Goal: Task Accomplishment & Management: Complete application form

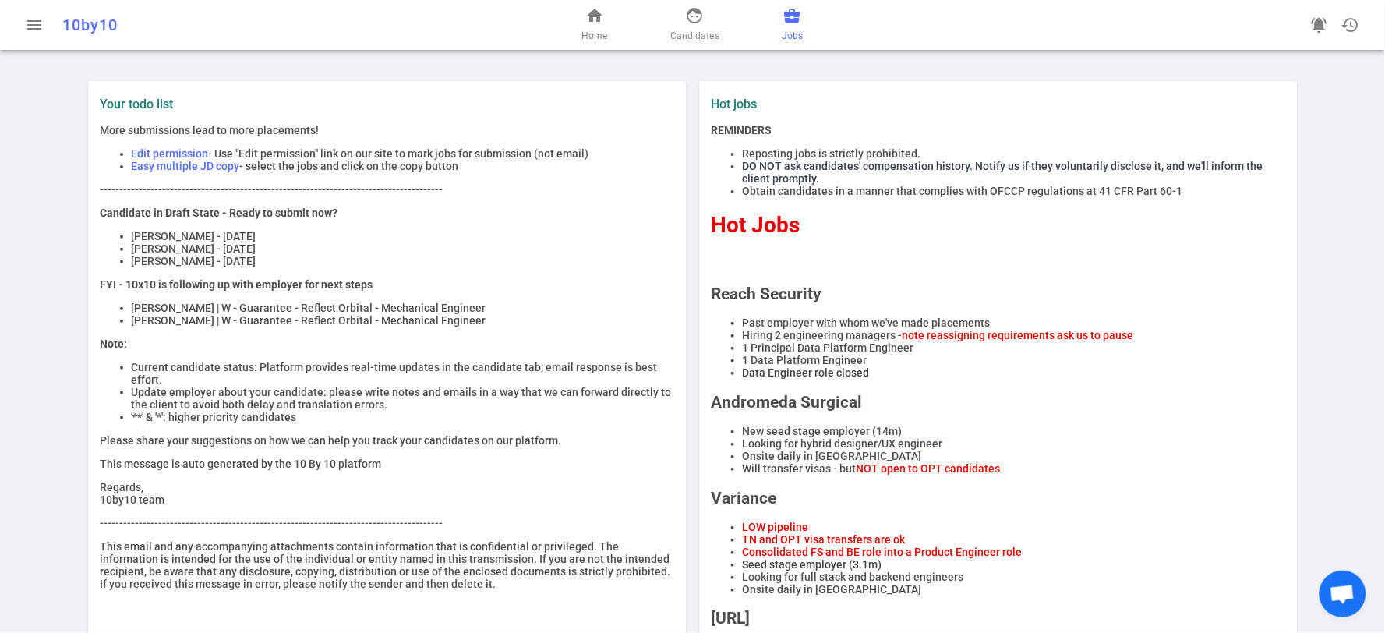
click at [789, 14] on span "business_center" at bounding box center [792, 15] width 19 height 19
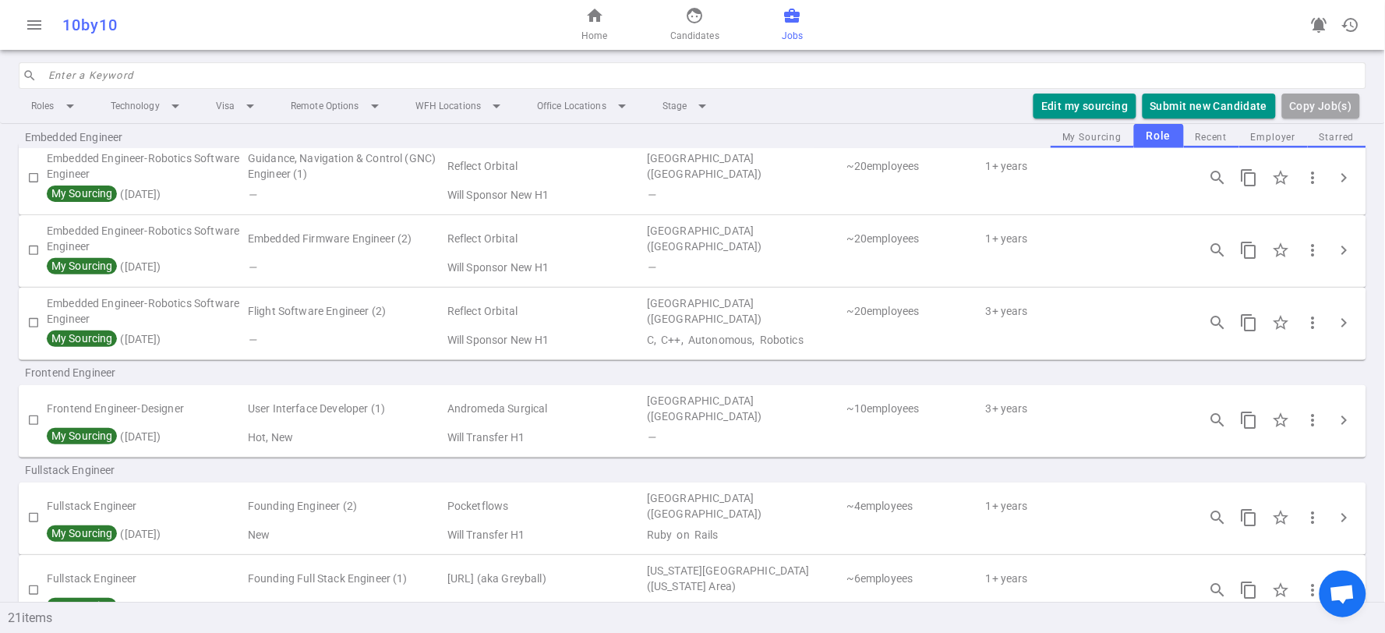
scroll to position [346, 0]
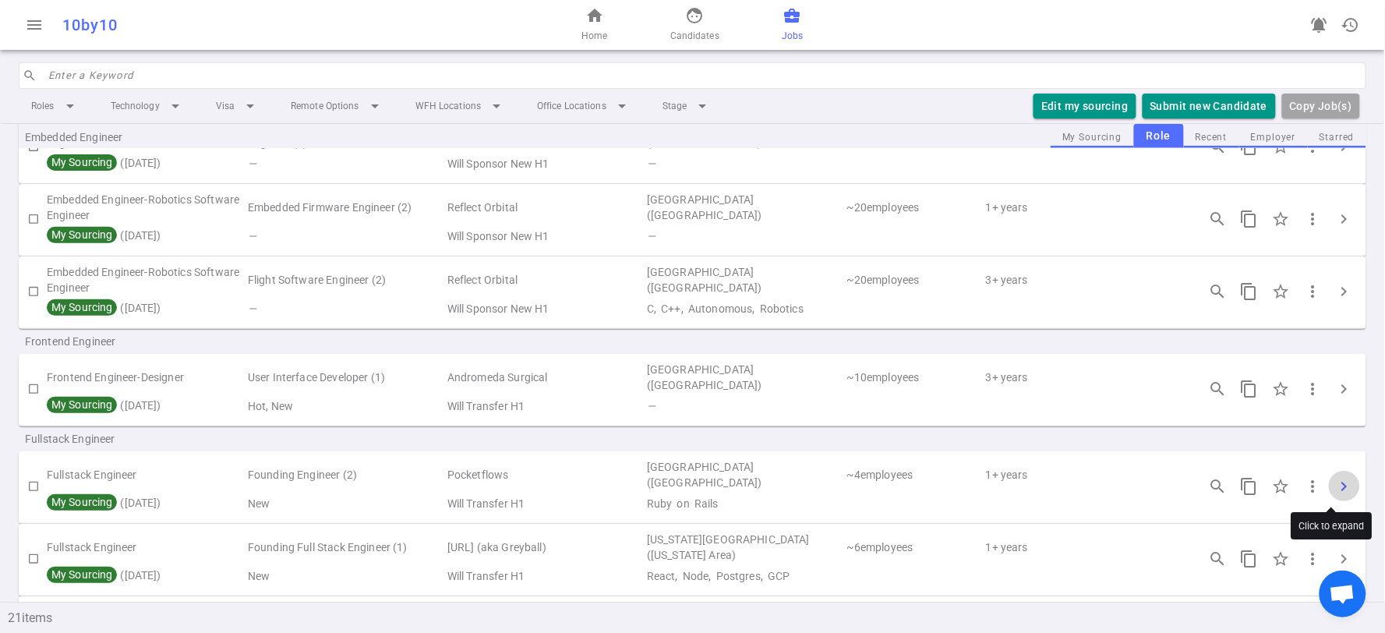
click at [1335, 480] on span "chevron_right" at bounding box center [1344, 486] width 19 height 19
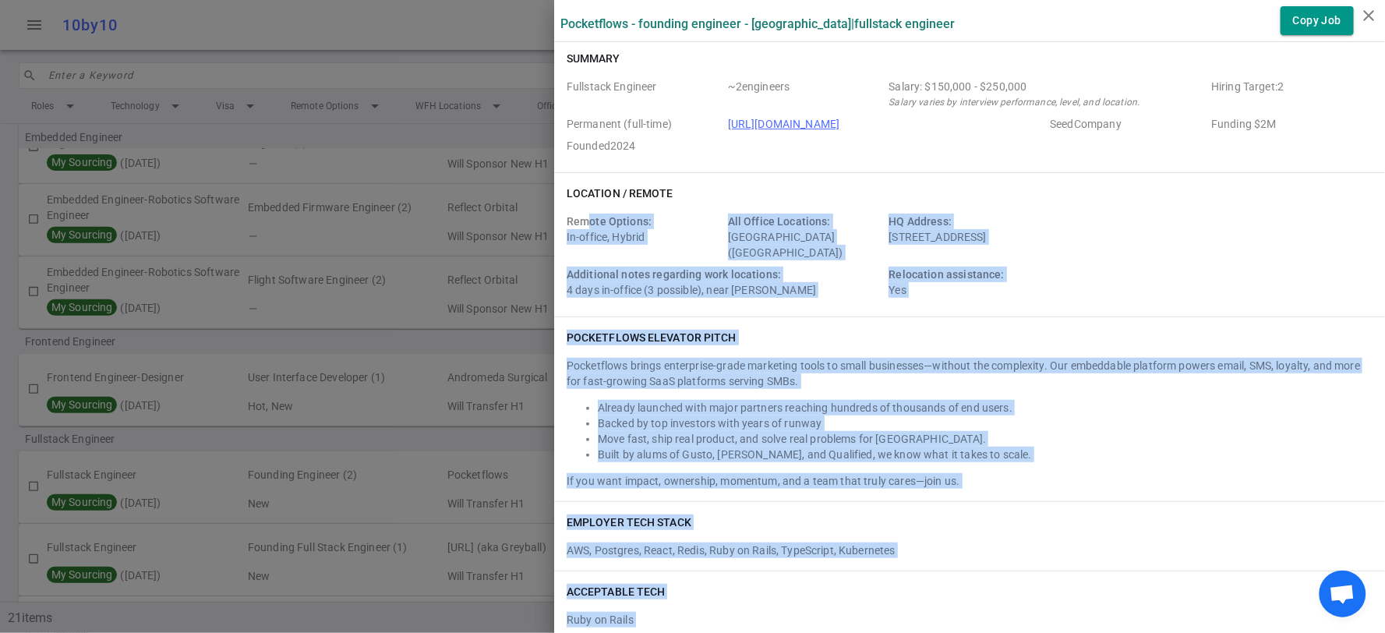
scroll to position [0, 0]
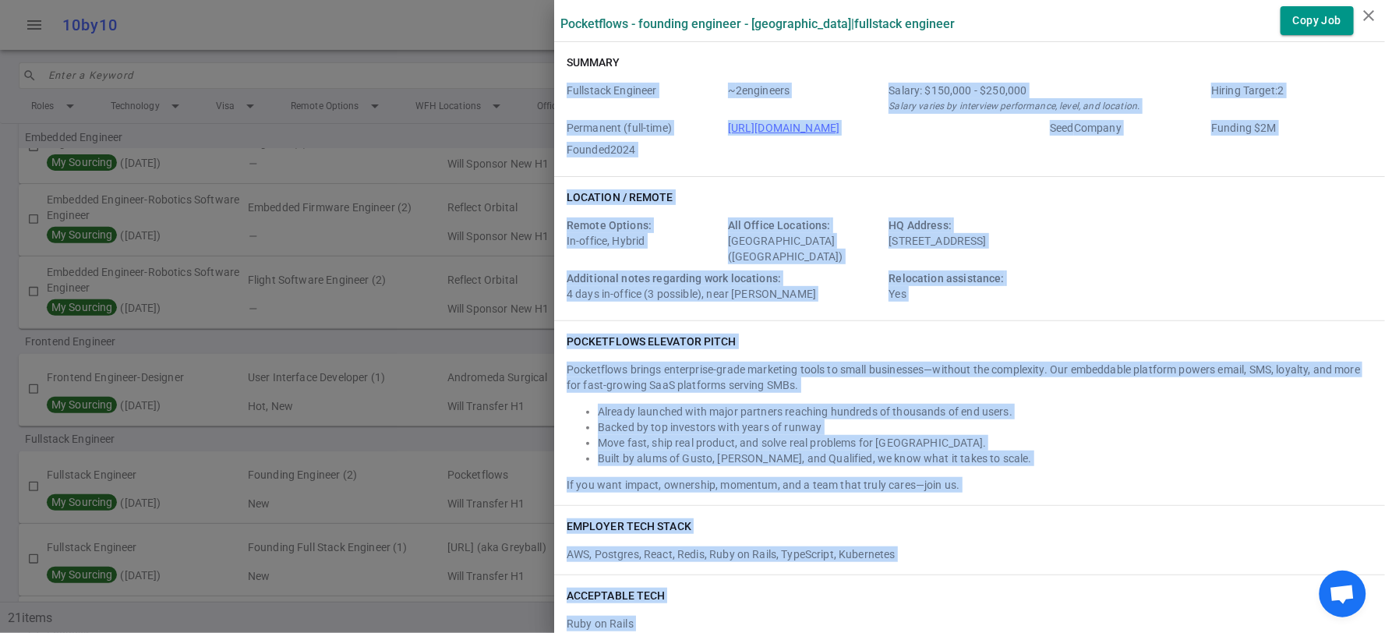
drag, startPoint x: 694, startPoint y: 609, endPoint x: 554, endPoint y: 94, distance: 533.2
click at [1366, 16] on icon "close" at bounding box center [1369, 15] width 19 height 19
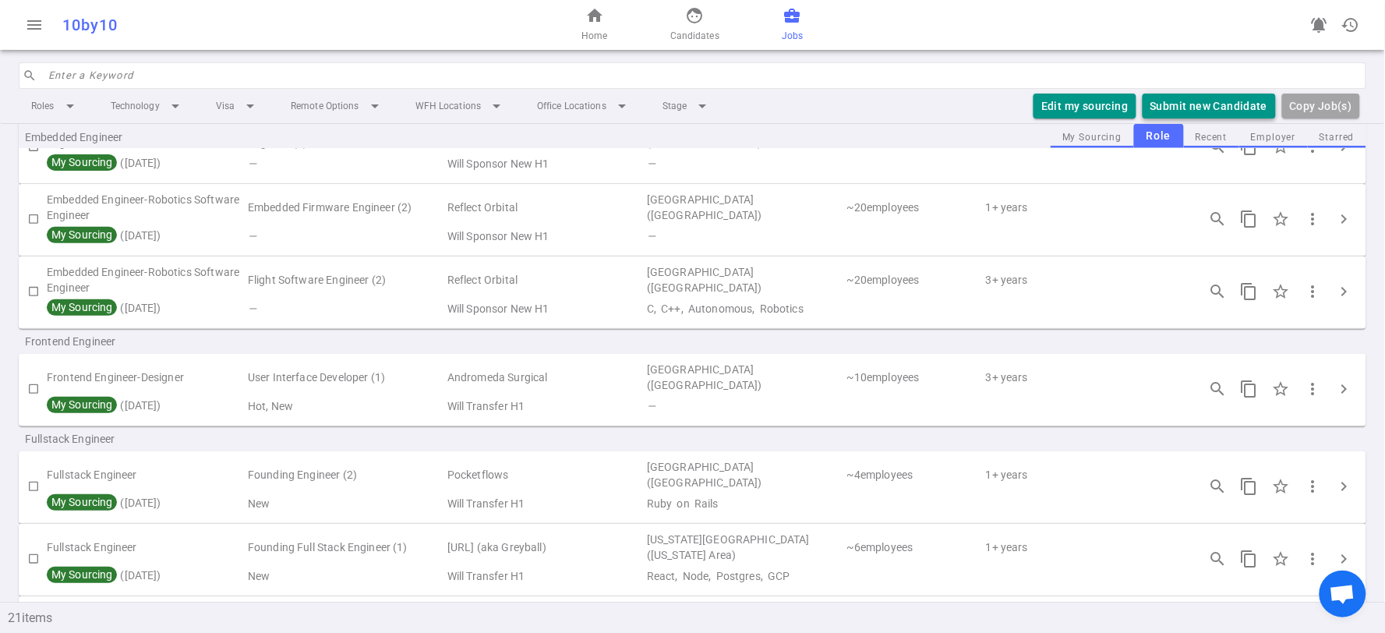
click at [1229, 103] on button "Submit new Candidate" at bounding box center [1209, 107] width 133 height 26
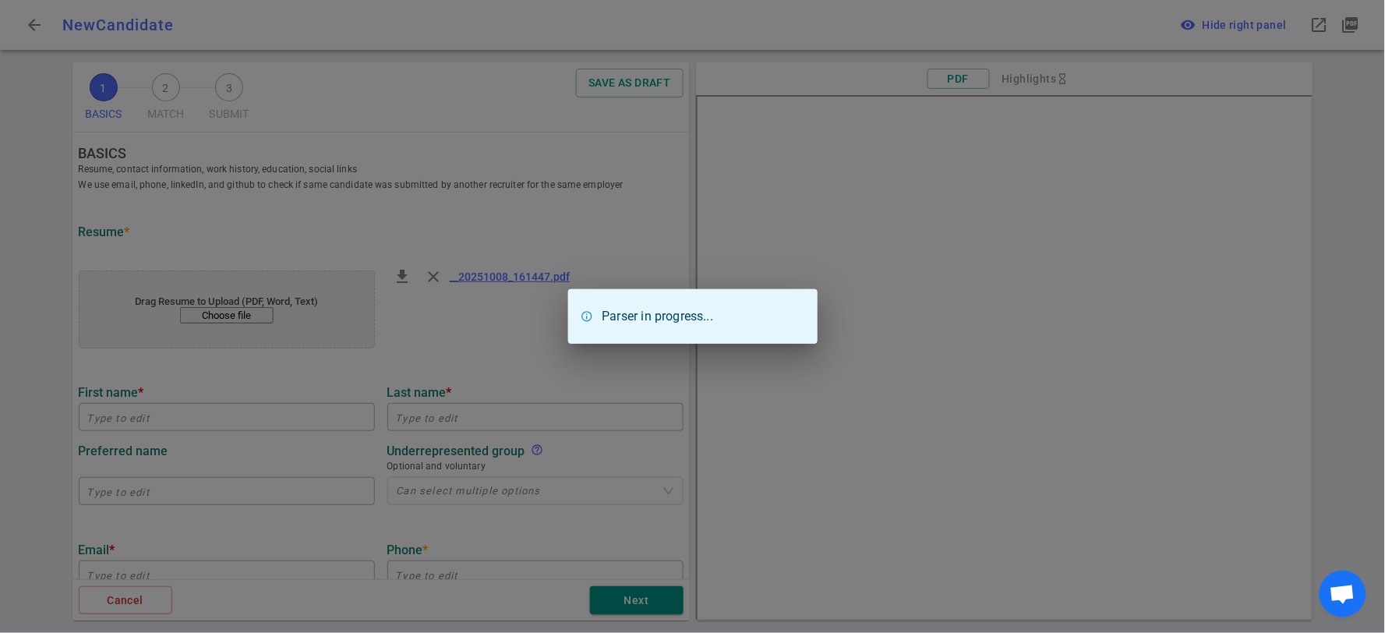
type input "[PERSON_NAME]"
type input "[PERSON_NAME][EMAIL_ADDRESS][PERSON_NAME][DOMAIN_NAME]"
type input "[PHONE_NUMBER]"
type input "[URL][DOMAIN_NAME][PERSON_NAME]"
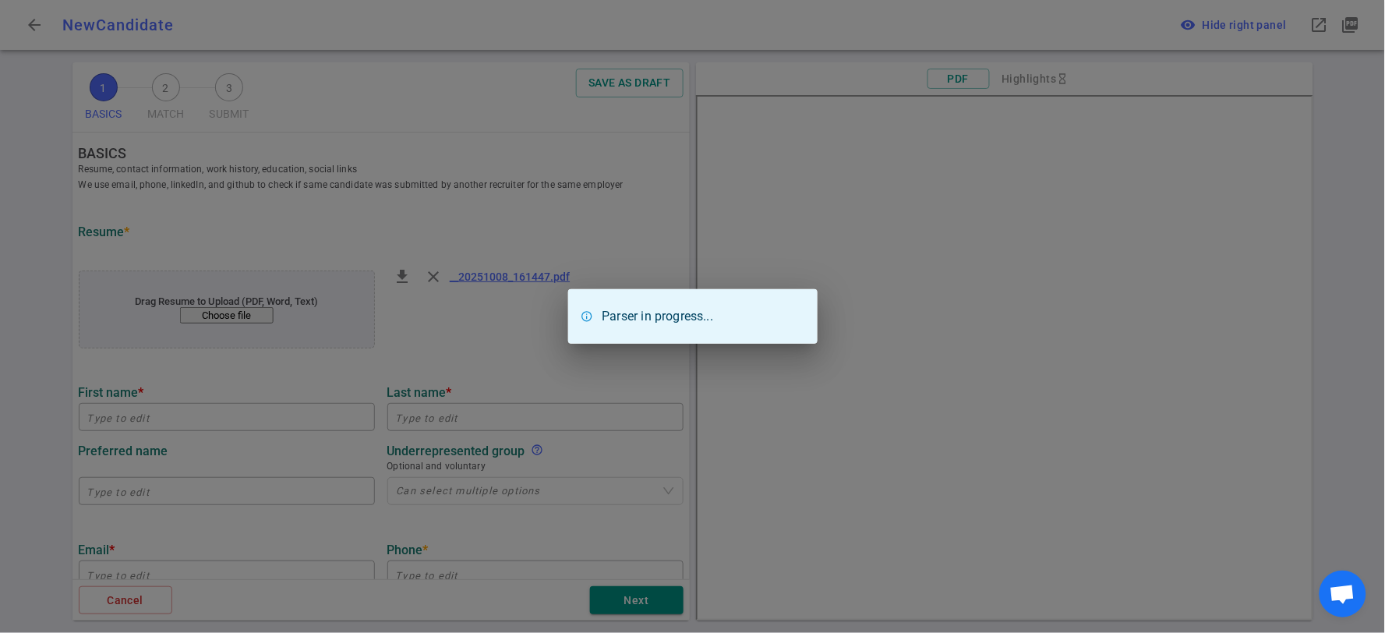
type input "[URL][DOMAIN_NAME]"
type input "Eleventy"
type textarea "Owner / Developer - JavaScript / HTML5 / CSS"
type input "5.8"
type input "[GEOGRAPHIC_DATA]"
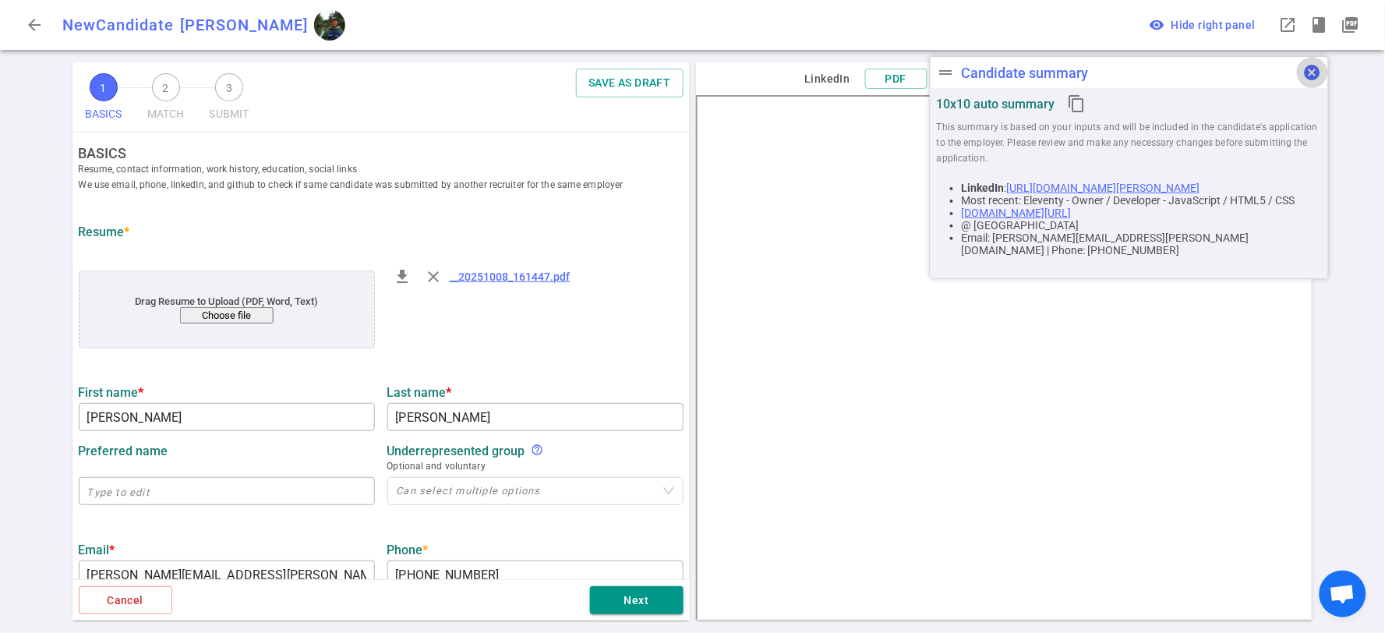
click at [1318, 72] on span "cancel" at bounding box center [1312, 72] width 19 height 19
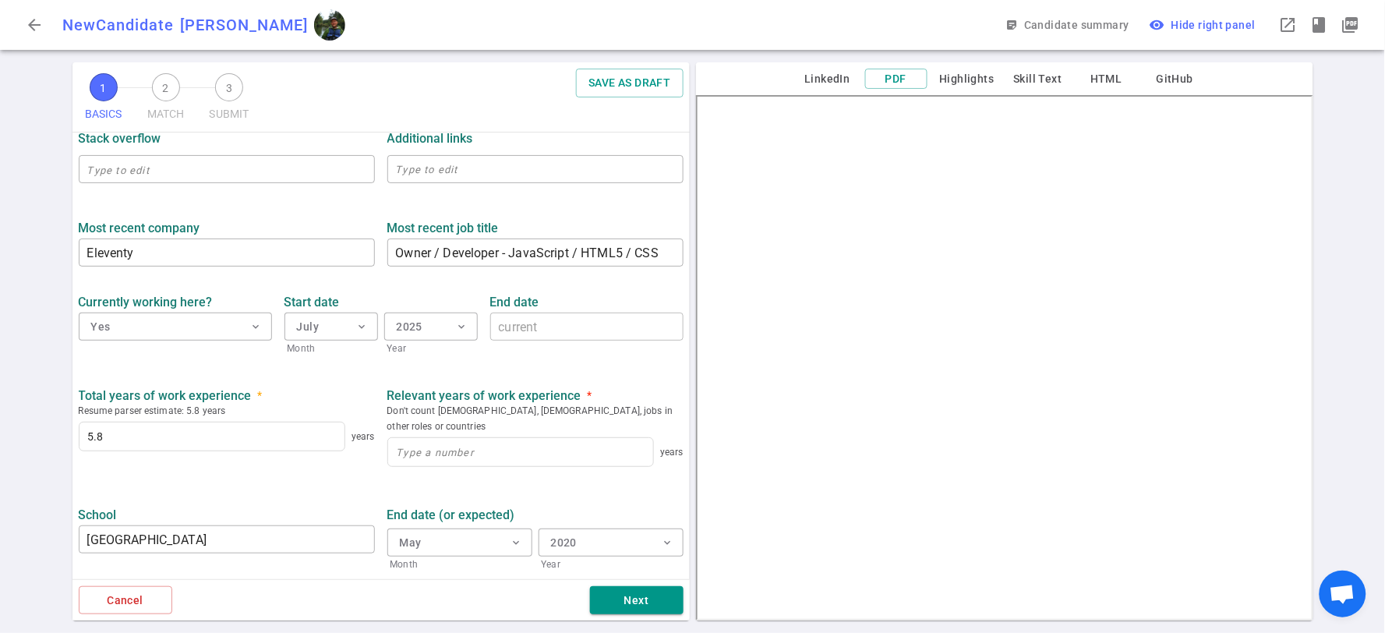
scroll to position [606, 0]
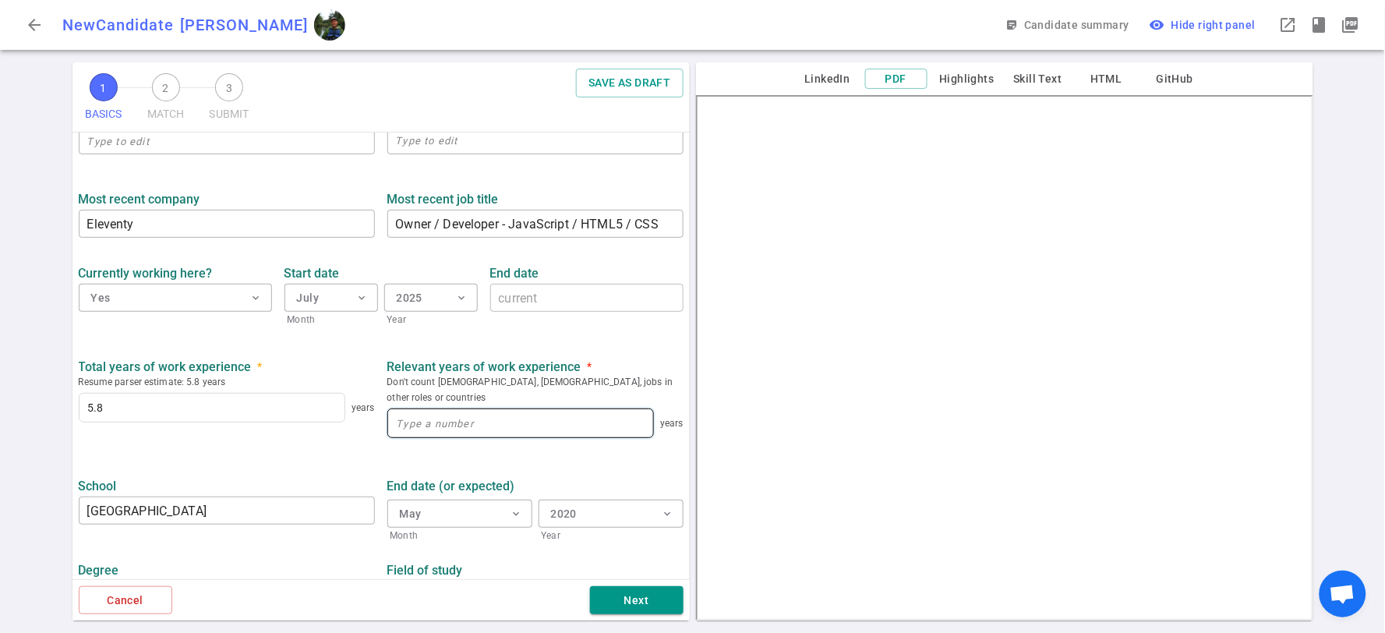
click at [523, 412] on input at bounding box center [520, 423] width 265 height 28
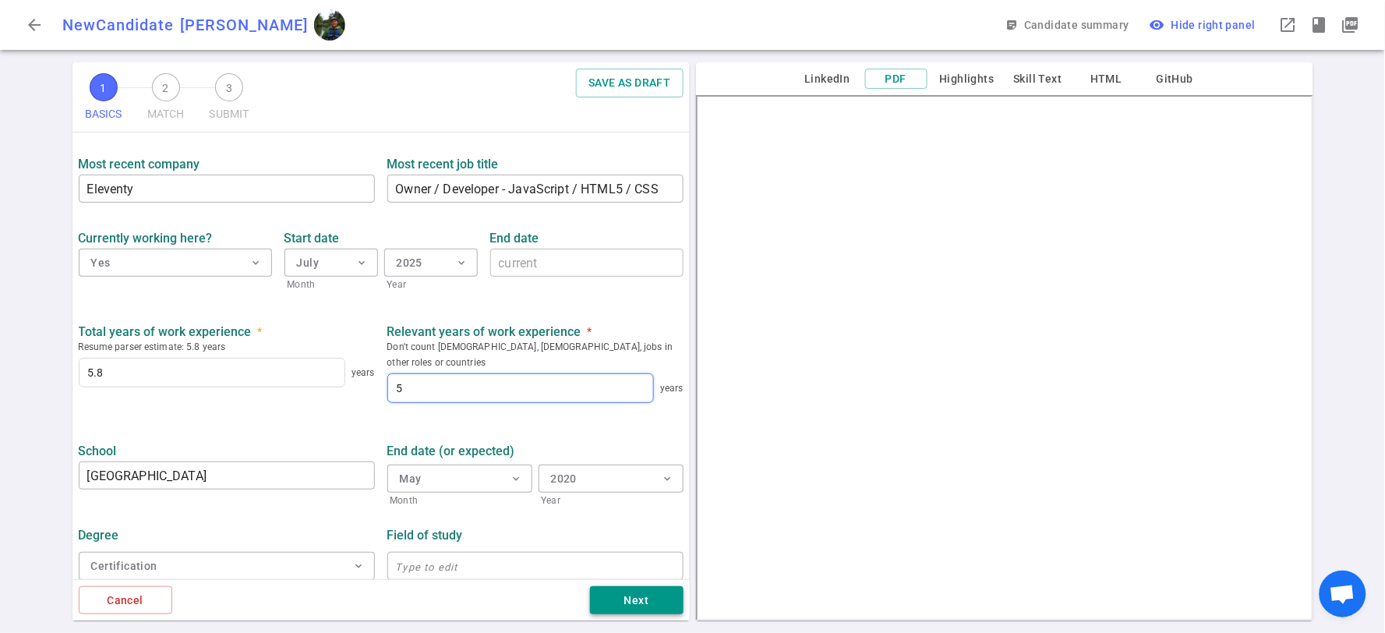
type input "5"
click at [623, 599] on button "Next" at bounding box center [637, 600] width 94 height 29
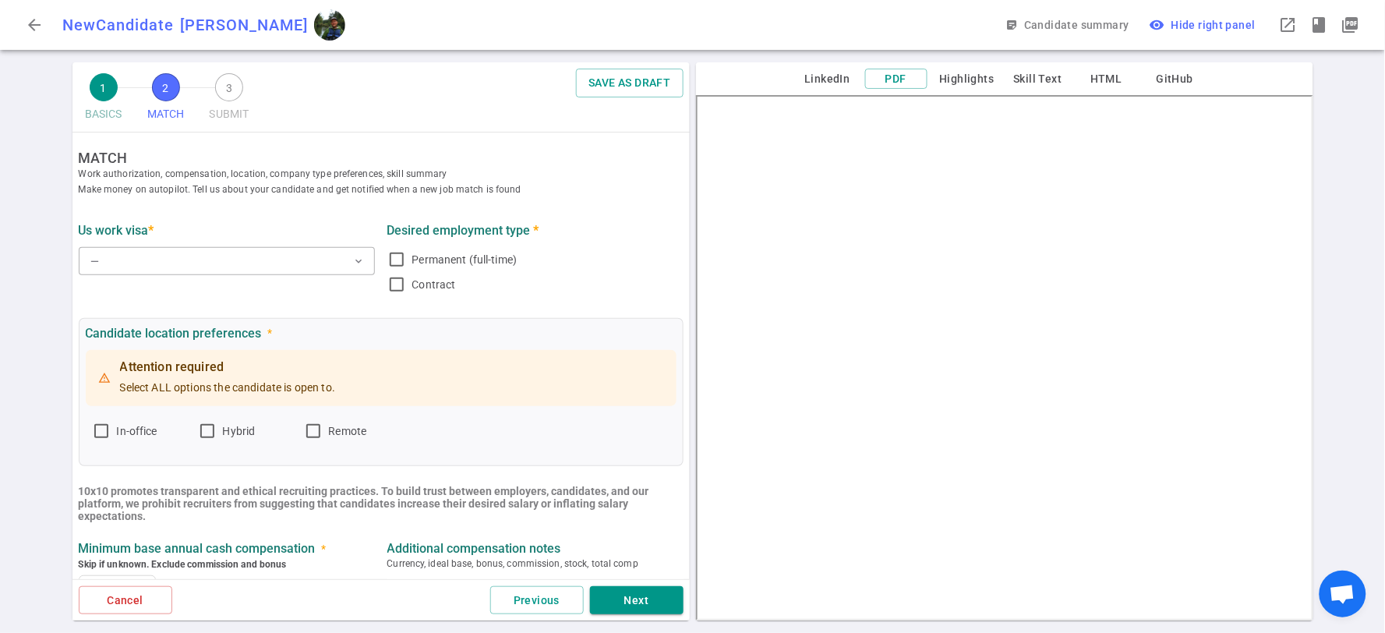
scroll to position [0, 0]
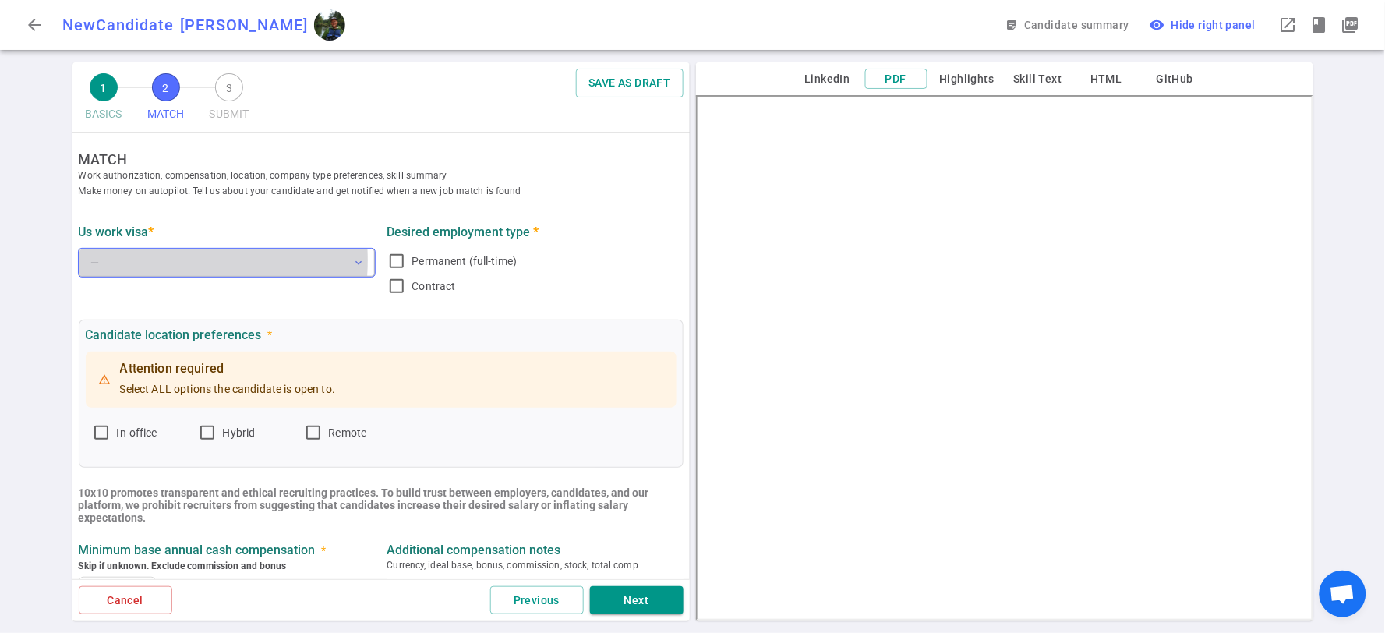
click at [146, 260] on button "— expand_more" at bounding box center [227, 263] width 296 height 28
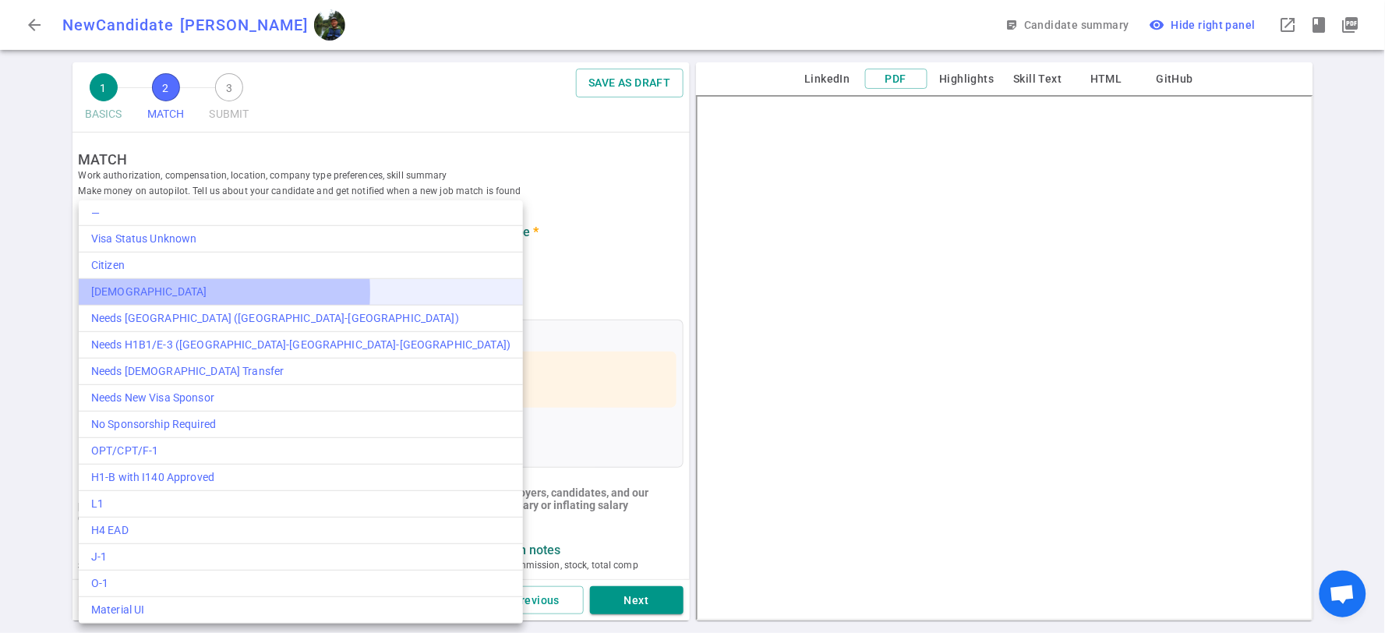
click at [172, 291] on div "[DEMOGRAPHIC_DATA]" at bounding box center [300, 292] width 419 height 16
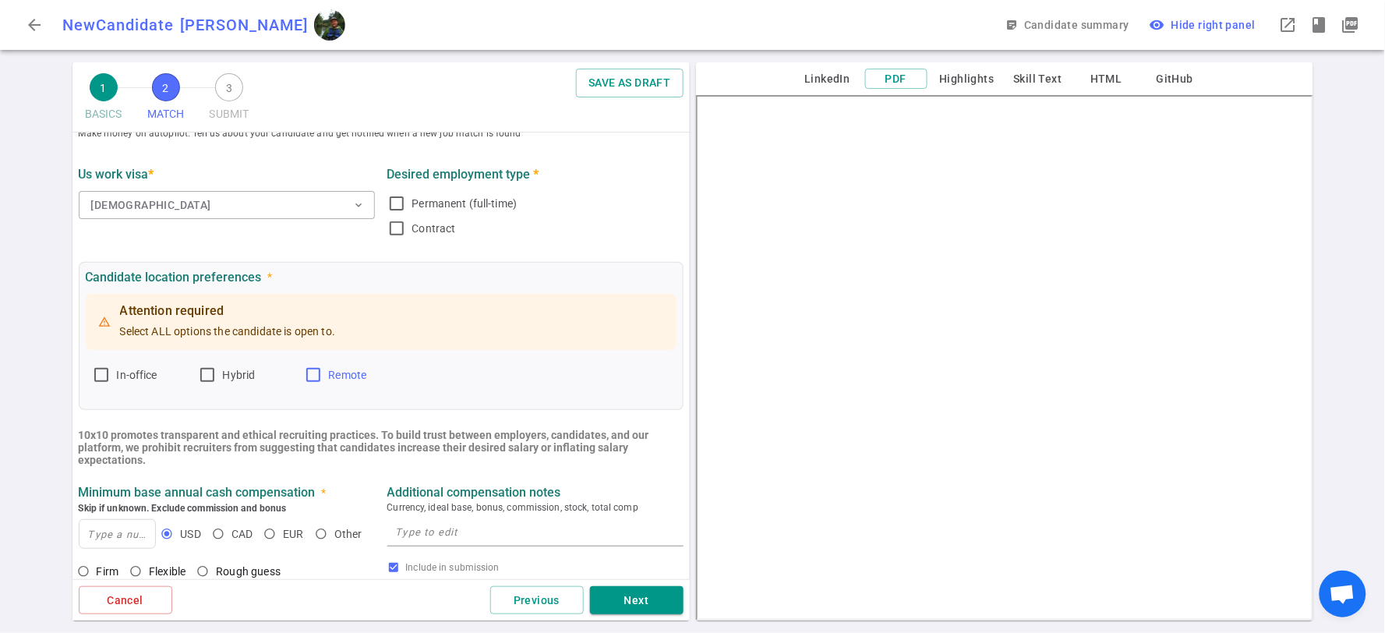
scroll to position [87, 0]
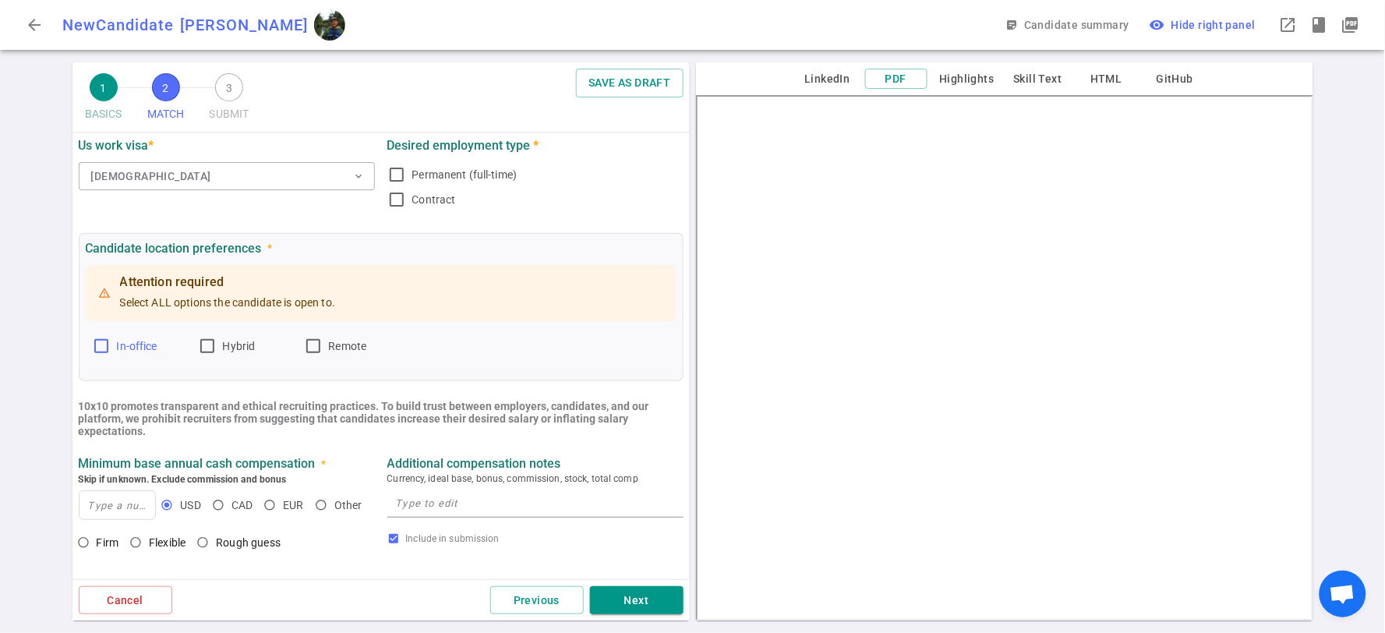
drag, startPoint x: 103, startPoint y: 343, endPoint x: 148, endPoint y: 343, distance: 45.2
click at [104, 343] on input "In-office" at bounding box center [101, 346] width 19 height 19
checkbox input "true"
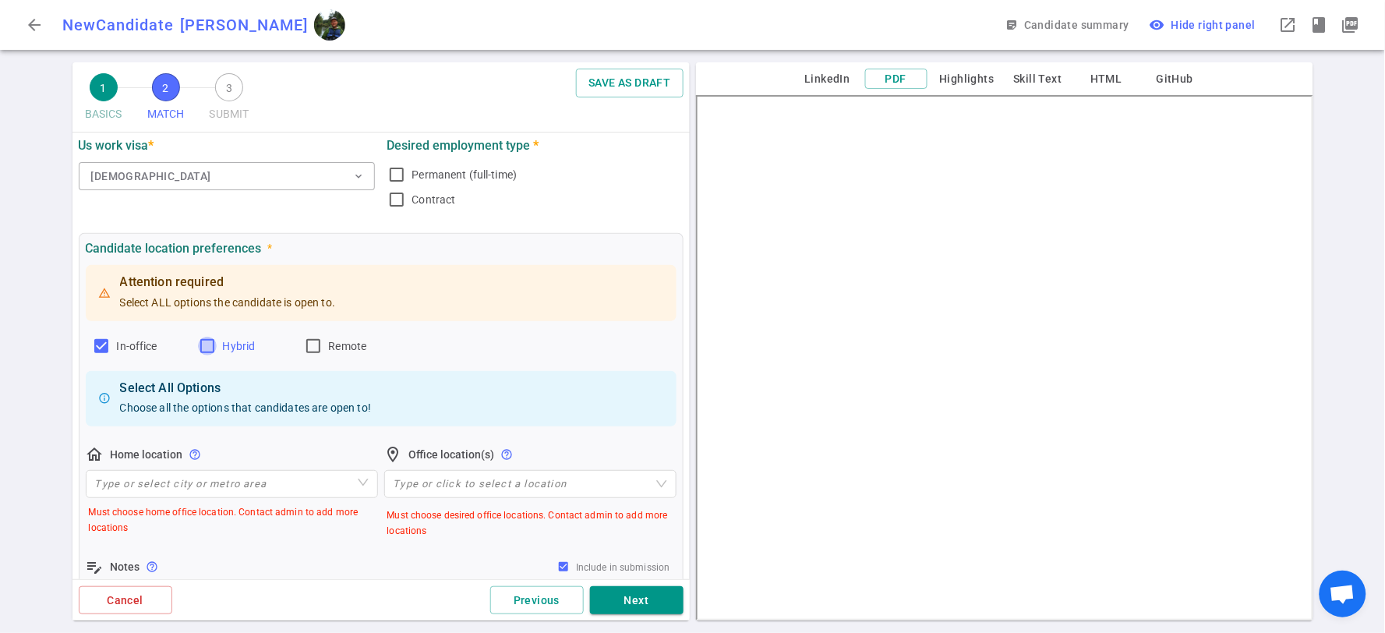
click at [203, 343] on input "Hybrid" at bounding box center [207, 346] width 19 height 19
checkbox input "true"
click at [310, 345] on input "Remote" at bounding box center [313, 346] width 19 height 19
checkbox input "true"
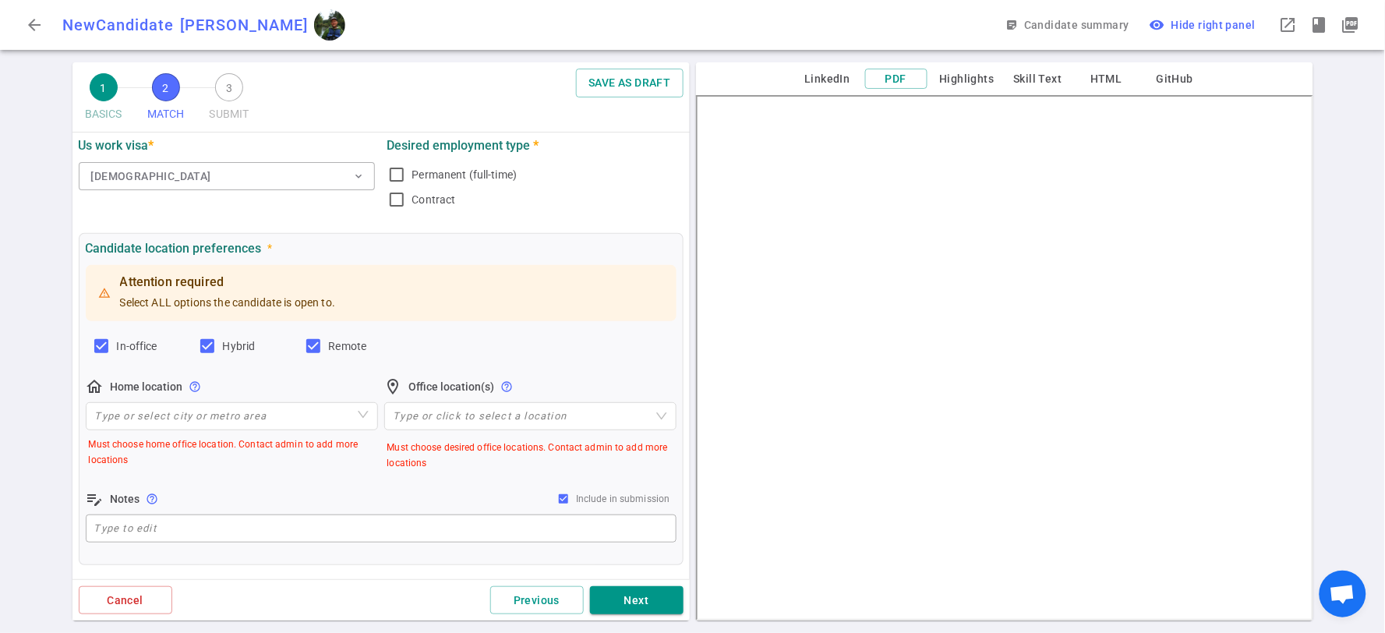
scroll to position [260, 0]
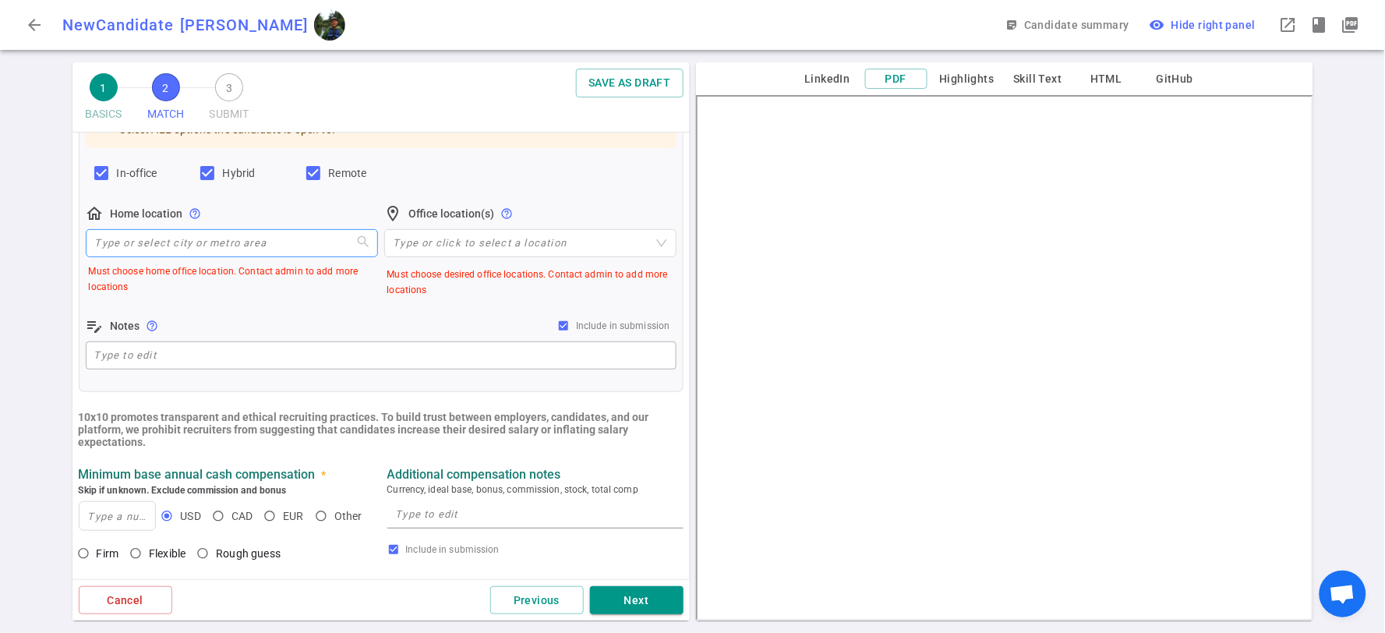
click at [230, 231] on input "search" at bounding box center [232, 243] width 274 height 26
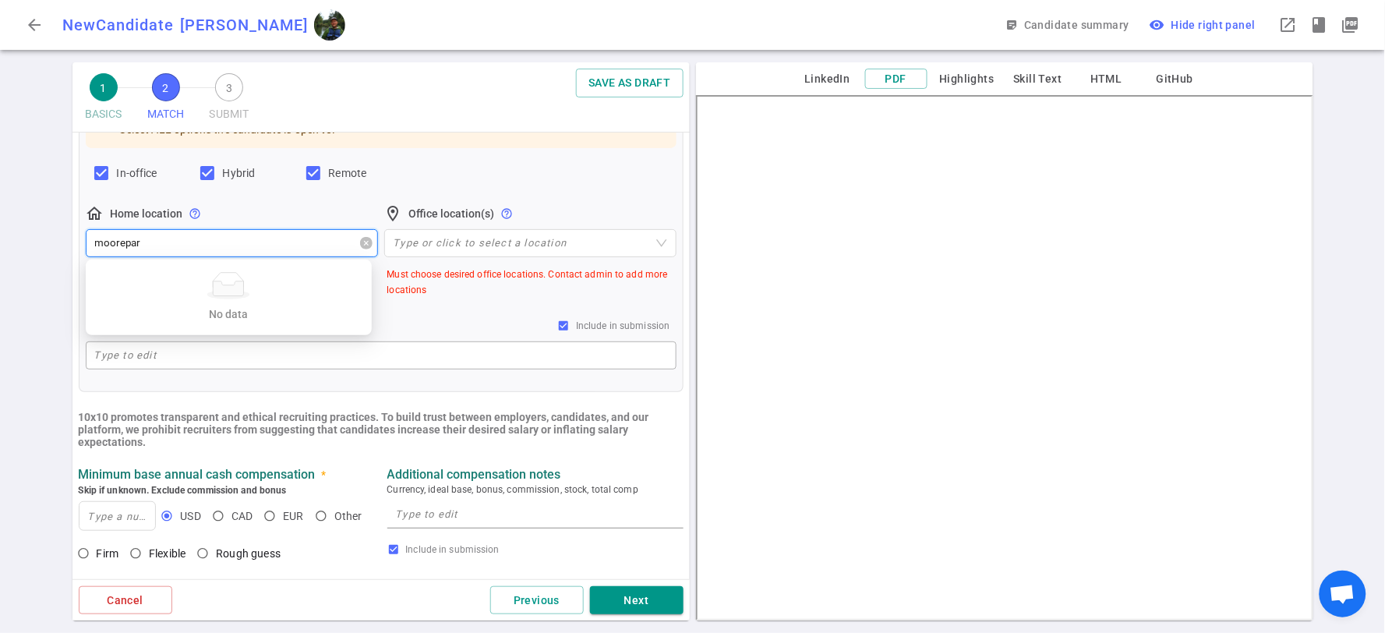
type input "moorepark"
click at [230, 230] on input "moorepark" at bounding box center [232, 243] width 274 height 26
drag, startPoint x: 230, startPoint y: 230, endPoint x: 34, endPoint y: 231, distance: 196.4
click at [34, 231] on div "1 BASICS 2 MATCH 3 SUBMIT SAVE AS DRAFT MATCH Work authorization, compensation,…" at bounding box center [692, 347] width 1385 height 570
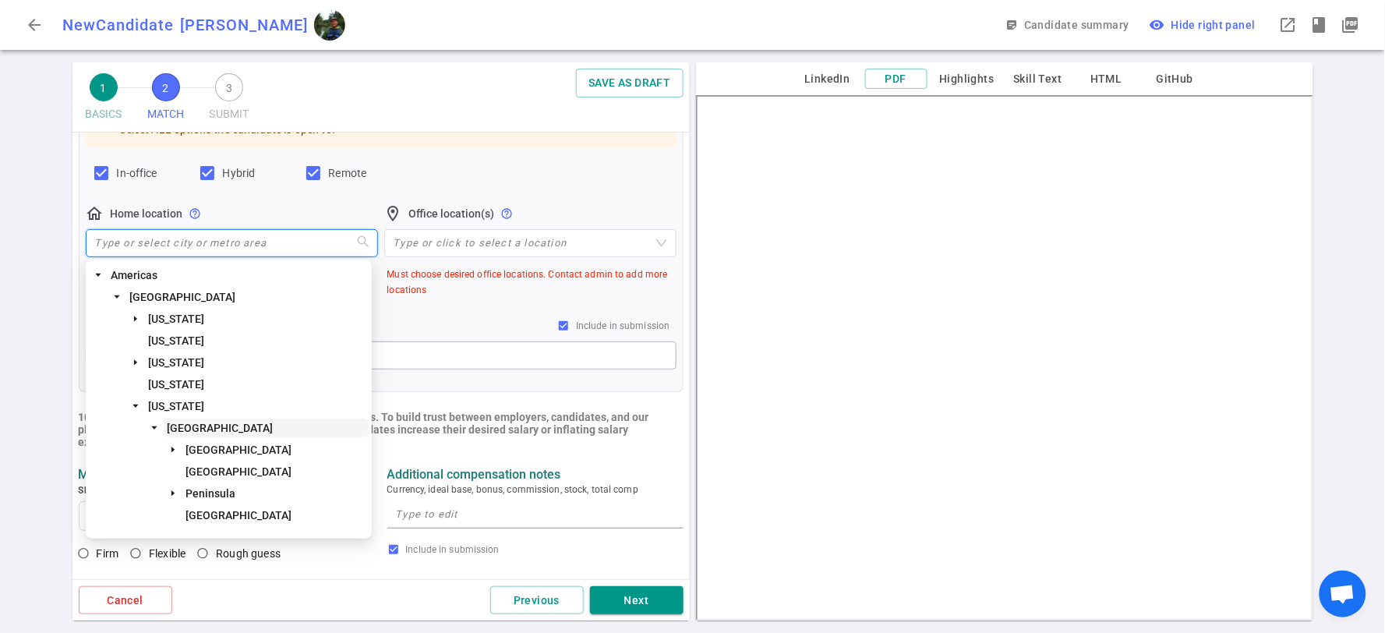
click at [237, 425] on span "[GEOGRAPHIC_DATA]" at bounding box center [220, 428] width 106 height 12
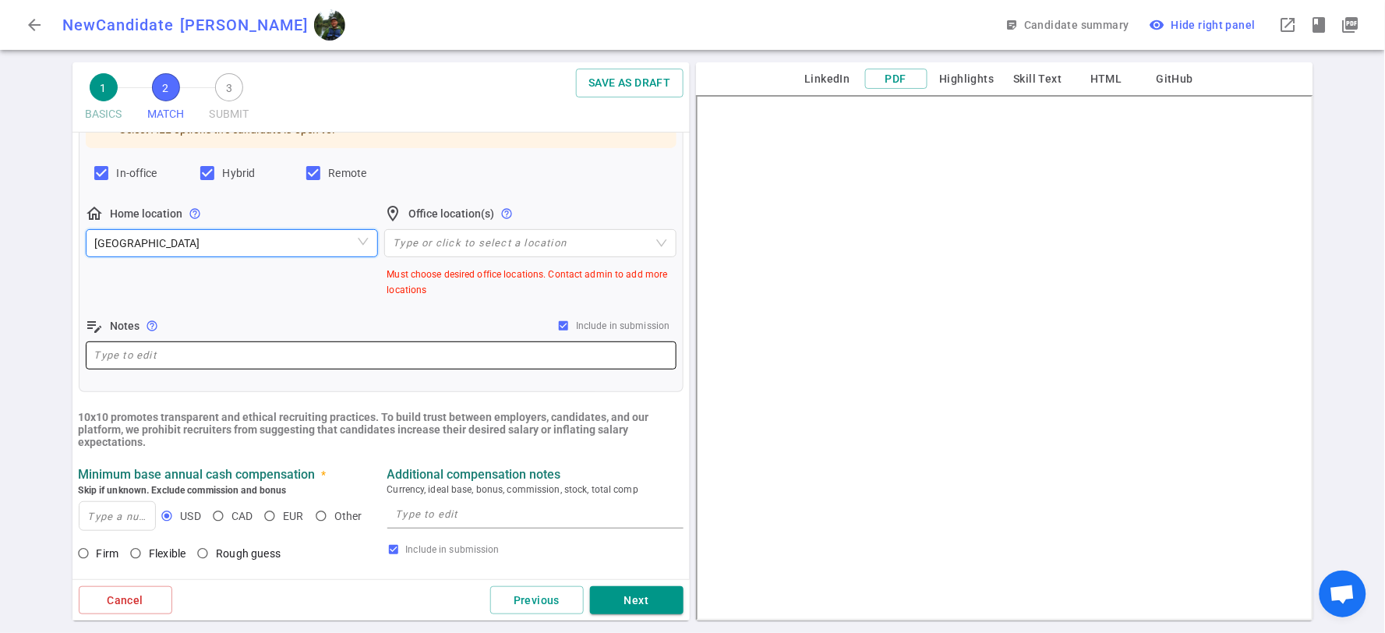
click at [313, 355] on textarea at bounding box center [381, 355] width 574 height 18
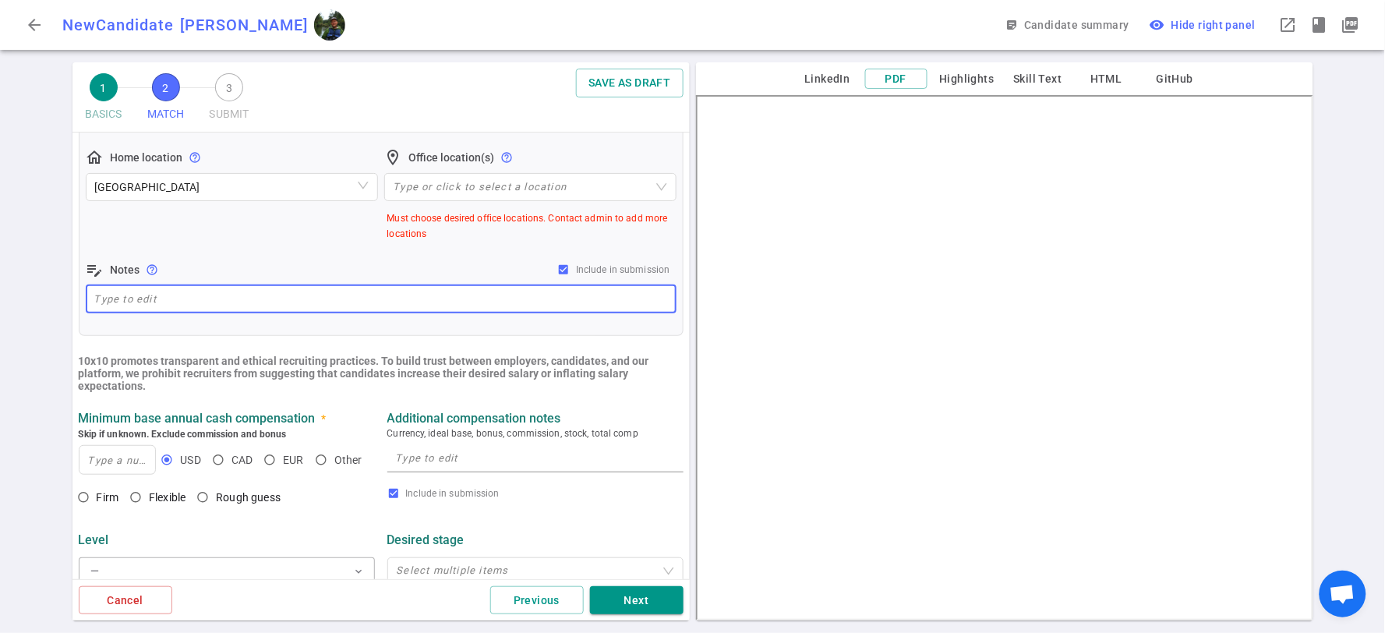
scroll to position [346, 0]
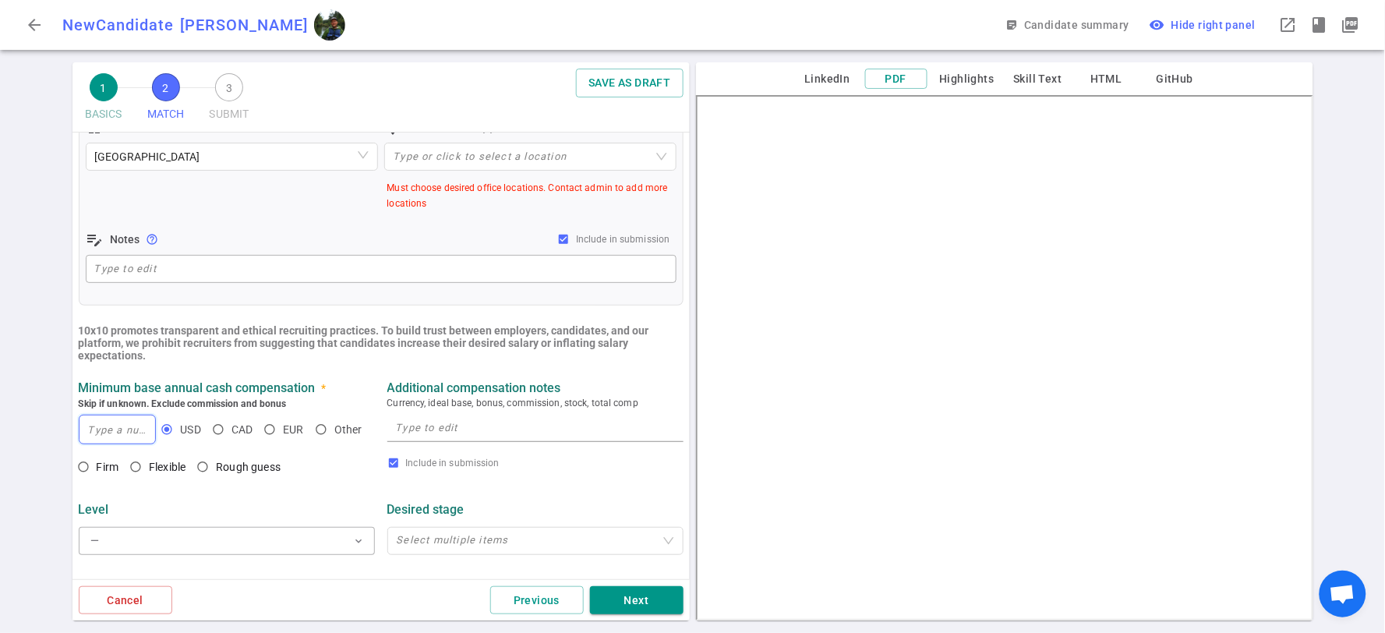
click at [125, 423] on input at bounding box center [117, 429] width 76 height 28
type input "160,000"
click at [141, 465] on input "Flexible" at bounding box center [135, 467] width 26 height 26
radio input "true"
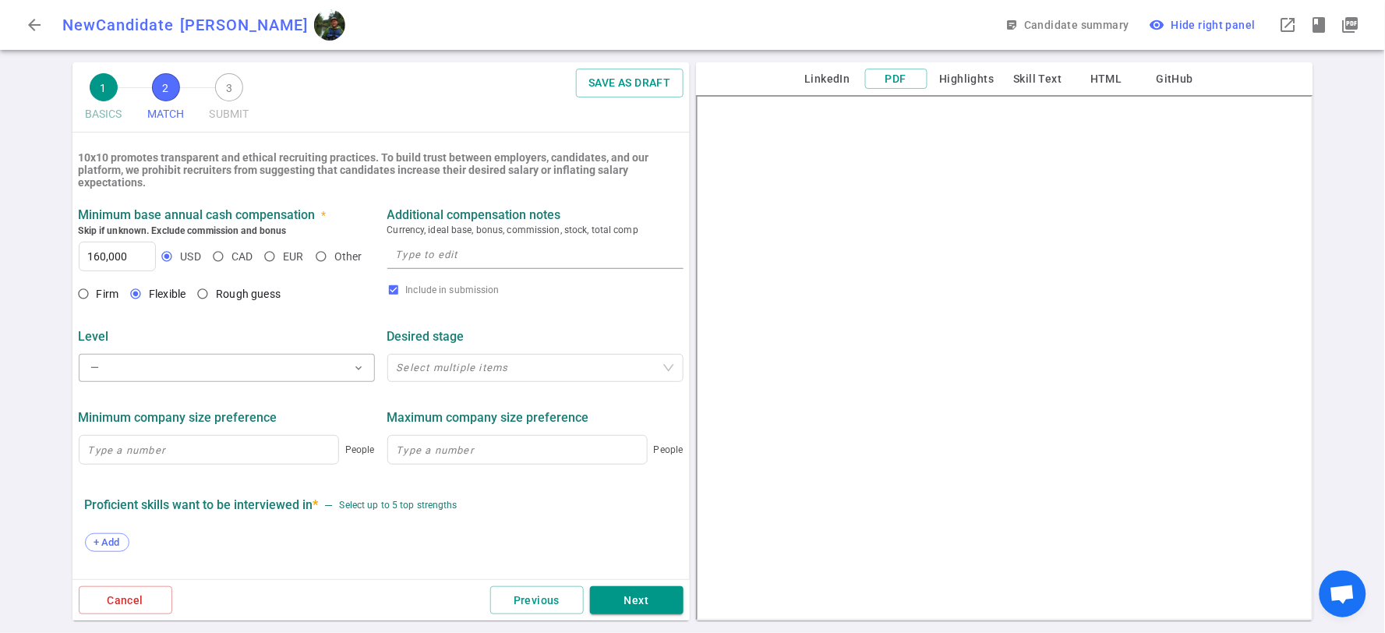
scroll to position [692, 0]
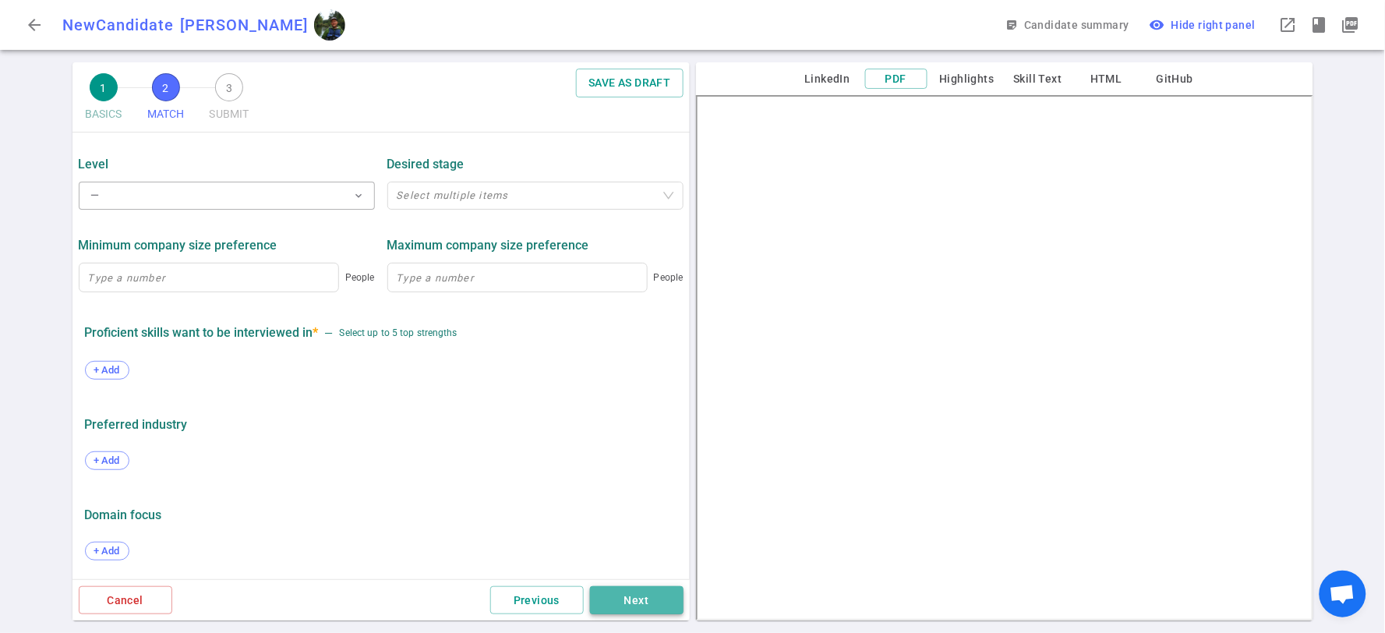
click at [648, 595] on button "Next" at bounding box center [637, 600] width 94 height 29
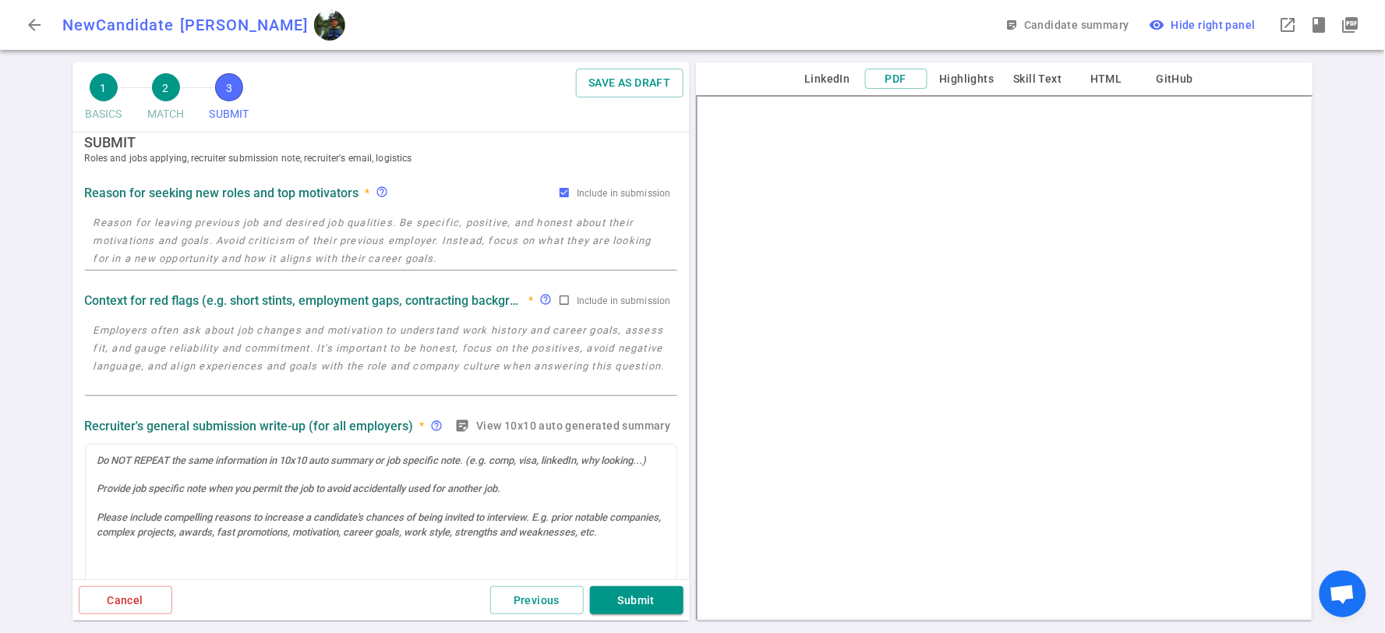
scroll to position [0, 0]
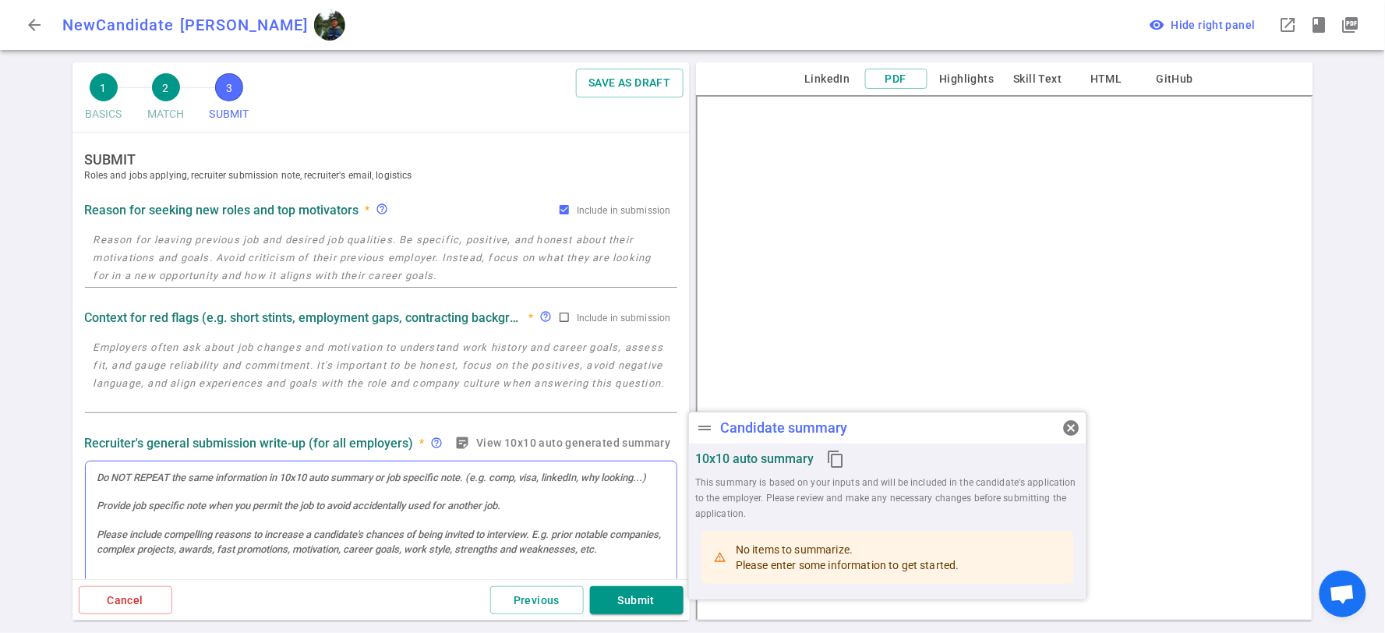
click at [362, 491] on div at bounding box center [381, 533] width 591 height 144
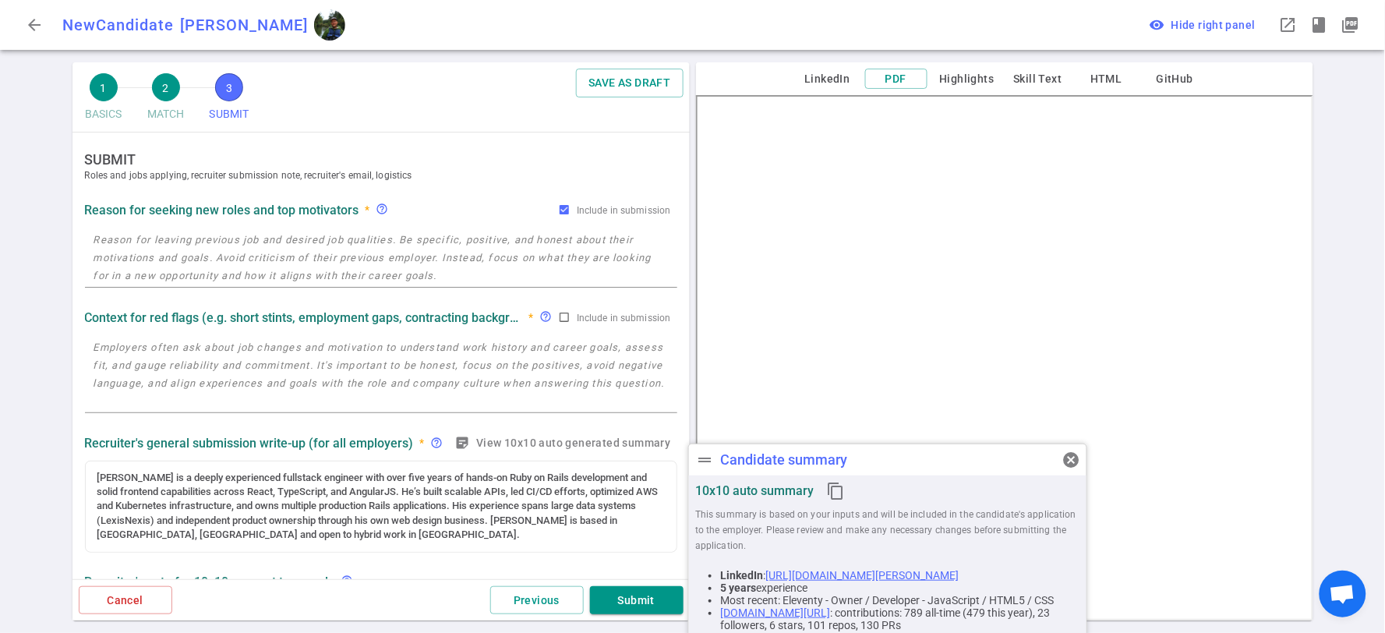
click at [263, 368] on textarea at bounding box center [381, 374] width 575 height 72
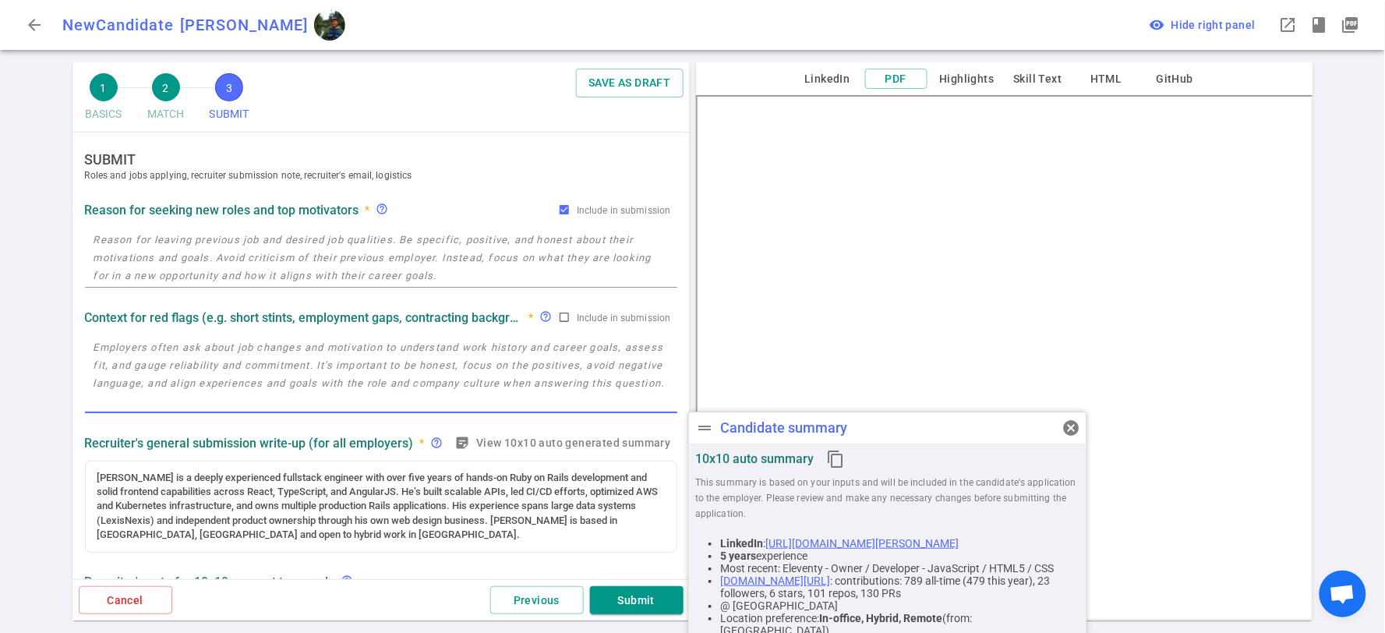
paste textarea "[PERSON_NAME]’s most recent work leans heavily backend with Rails and AngularJS…"
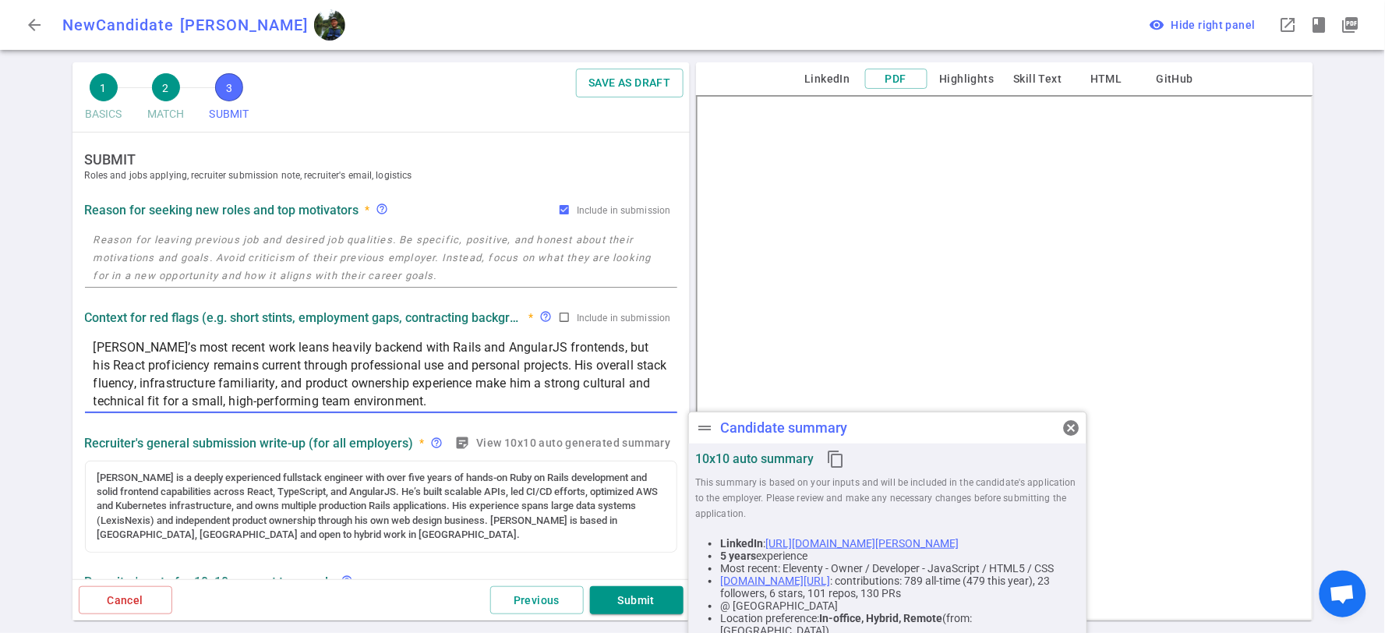
type textarea "[PERSON_NAME]’s most recent work leans heavily backend with Rails and AngularJS…"
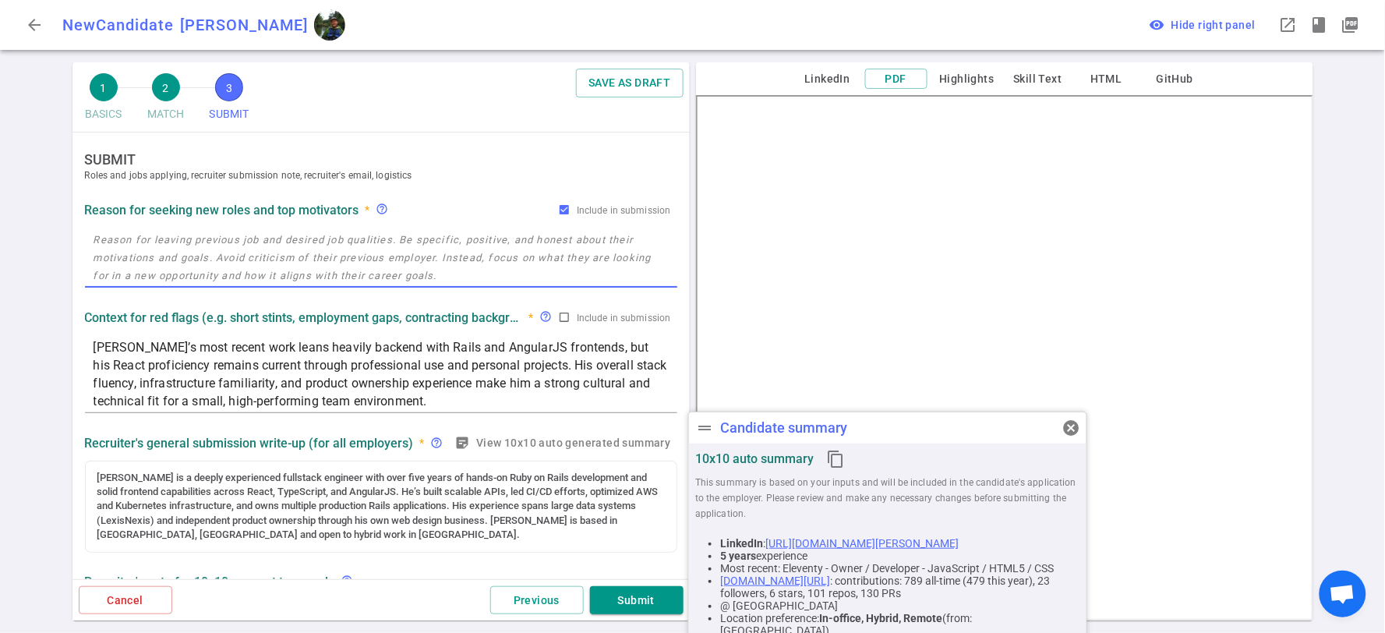
click at [173, 255] on textarea at bounding box center [381, 258] width 575 height 54
paste textarea "Transitioning from current role to pursue a high-ownership fullstack role with …"
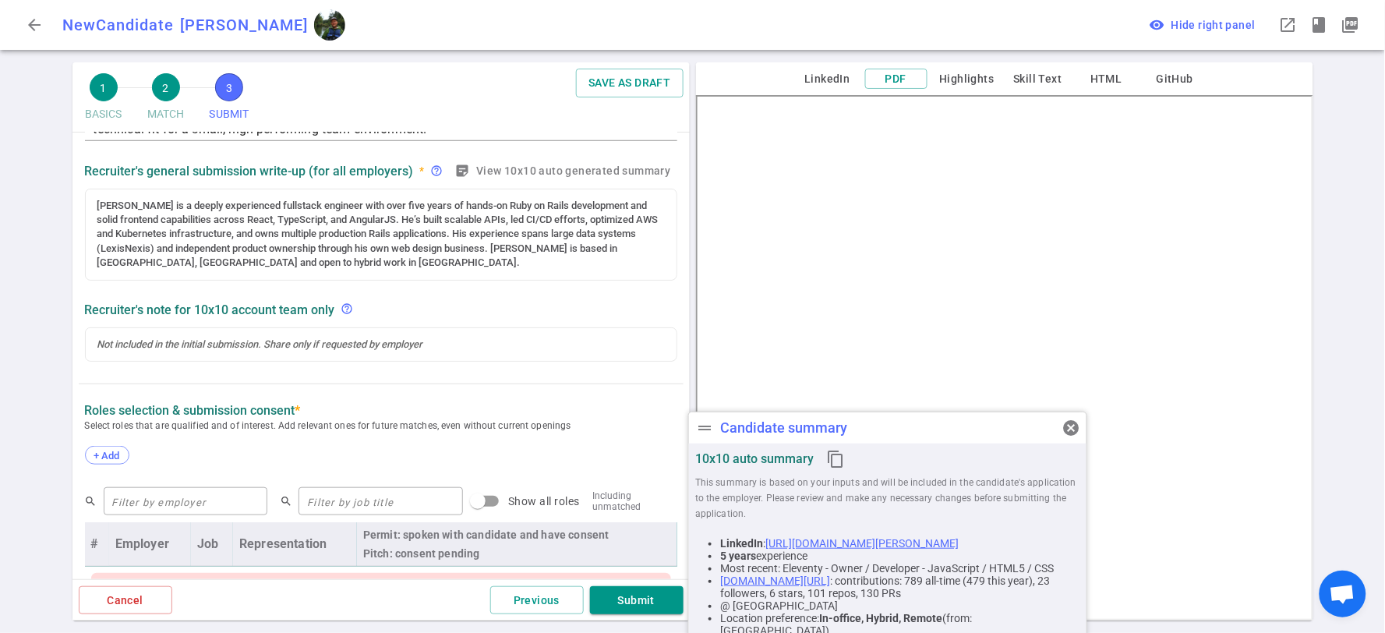
scroll to position [260, 0]
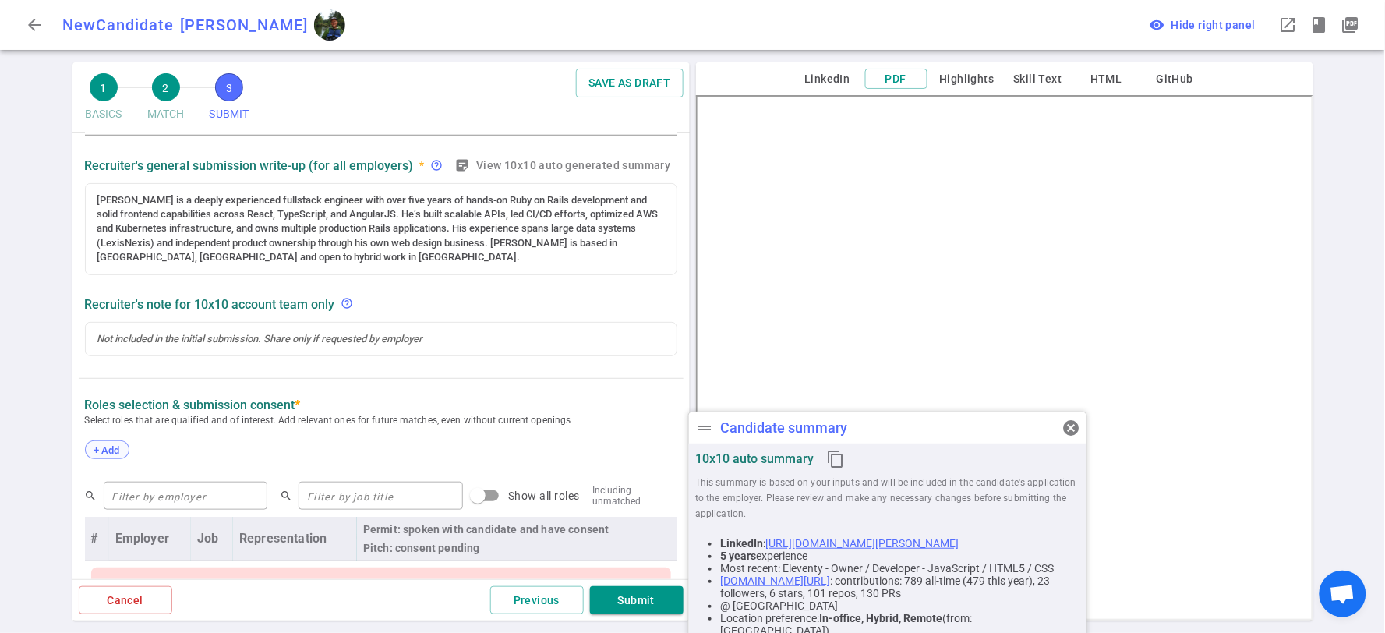
type textarea "Transitioning from current role to pursue a high-ownership fullstack role with …"
click at [117, 445] on span "+ Add" at bounding box center [107, 450] width 37 height 12
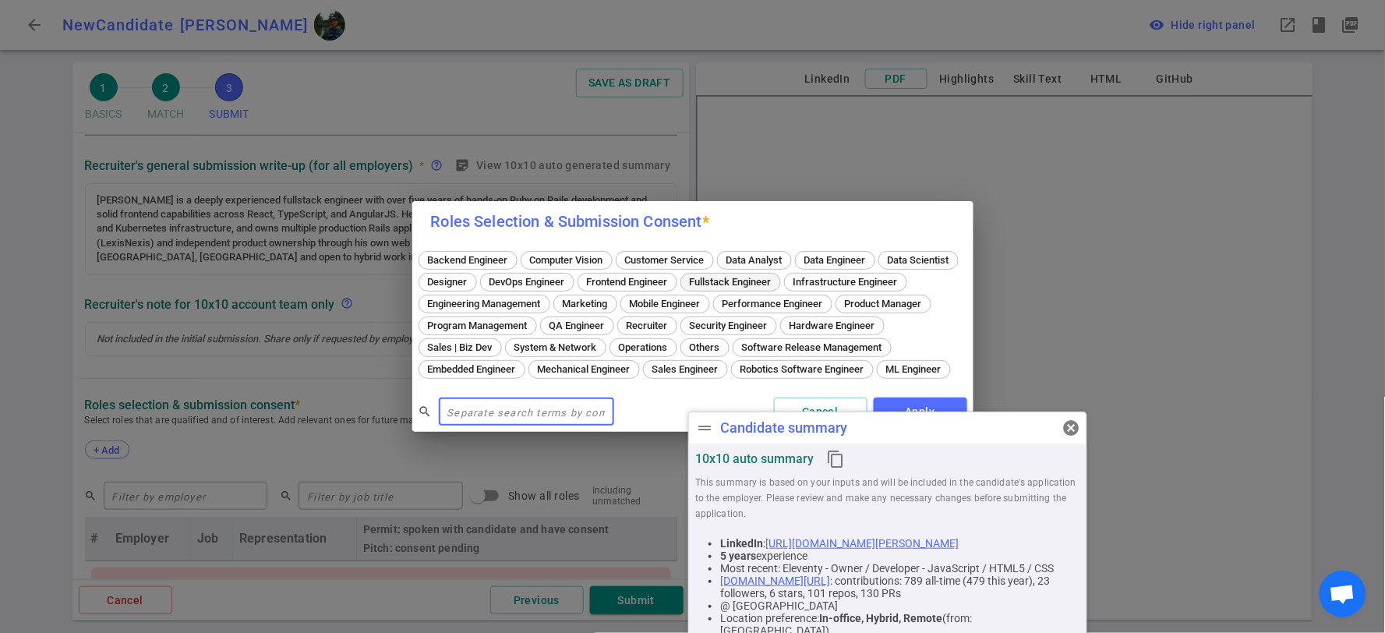
click at [777, 276] on span "Fullstack Engineer" at bounding box center [730, 282] width 93 height 12
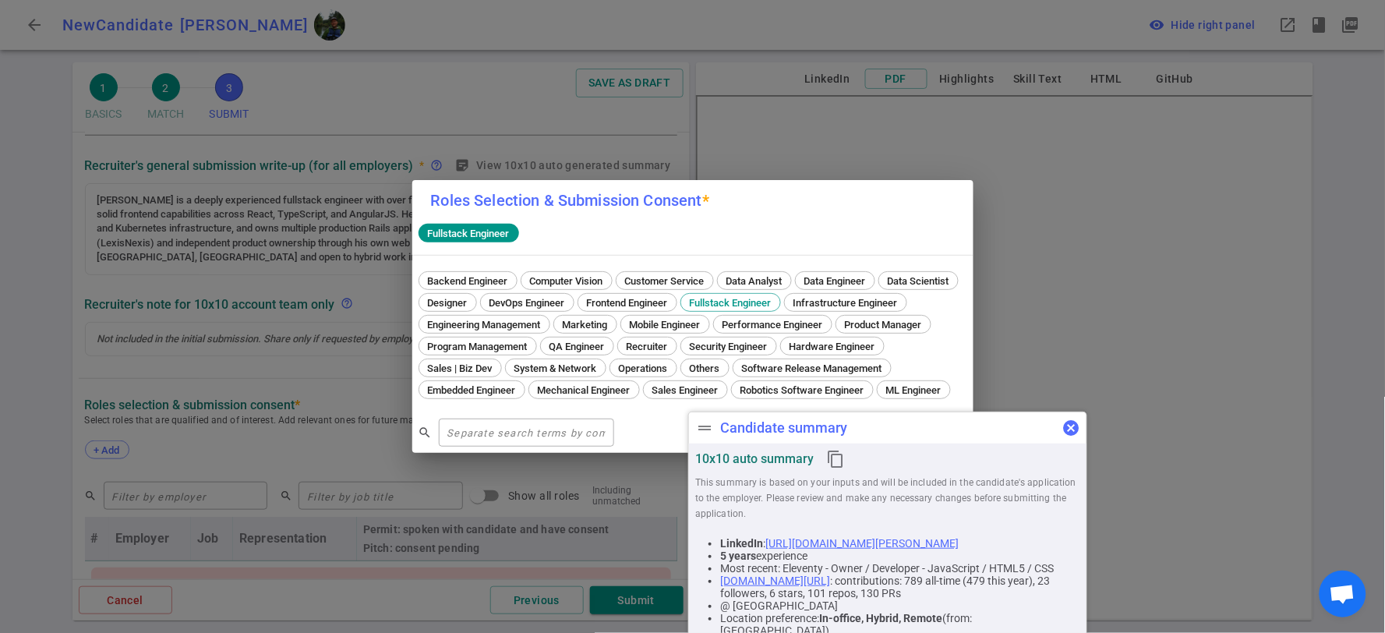
click at [1077, 427] on span "cancel" at bounding box center [1070, 428] width 19 height 19
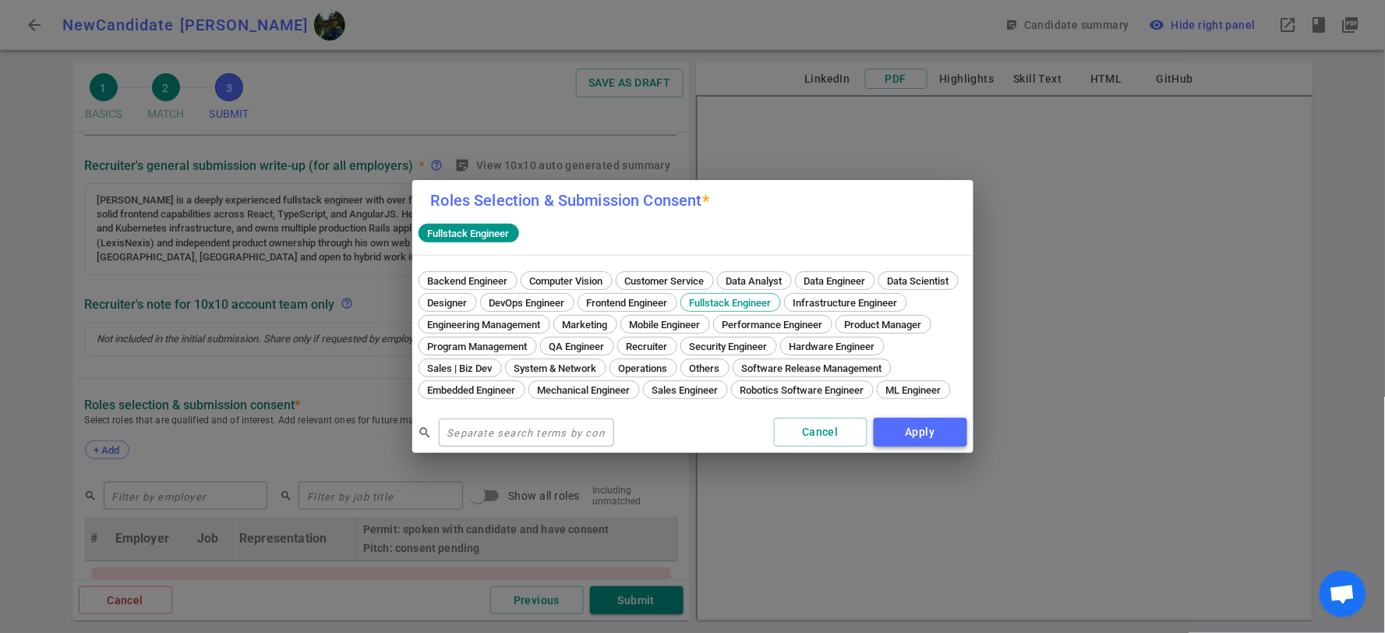
click at [897, 439] on button "Apply" at bounding box center [921, 432] width 94 height 29
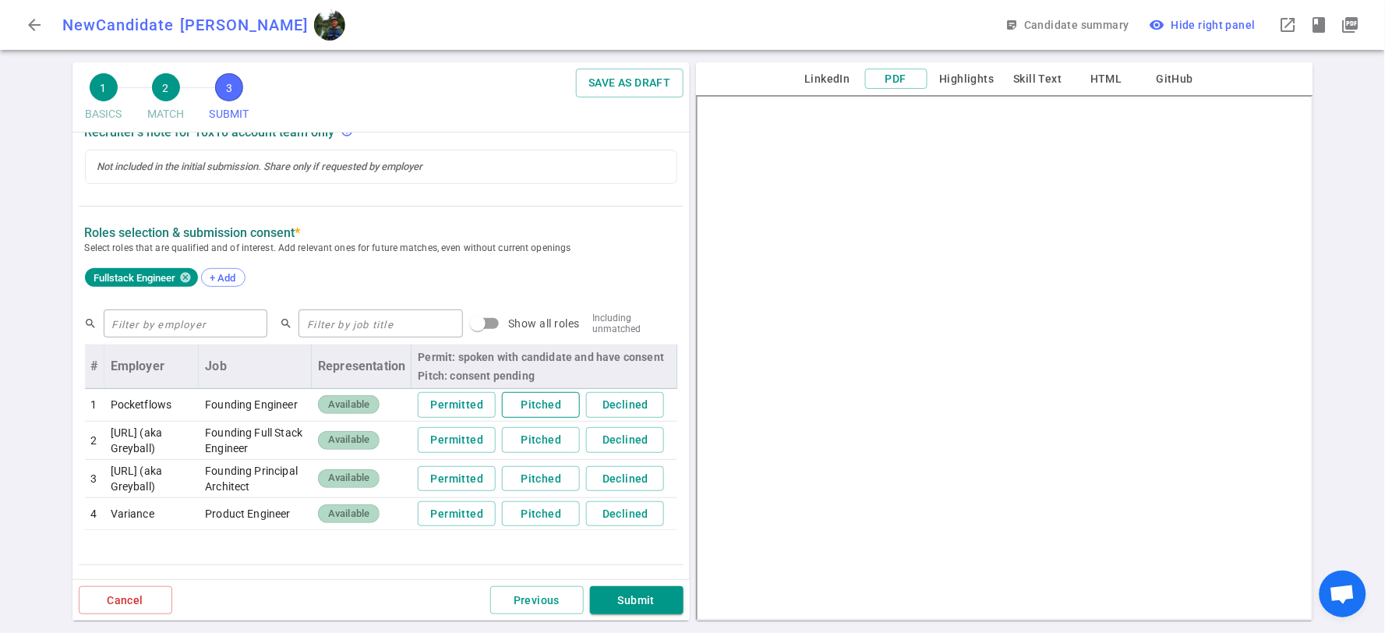
scroll to position [433, 0]
click at [433, 405] on button "Permitted" at bounding box center [457, 404] width 78 height 26
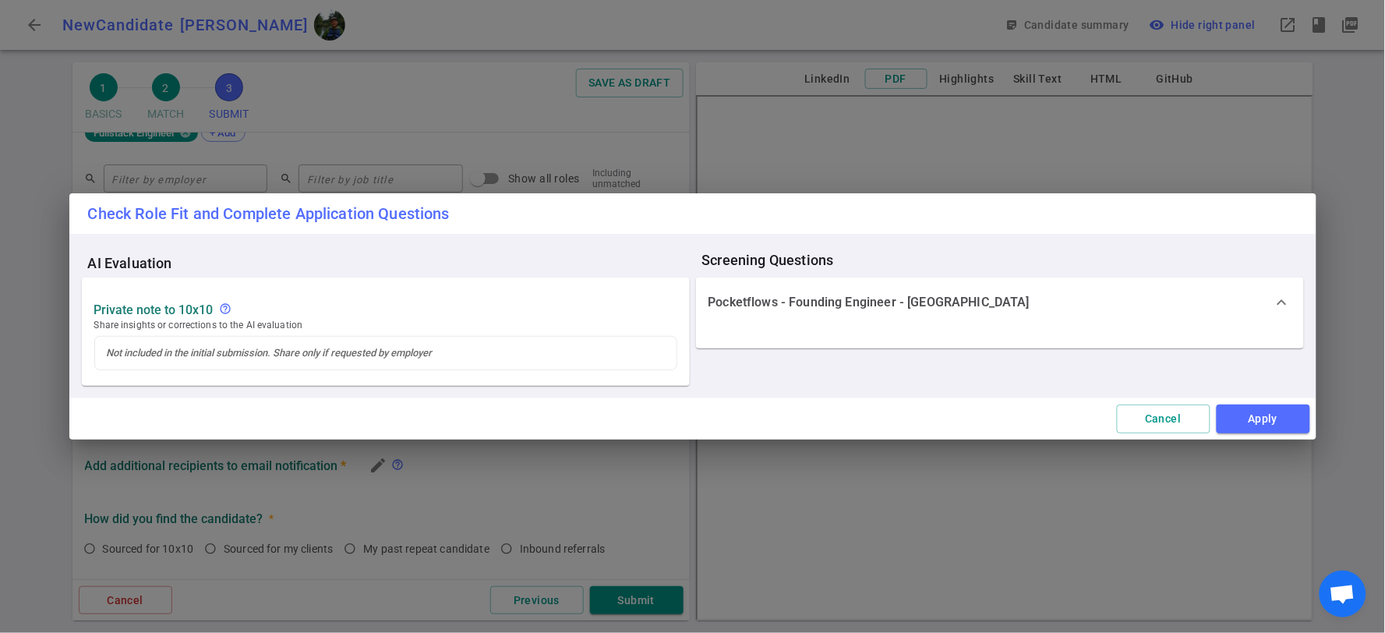
scroll to position [692, 0]
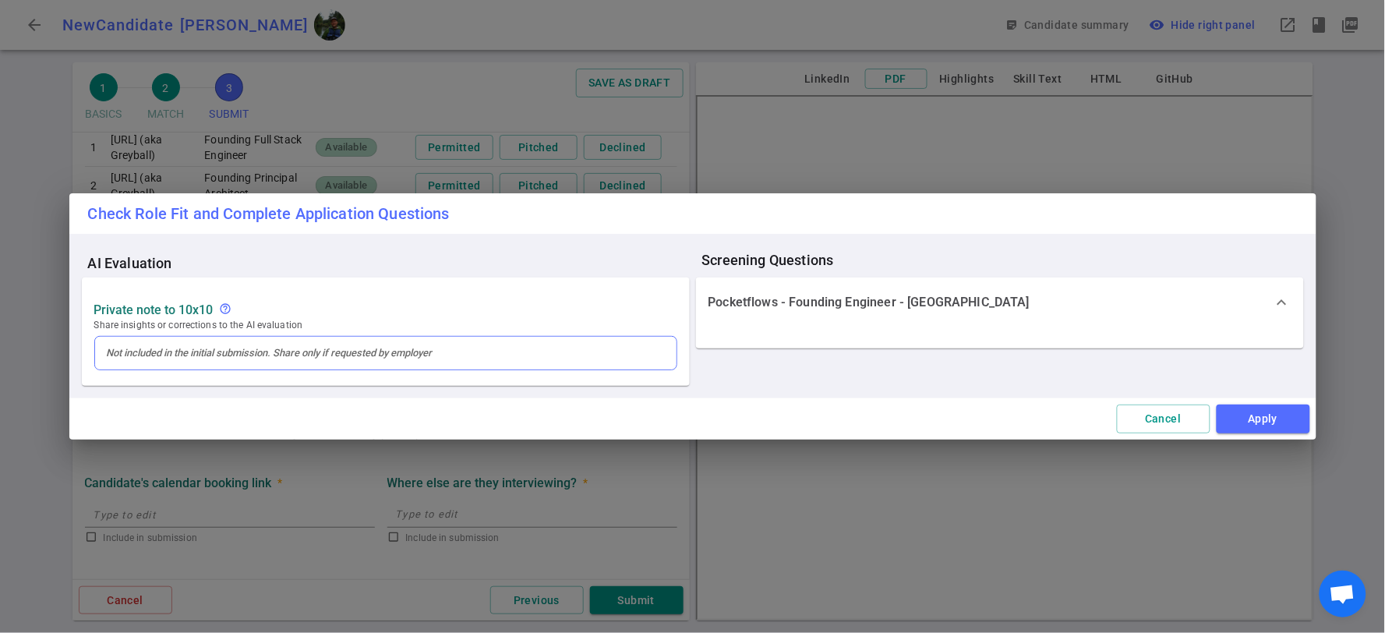
click at [427, 341] on div at bounding box center [385, 353] width 581 height 33
click at [415, 344] on div at bounding box center [385, 353] width 581 height 33
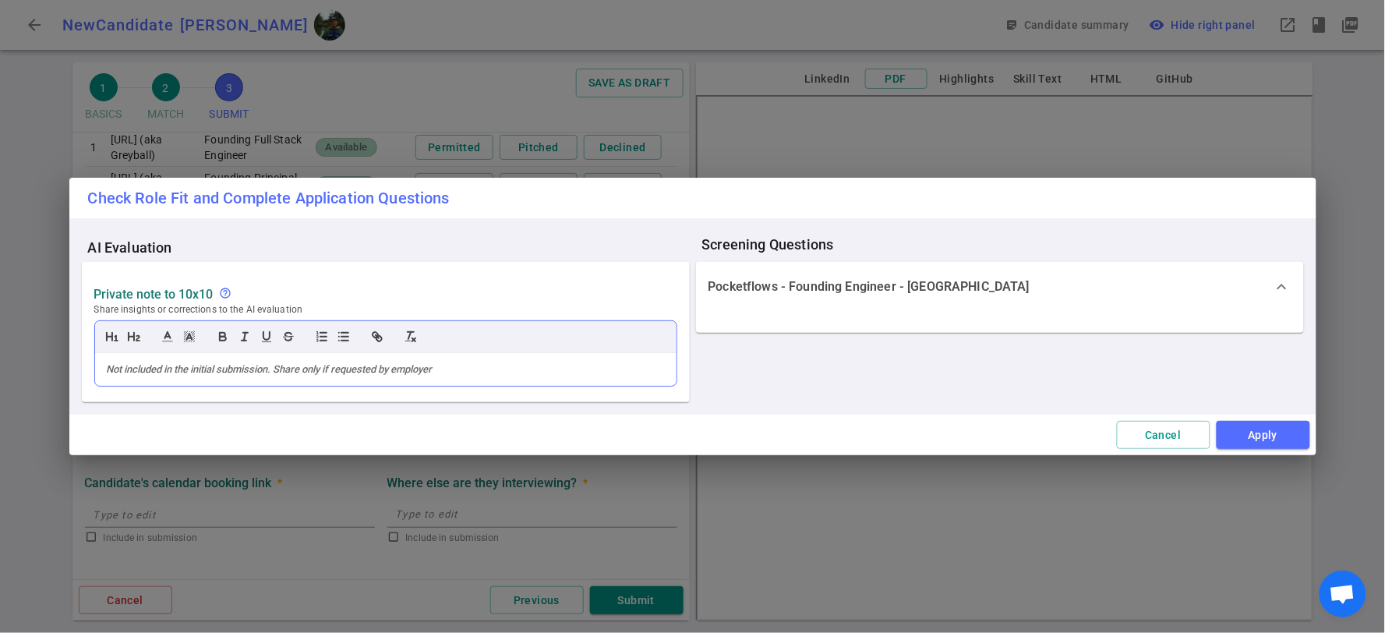
scroll to position [294, 0]
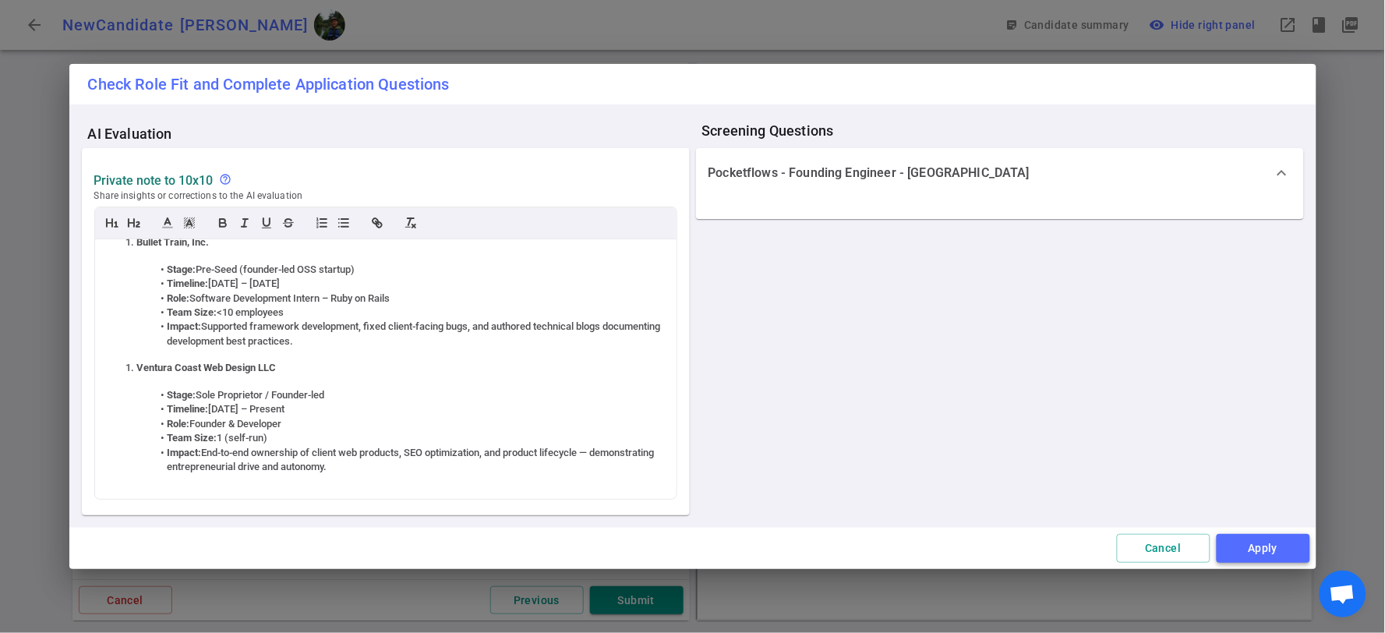
click at [1252, 540] on button "Apply" at bounding box center [1264, 548] width 94 height 29
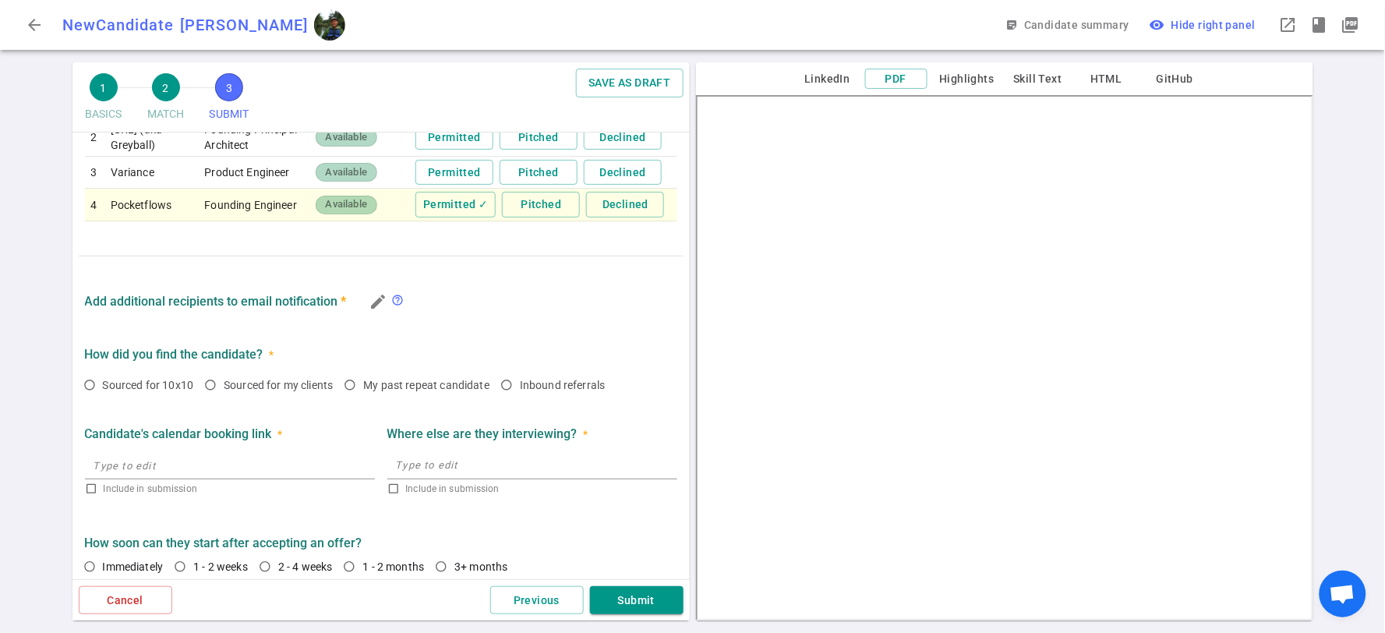
scroll to position [1007, 0]
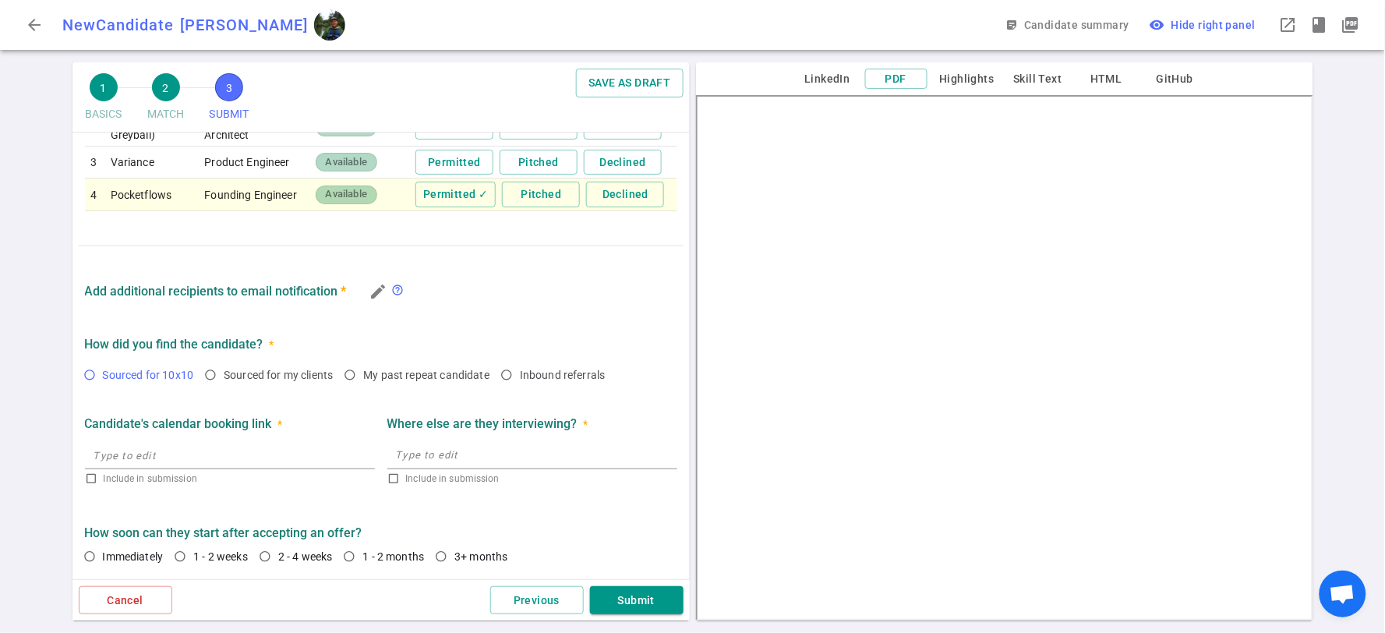
click at [86, 371] on input "Sourced for 10x10" at bounding box center [89, 375] width 26 height 26
radio input "true"
click at [90, 550] on input "Immediately" at bounding box center [89, 556] width 26 height 26
radio input "true"
click at [631, 598] on button "Submit" at bounding box center [637, 600] width 94 height 29
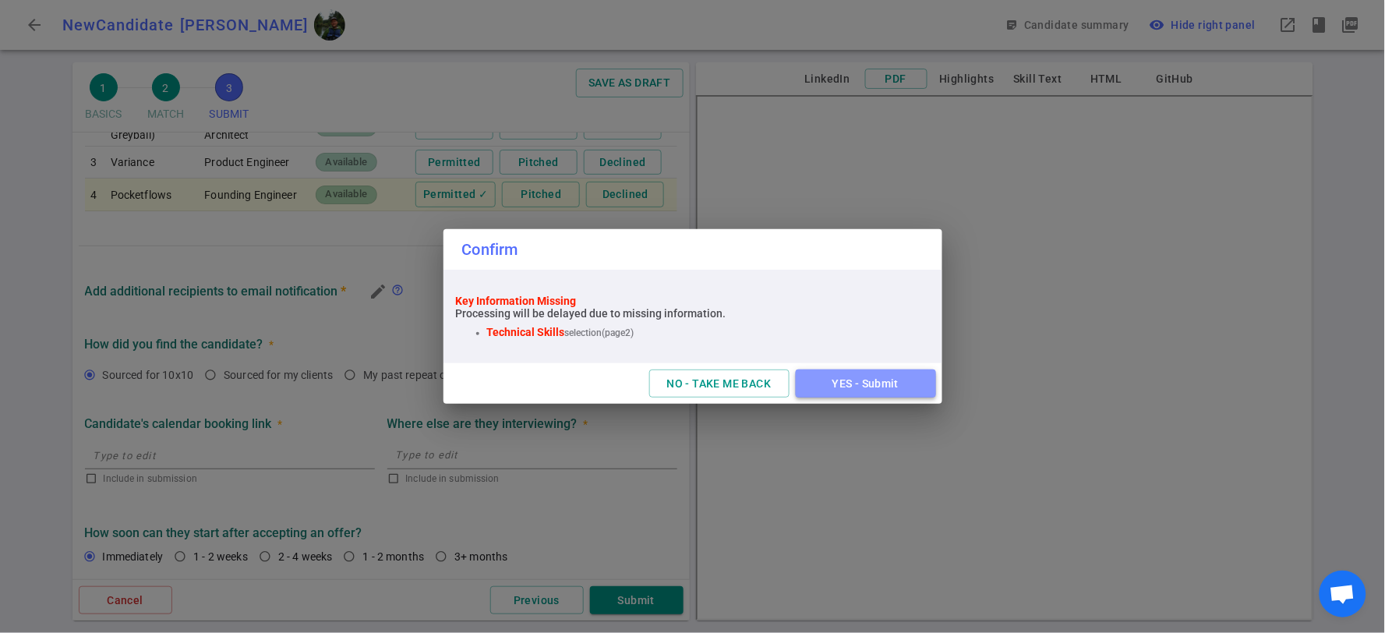
click at [877, 392] on button "YES - Submit" at bounding box center [866, 383] width 140 height 29
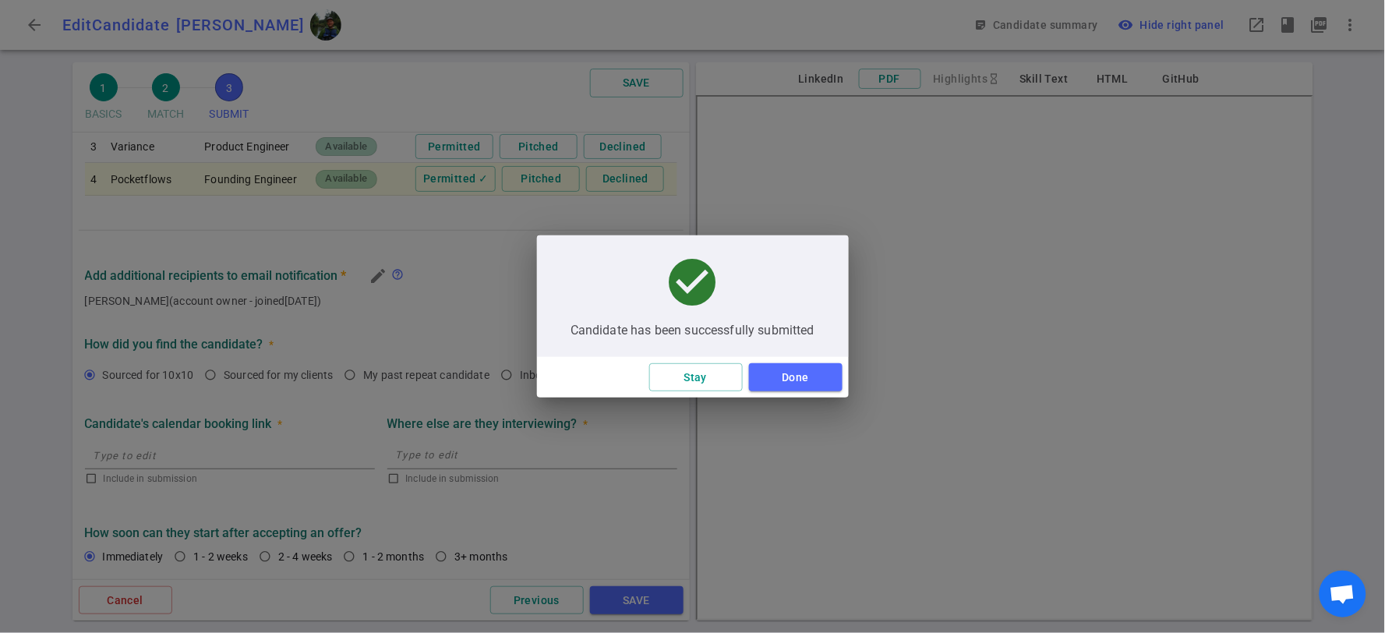
click at [807, 376] on button "Done" at bounding box center [796, 377] width 94 height 29
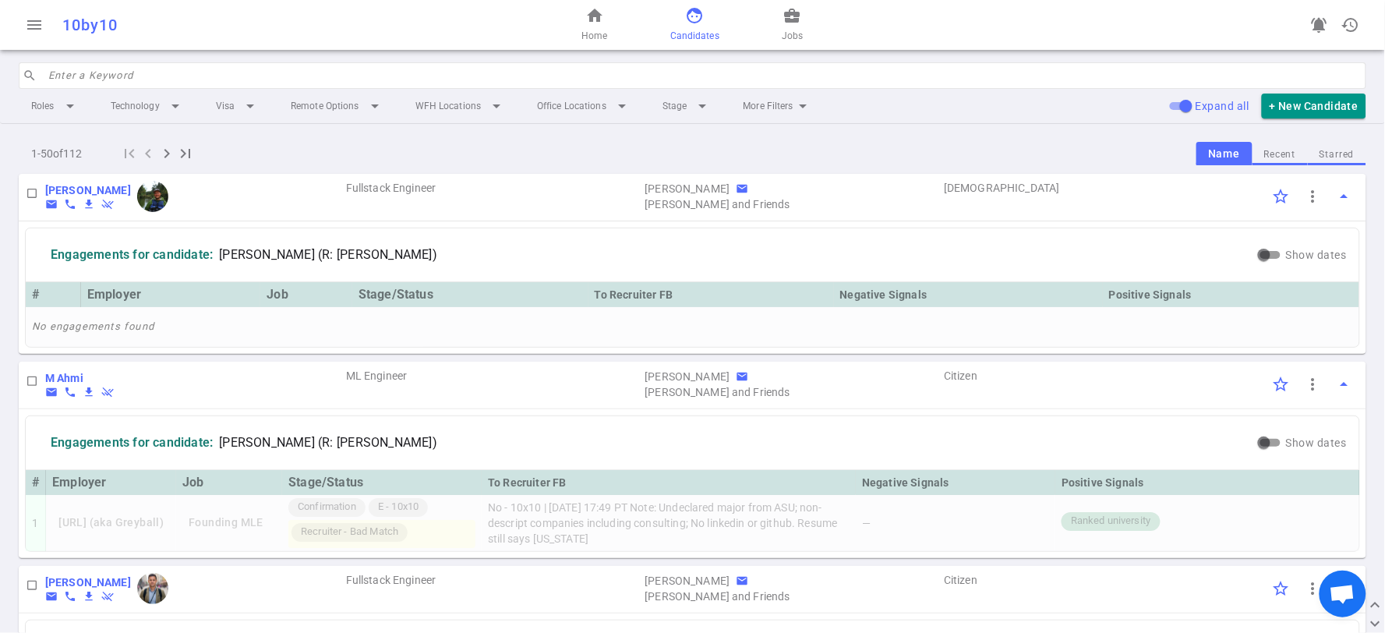
click at [1310, 119] on div "Roles arrow_drop_down Technology arrow_drop_down Visa arrow_drop_down Remote Op…" at bounding box center [693, 106] width 1348 height 34
click at [1311, 103] on button "+ New Candidate" at bounding box center [1314, 107] width 104 height 26
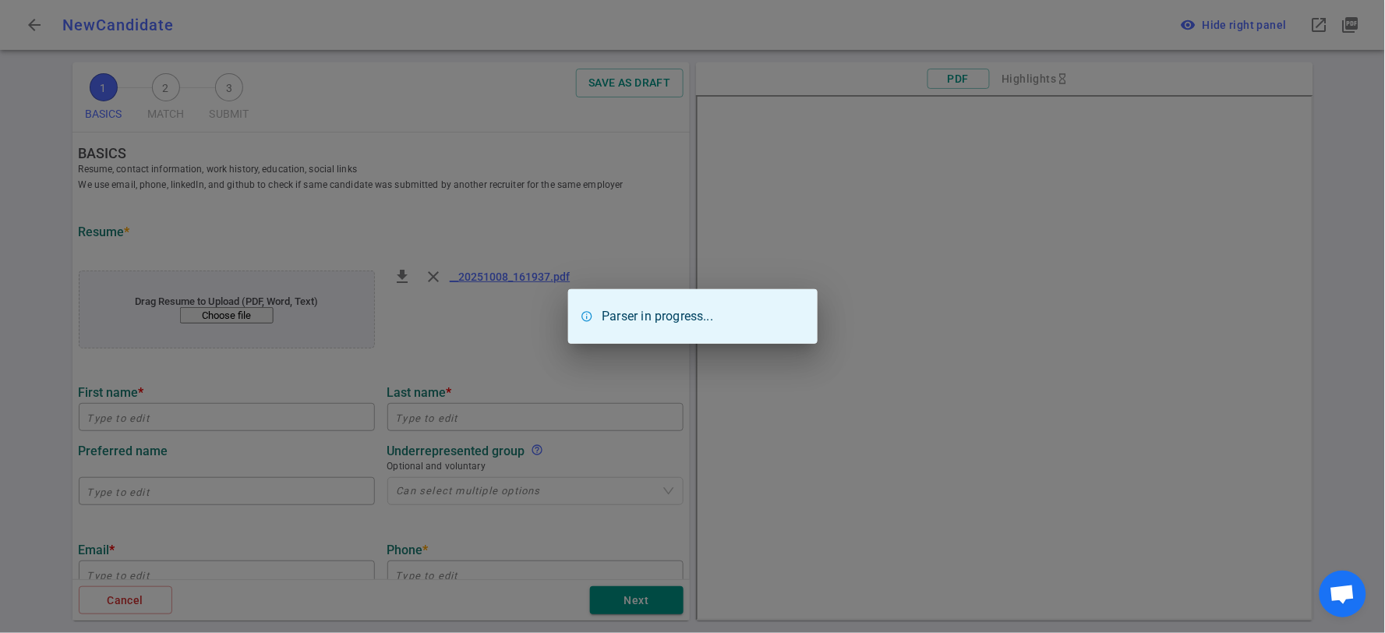
type input "[PERSON_NAME]"
type input "Aisen"
type input "[EMAIL_ADDRESS][DOMAIN_NAME]"
type input "[PHONE_NUMBER]"
type input "Nasa Jpl"
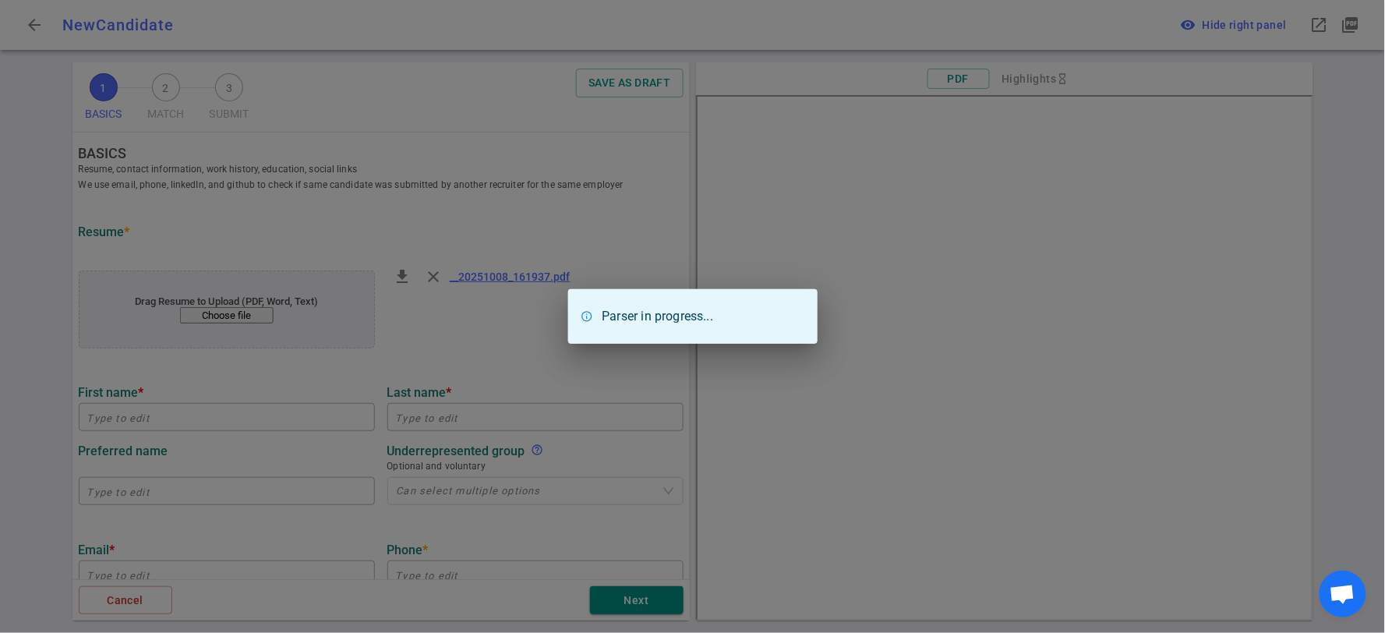
type textarea "Sr. Mechanical Design Engineer/Spacecraft Designer"
type input "20.7"
type input "[US_STATE] State"
type input "Mechanical Engineering"
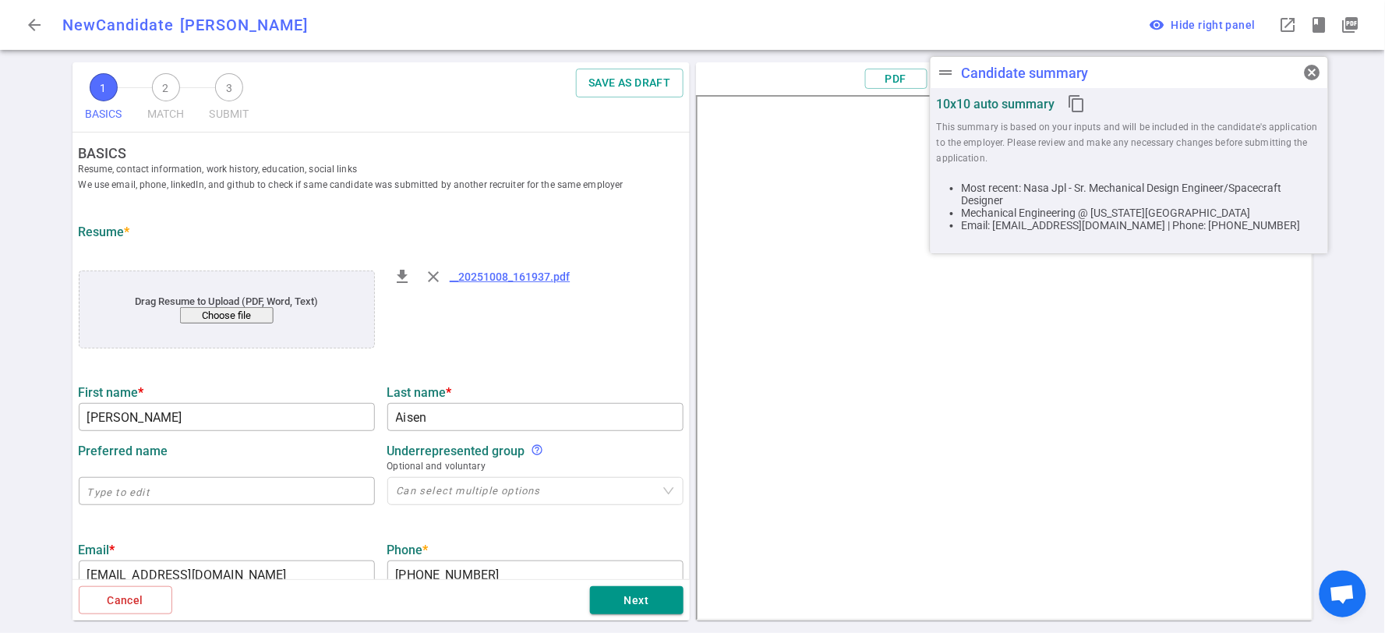
click at [800, 71] on div "PDF Highlights Skill Text HTML" at bounding box center [1004, 78] width 617 height 33
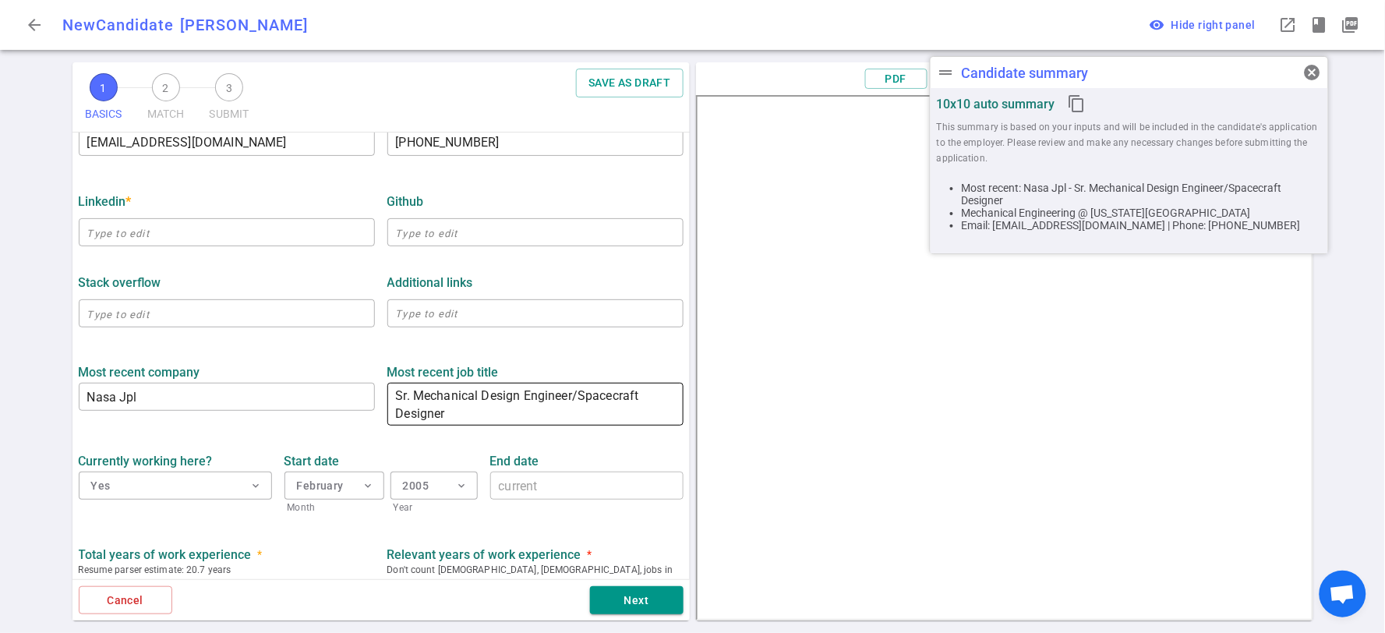
scroll to position [519, 0]
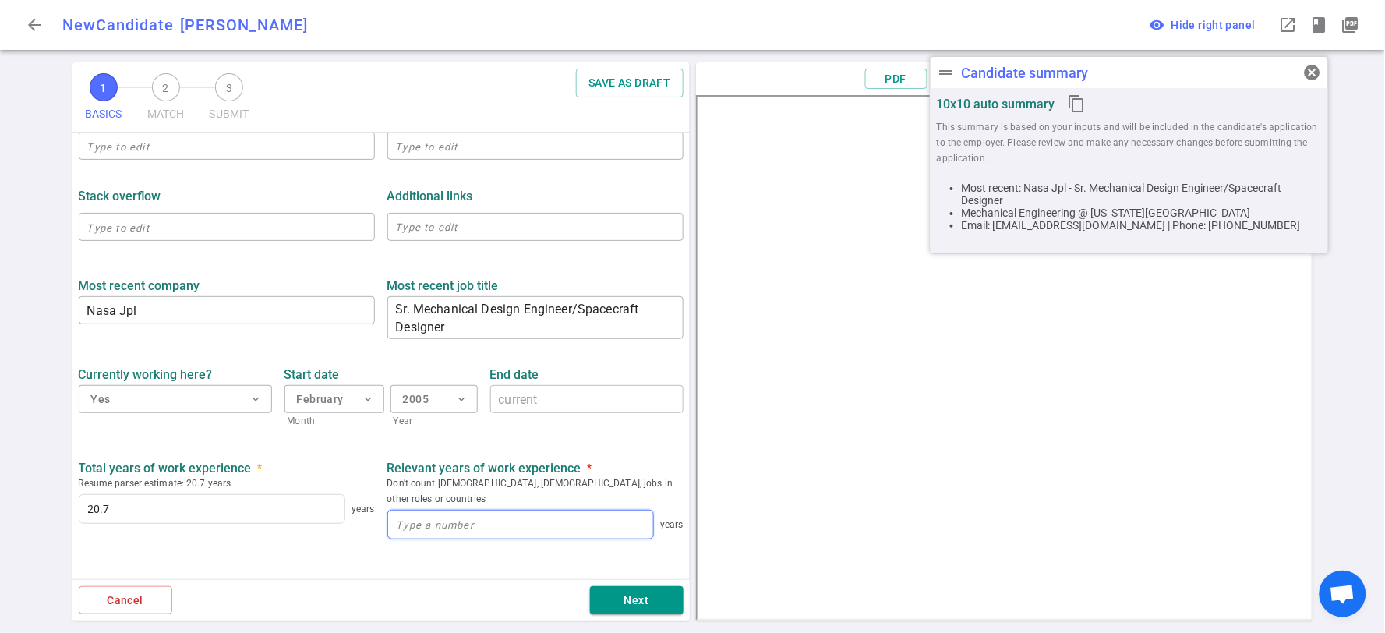
click at [435, 510] on input at bounding box center [520, 524] width 265 height 28
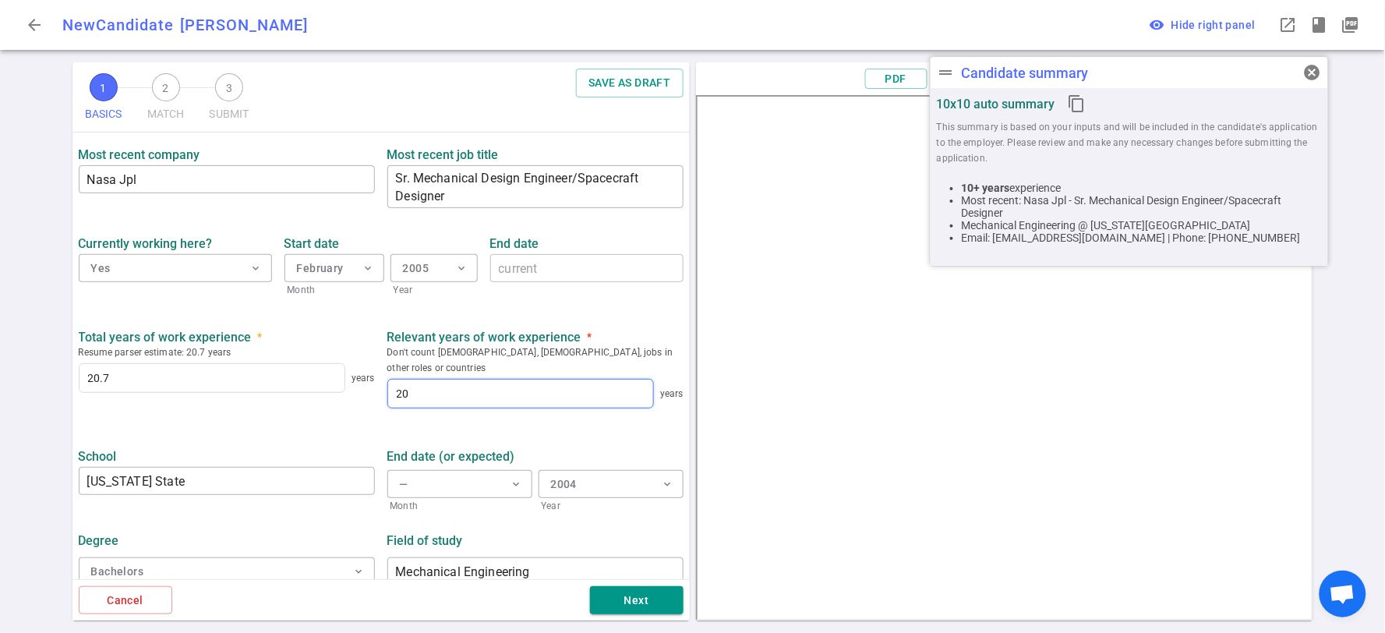
scroll to position [655, 0]
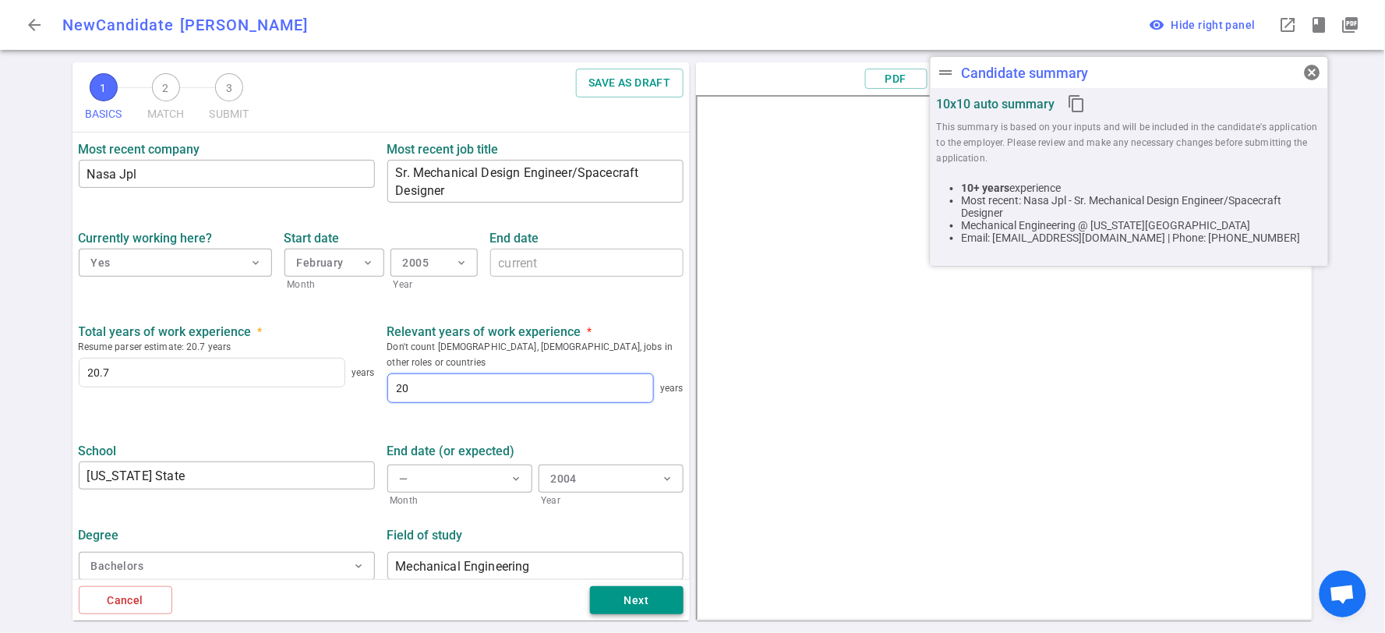
type input "20"
click at [627, 605] on button "Next" at bounding box center [637, 600] width 94 height 29
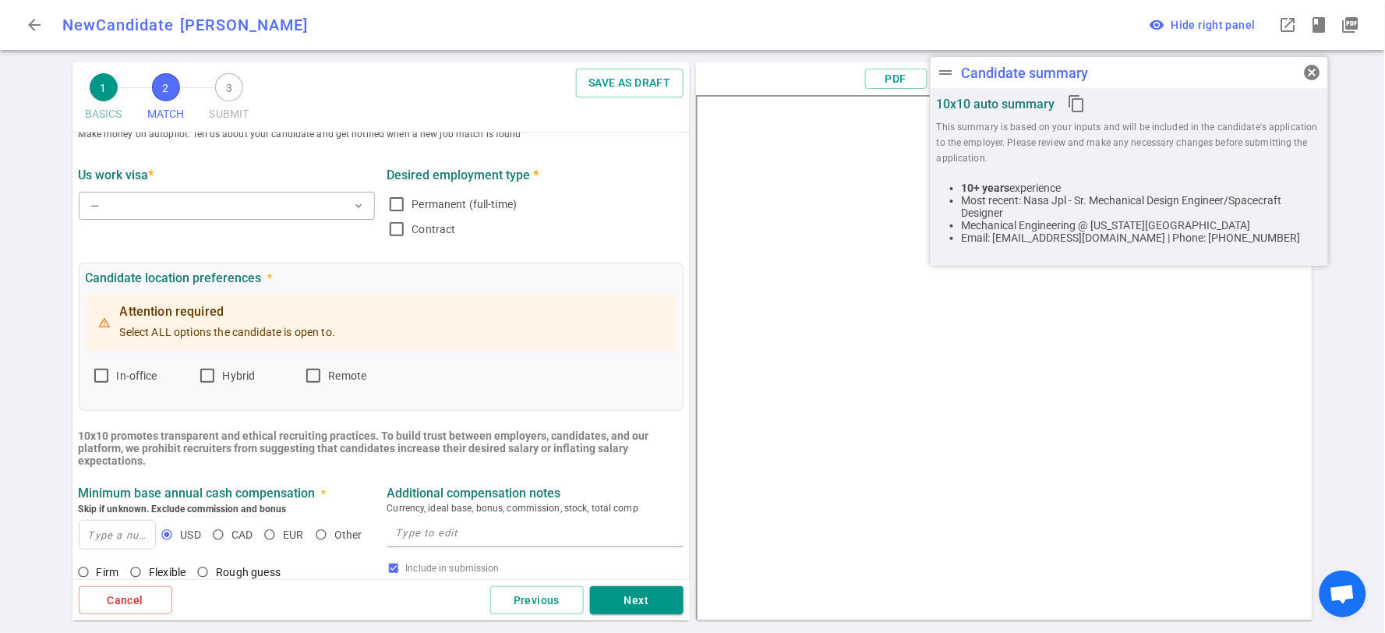
scroll to position [0, 0]
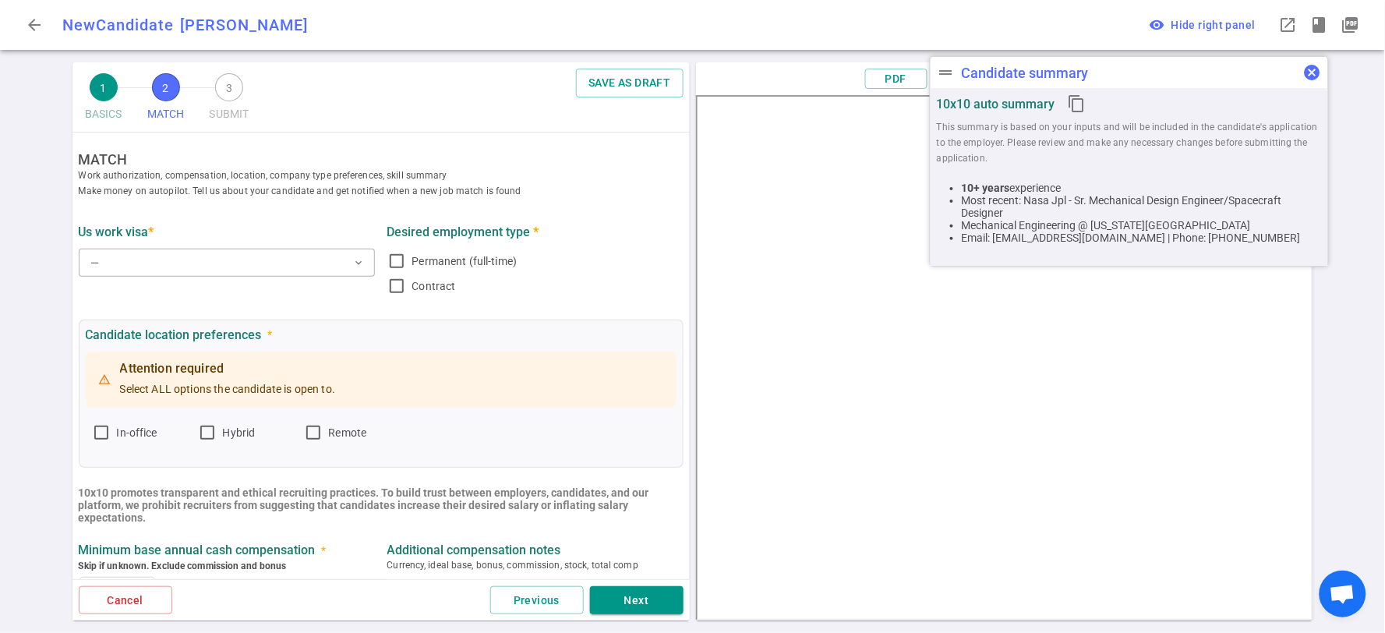
click at [1309, 68] on span "cancel" at bounding box center [1312, 72] width 19 height 19
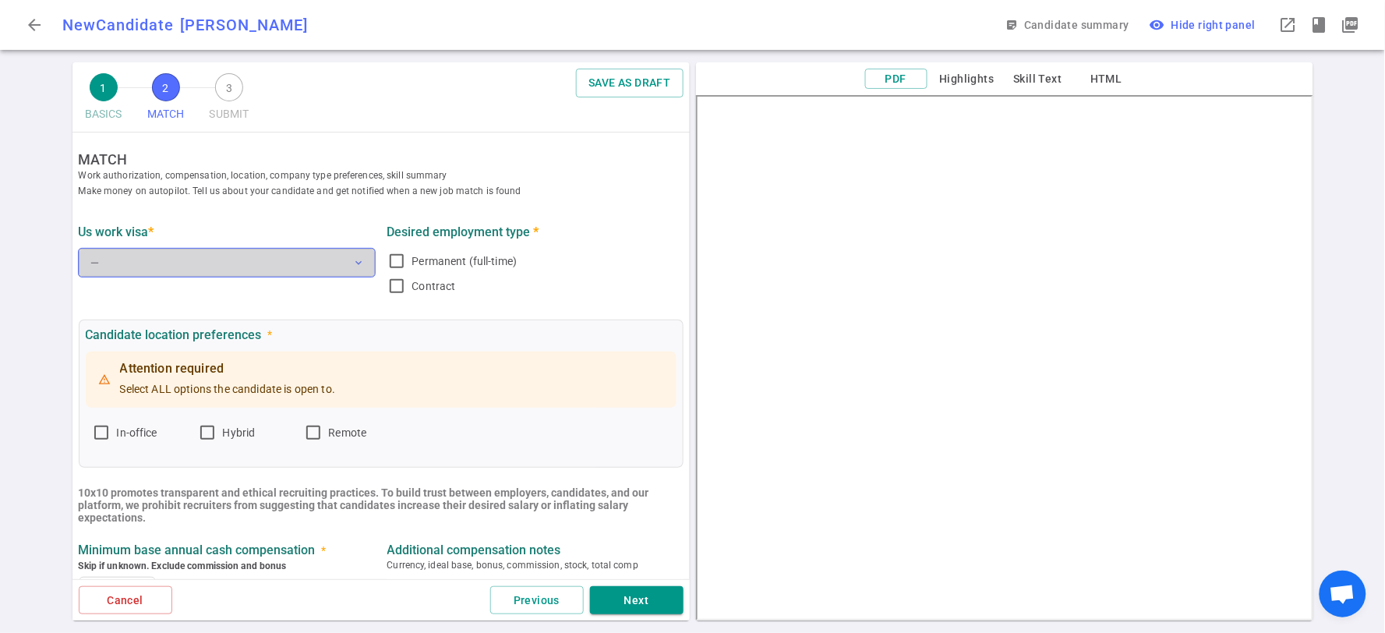
click at [336, 253] on button "— expand_more" at bounding box center [227, 263] width 296 height 28
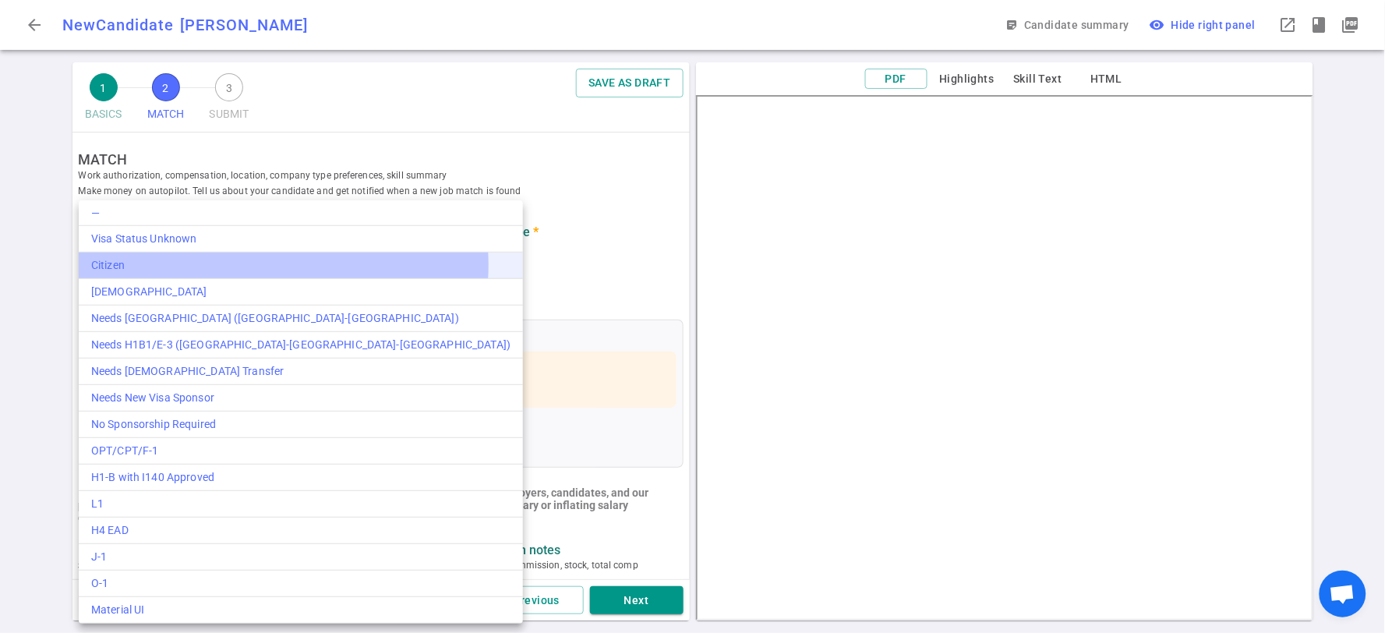
click at [283, 265] on div "Citizen" at bounding box center [300, 265] width 419 height 16
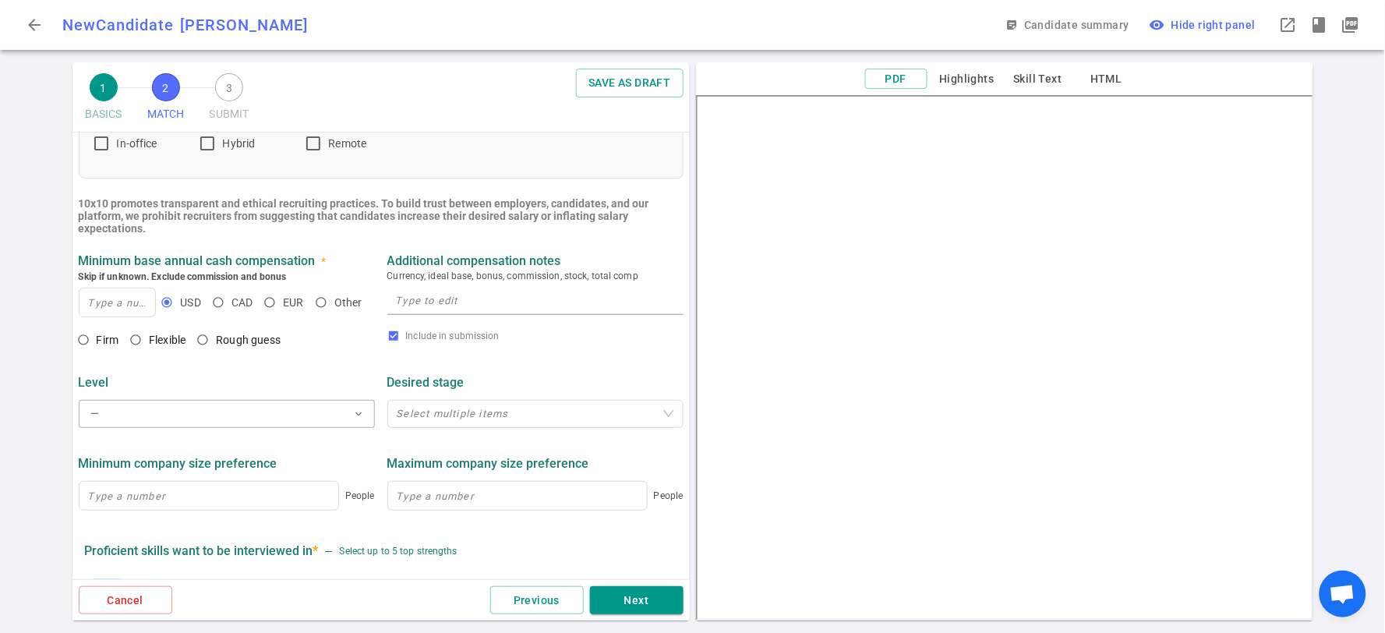
scroll to position [173, 0]
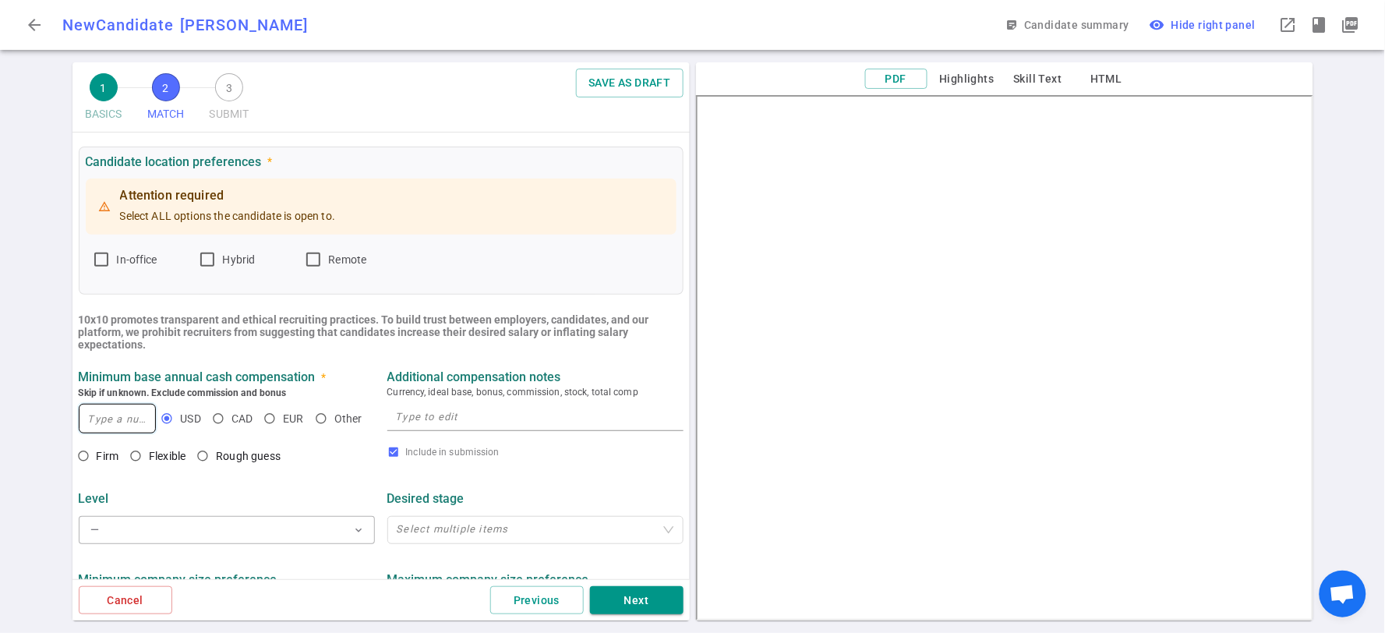
click at [112, 415] on input at bounding box center [117, 418] width 76 height 28
type input "175,000"
click at [142, 452] on input "Flexible" at bounding box center [135, 456] width 26 height 26
radio input "true"
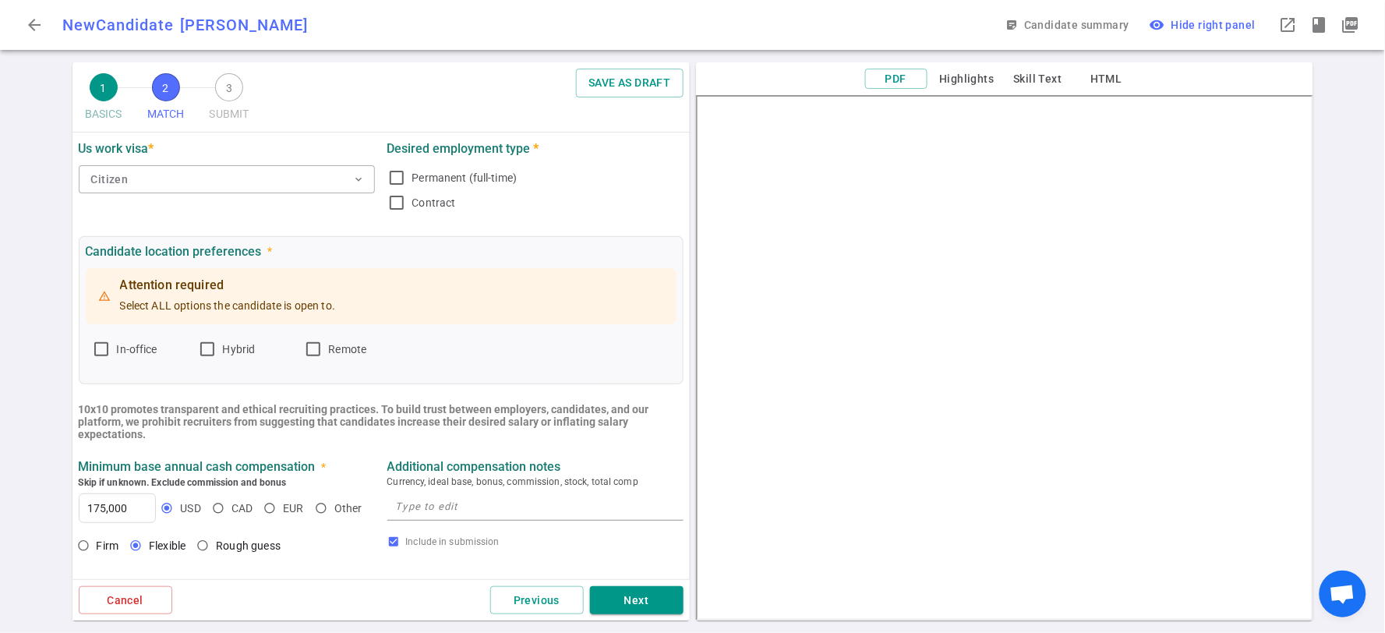
scroll to position [0, 0]
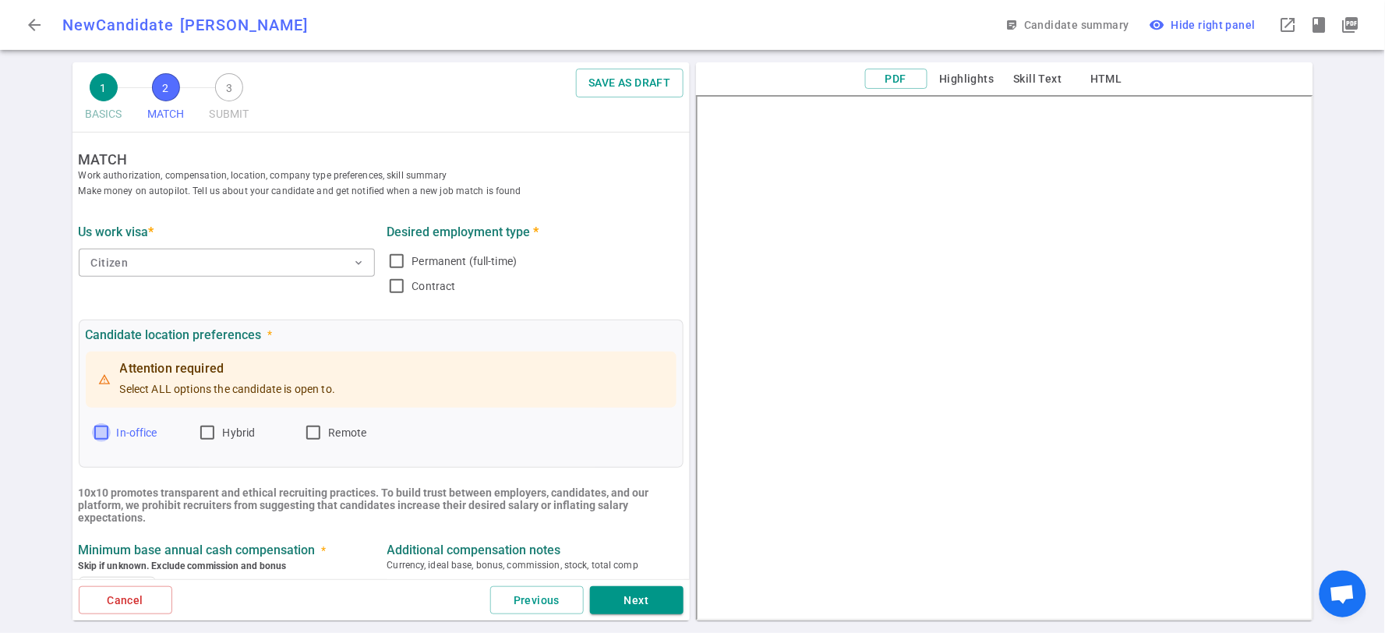
drag, startPoint x: 103, startPoint y: 425, endPoint x: 167, endPoint y: 429, distance: 64.1
click at [104, 426] on input "In-office" at bounding box center [101, 432] width 19 height 19
checkbox input "true"
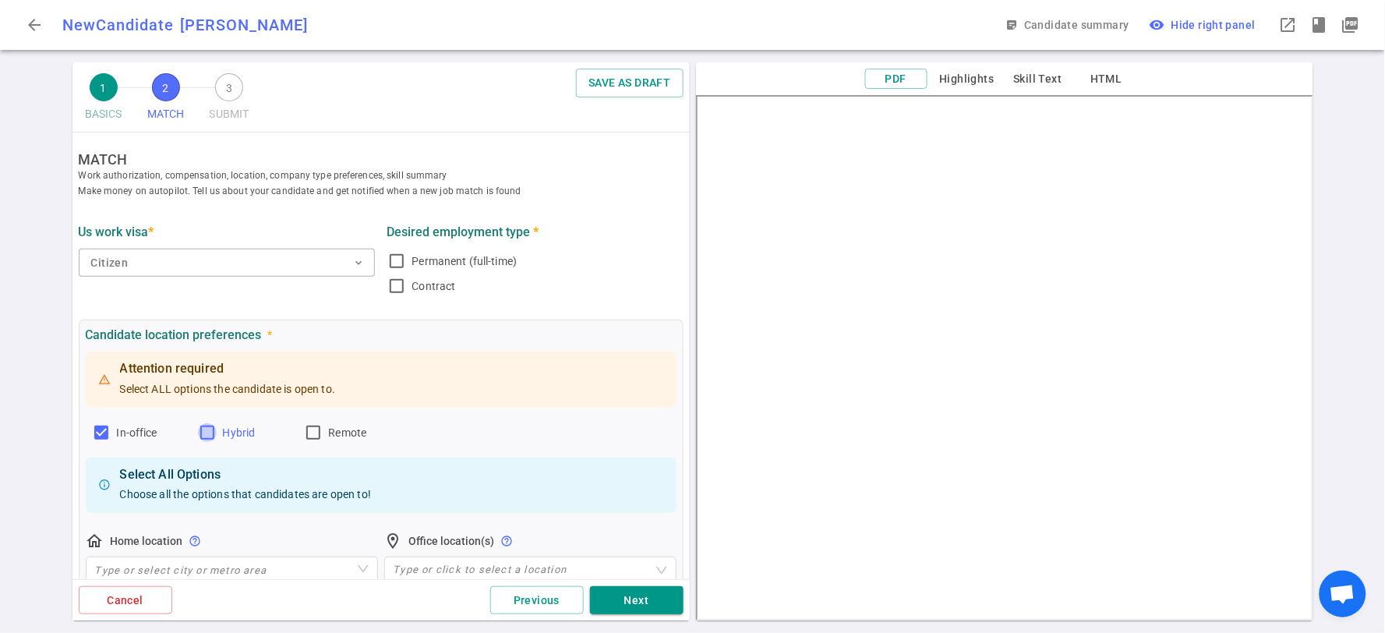
click at [203, 430] on input "Hybrid" at bounding box center [207, 432] width 19 height 19
checkbox input "true"
click at [317, 430] on input "Remote" at bounding box center [313, 432] width 19 height 19
checkbox input "true"
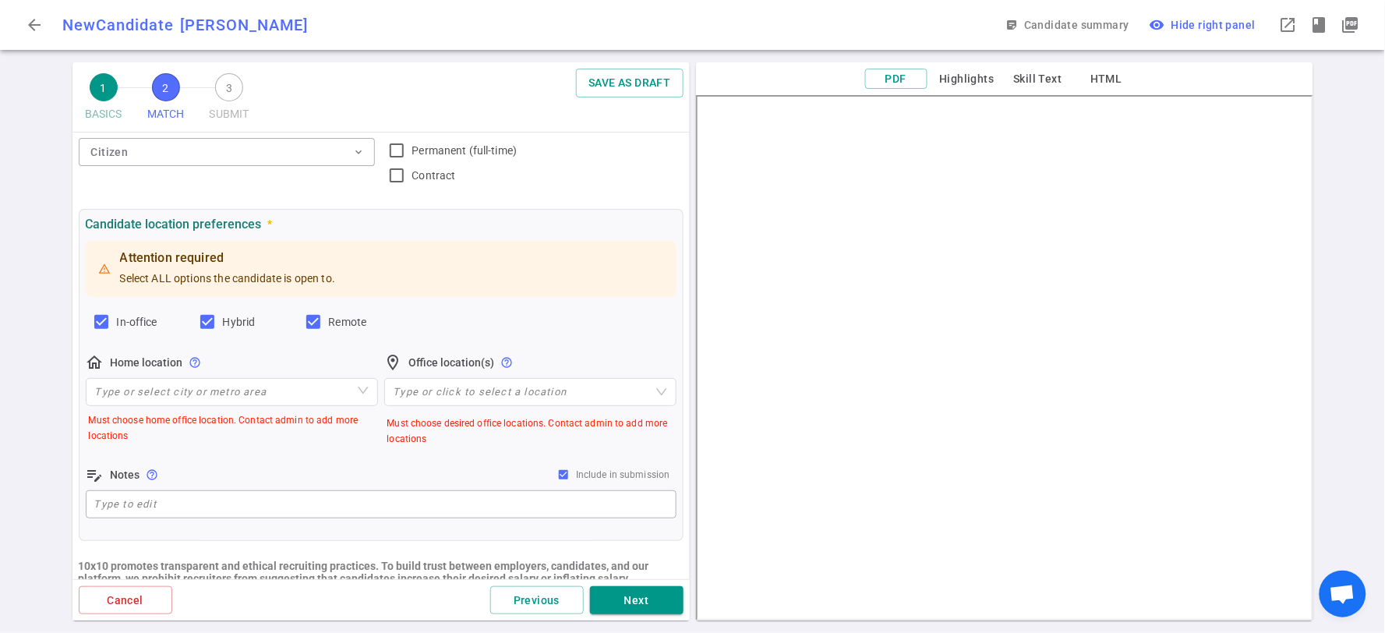
scroll to position [260, 0]
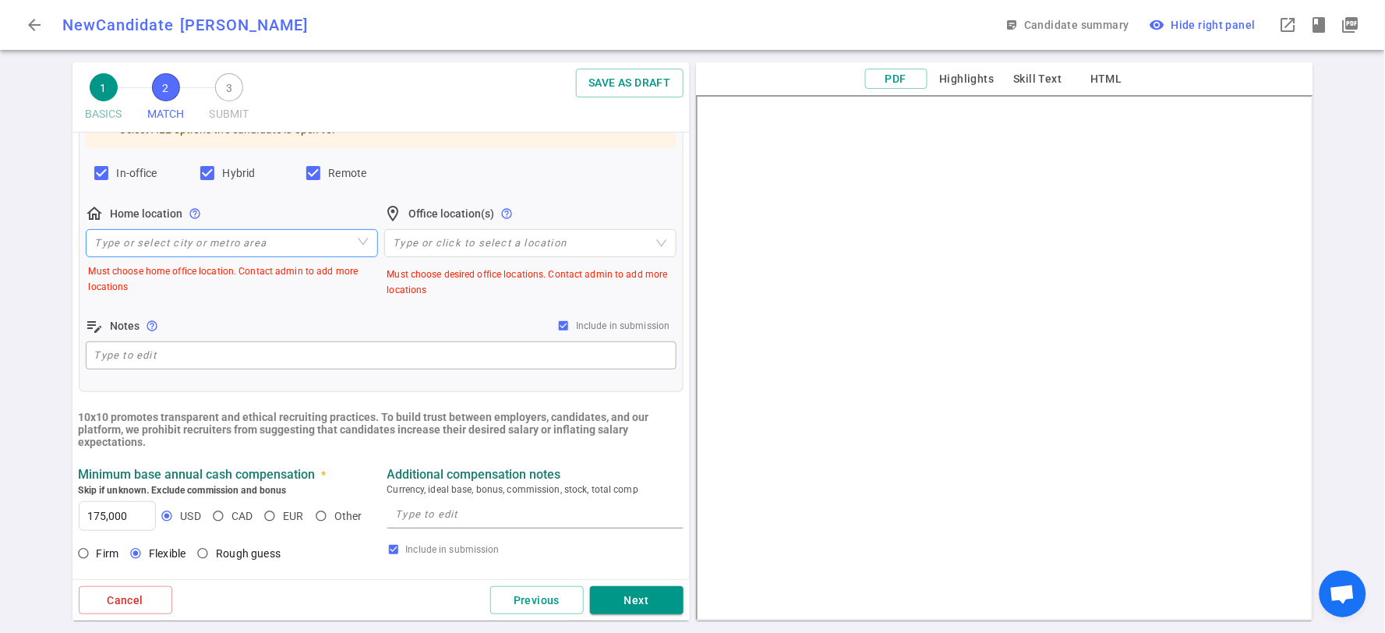
click at [203, 244] on input "search" at bounding box center [232, 243] width 274 height 26
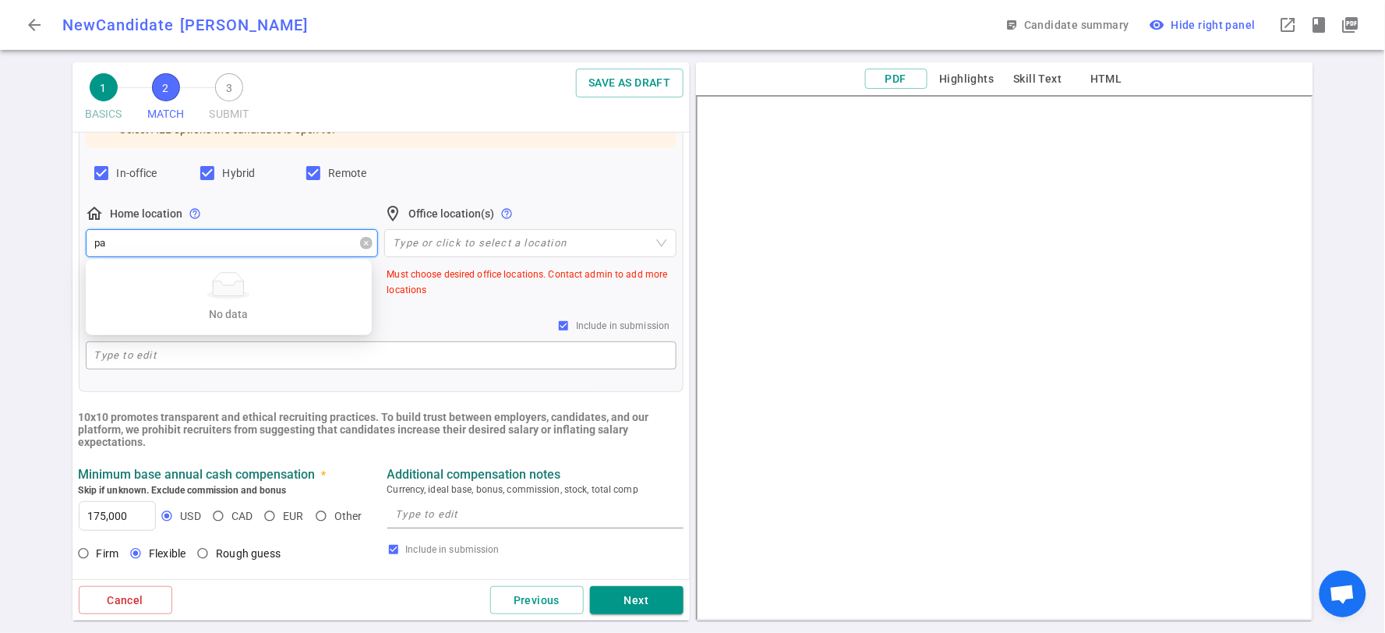
type input "p"
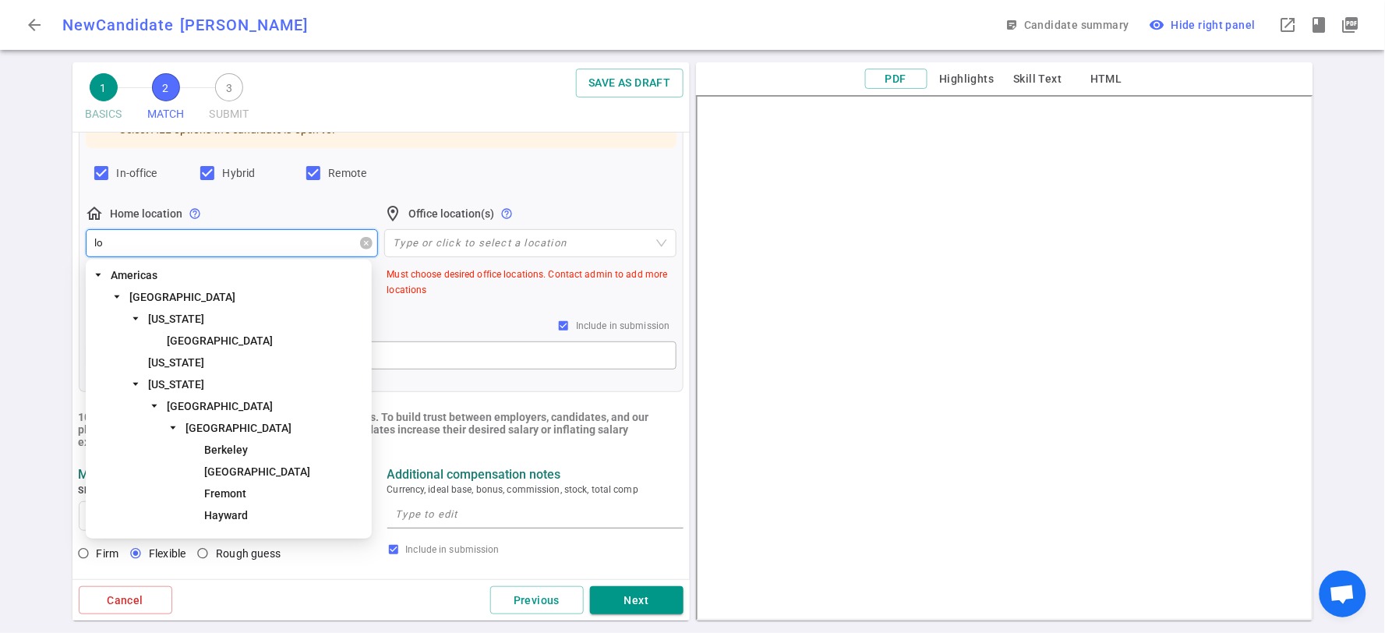
type input "los"
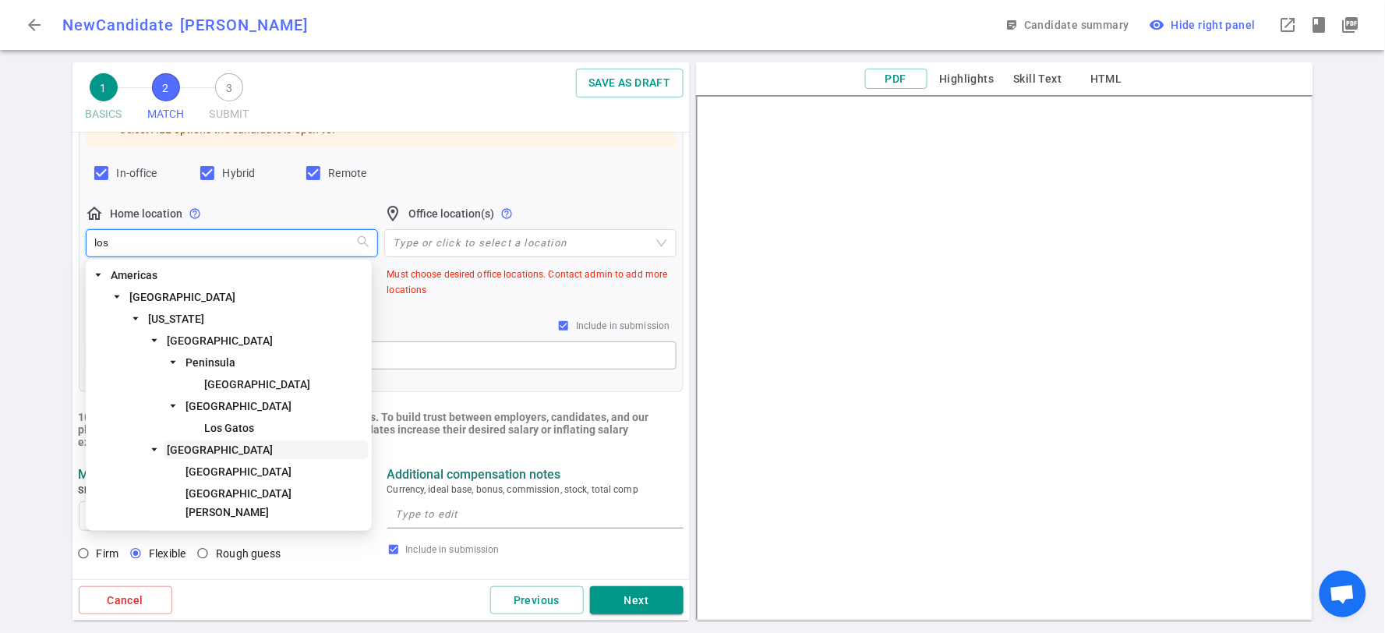
click at [196, 448] on span "[GEOGRAPHIC_DATA]" at bounding box center [220, 449] width 106 height 12
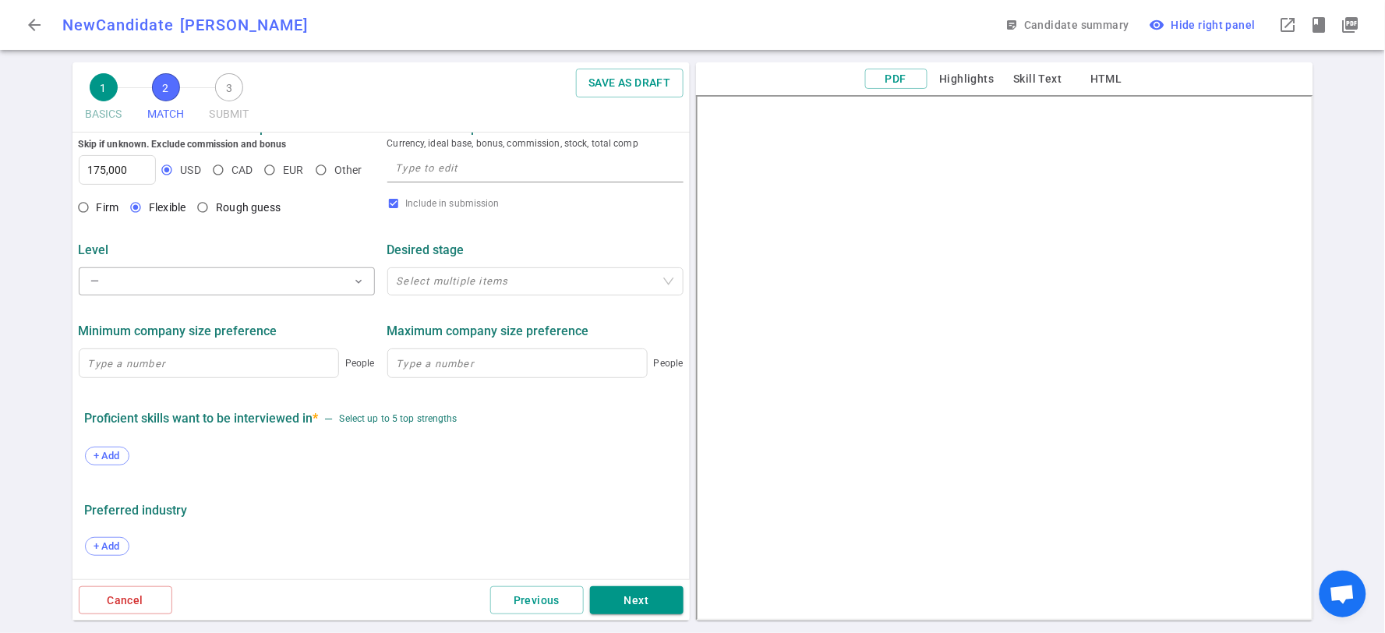
scroll to position [692, 0]
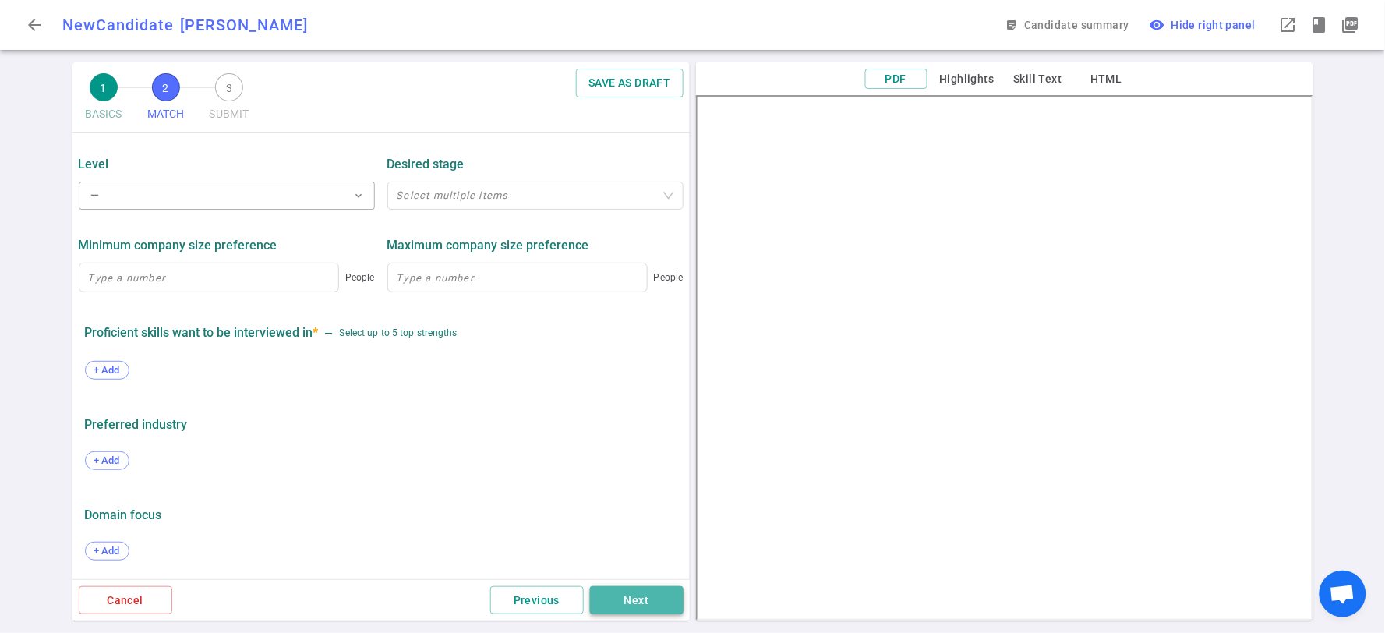
click at [652, 591] on button "Next" at bounding box center [637, 600] width 94 height 29
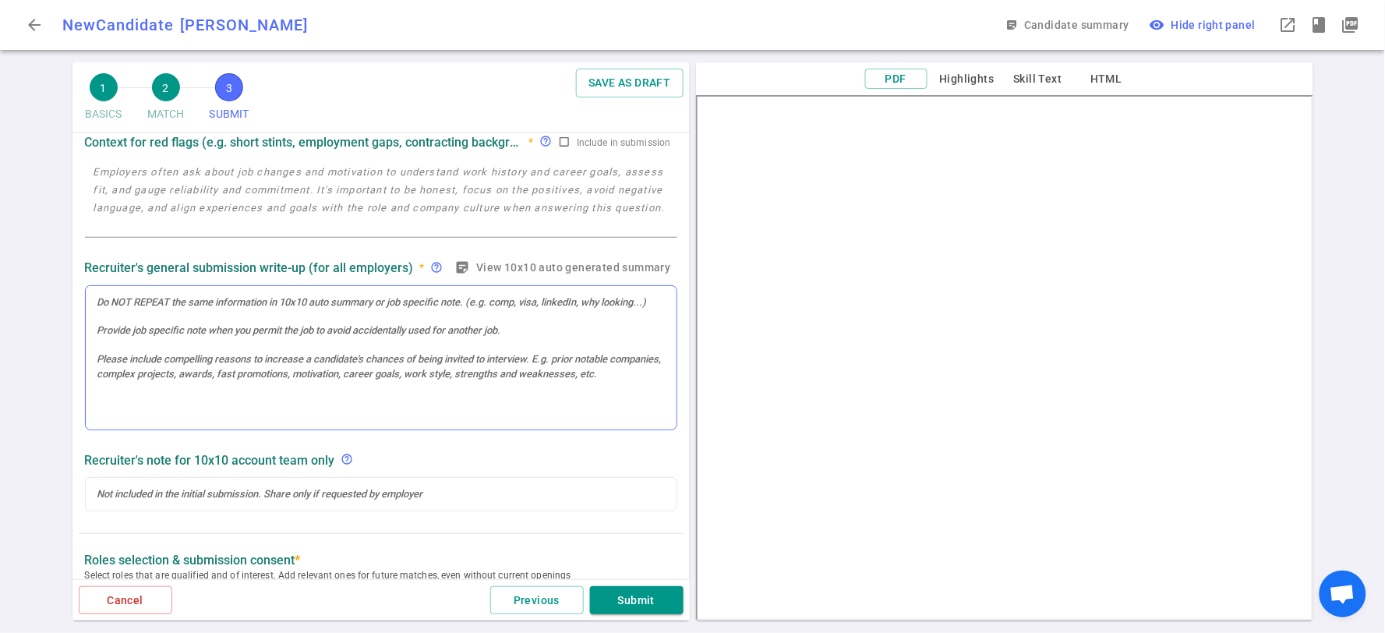
scroll to position [260, 0]
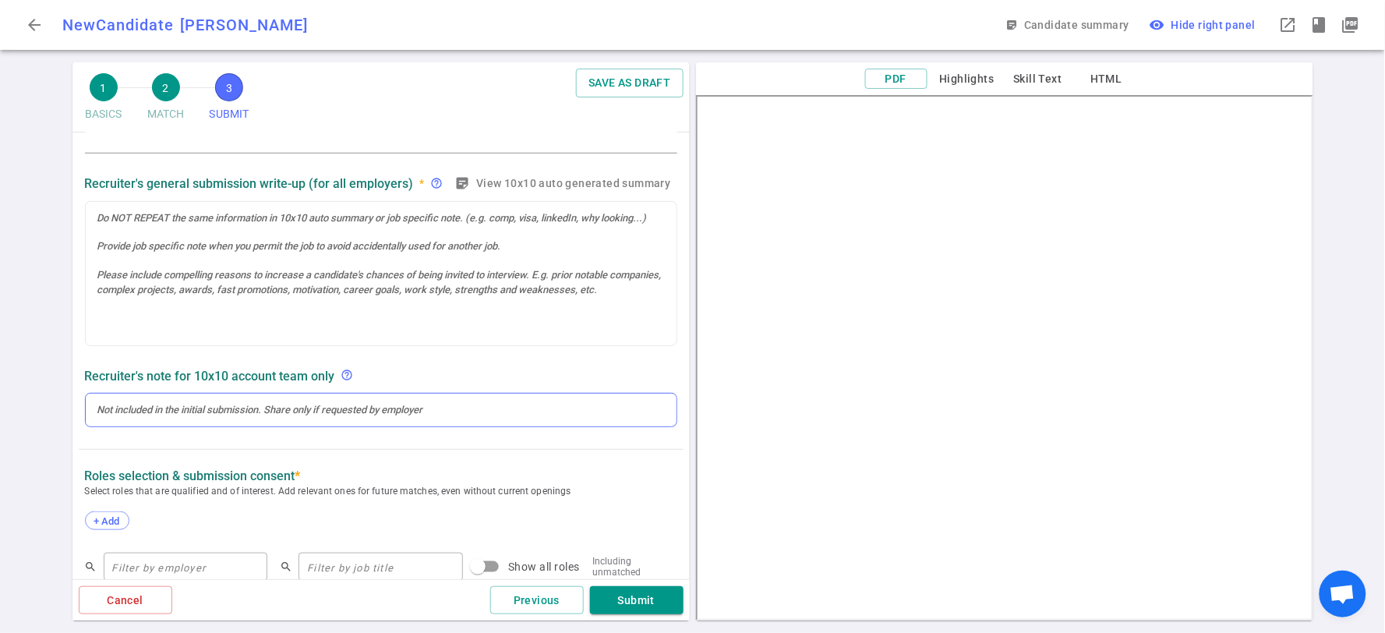
click at [138, 408] on div at bounding box center [380, 410] width 567 height 14
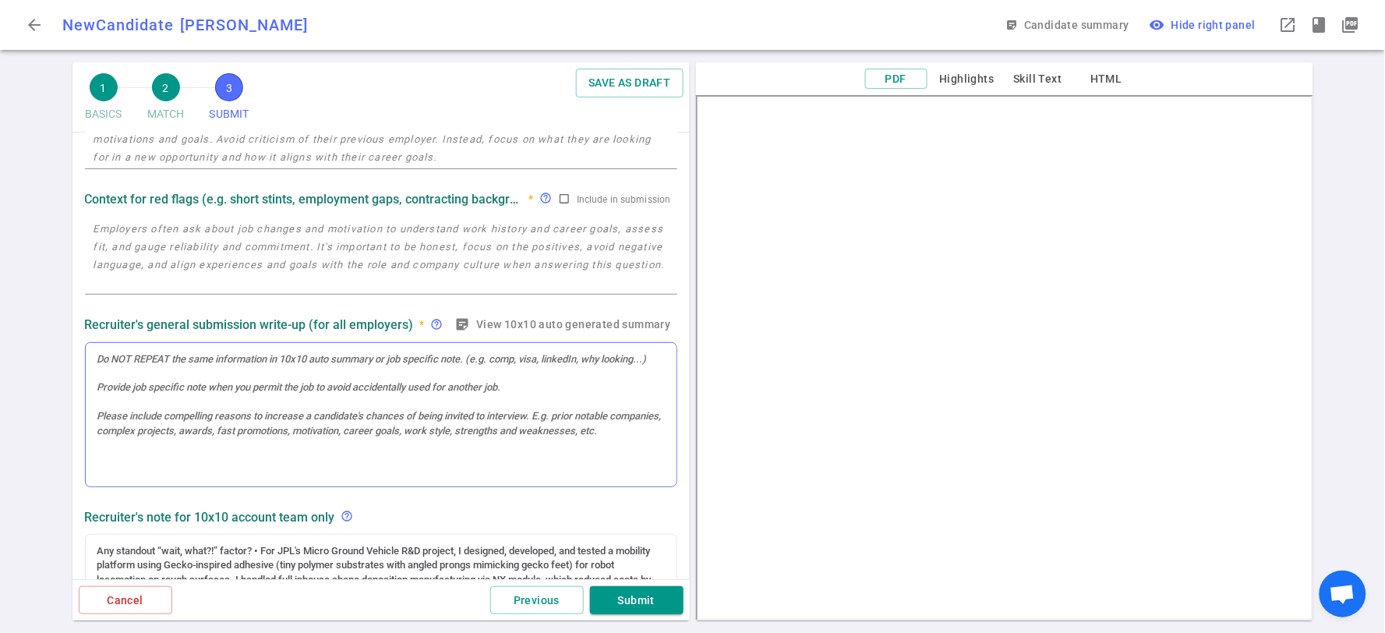
scroll to position [0, 0]
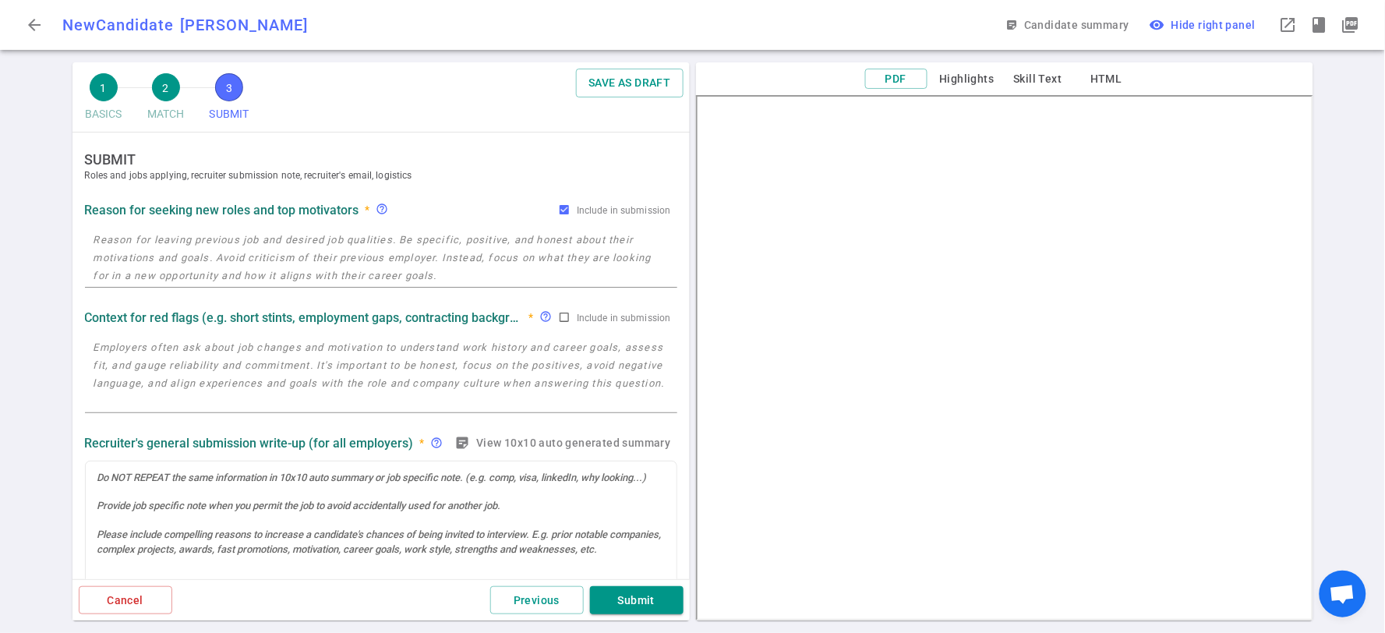
click at [165, 351] on textarea at bounding box center [381, 374] width 575 height 72
paste textarea "Mars 2020 ownership is flight-proven and maps to Reflect’s mechanism ownership …"
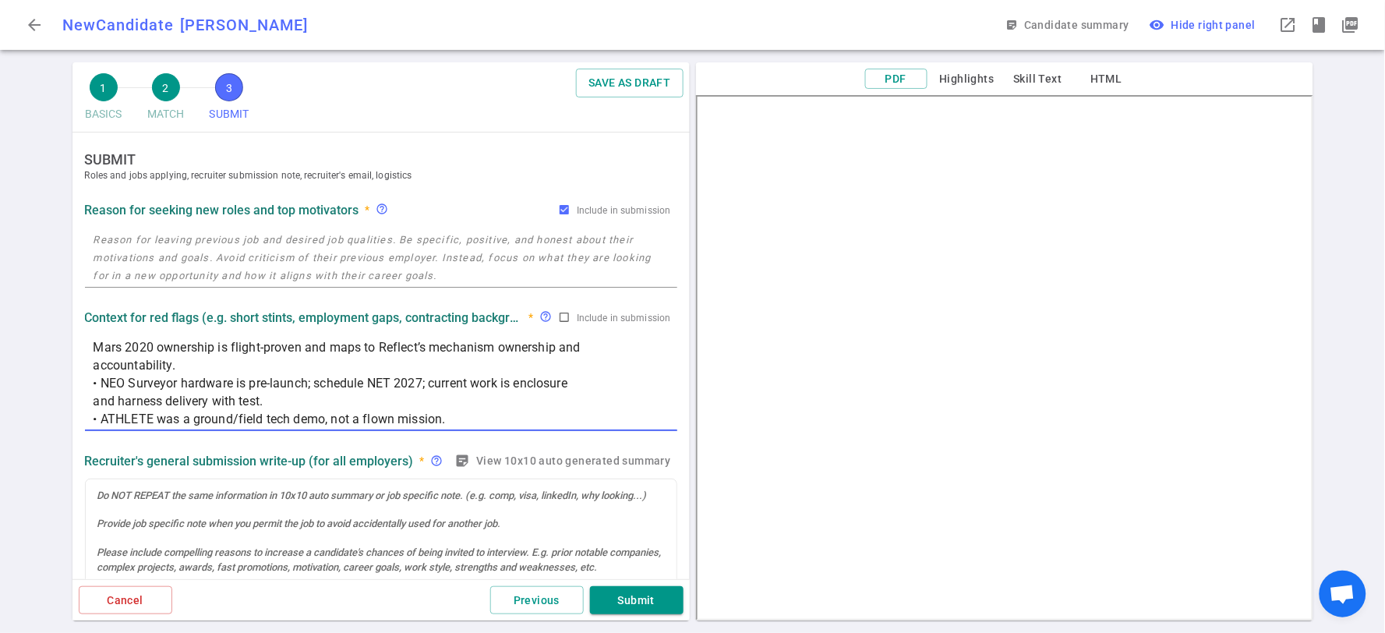
type textarea "Mars 2020 ownership is flight-proven and maps to Reflect’s mechanism ownership …"
click at [314, 499] on div at bounding box center [380, 496] width 567 height 14
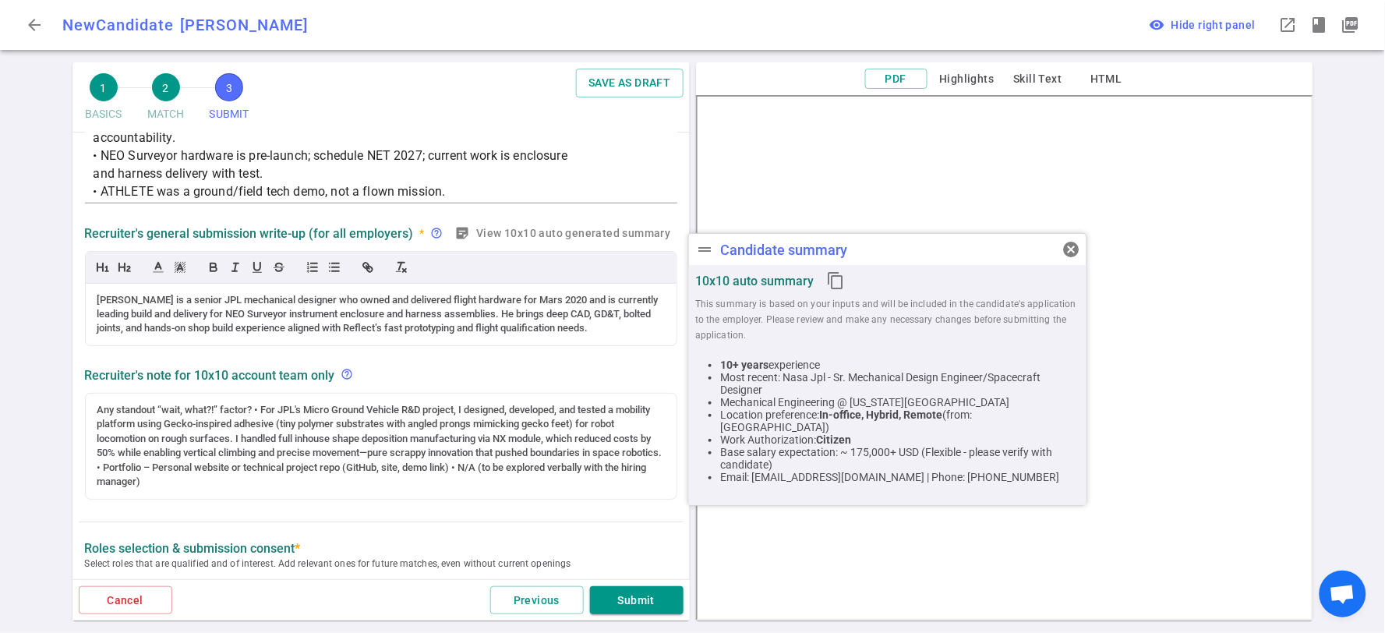
scroll to position [196, 0]
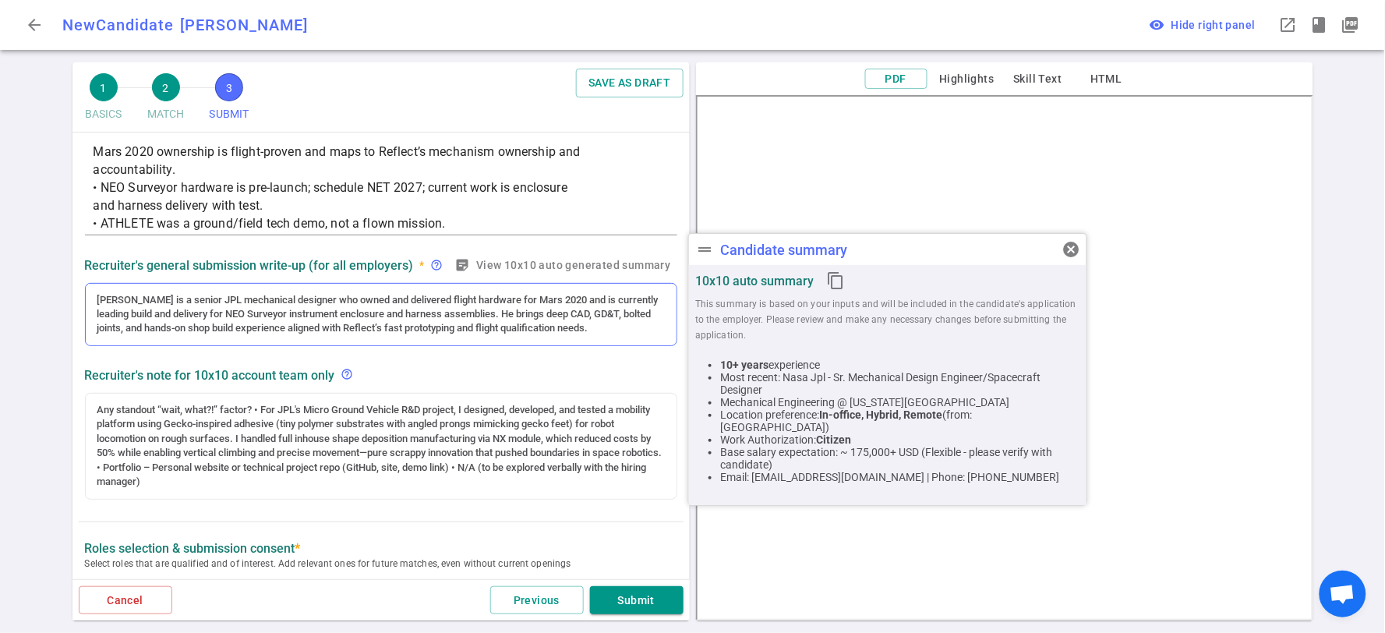
click at [648, 337] on div "[PERSON_NAME] is a senior JPL mechanical designer who owned and delivered fligh…" at bounding box center [381, 315] width 591 height 62
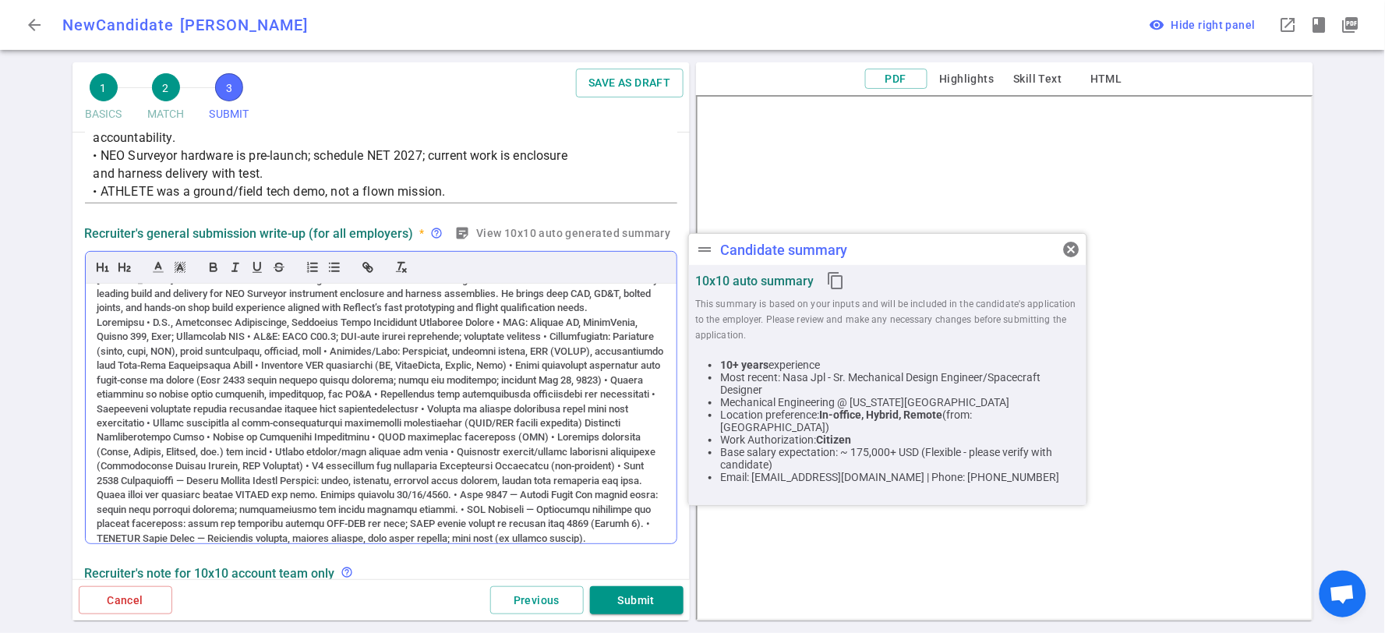
scroll to position [0, 0]
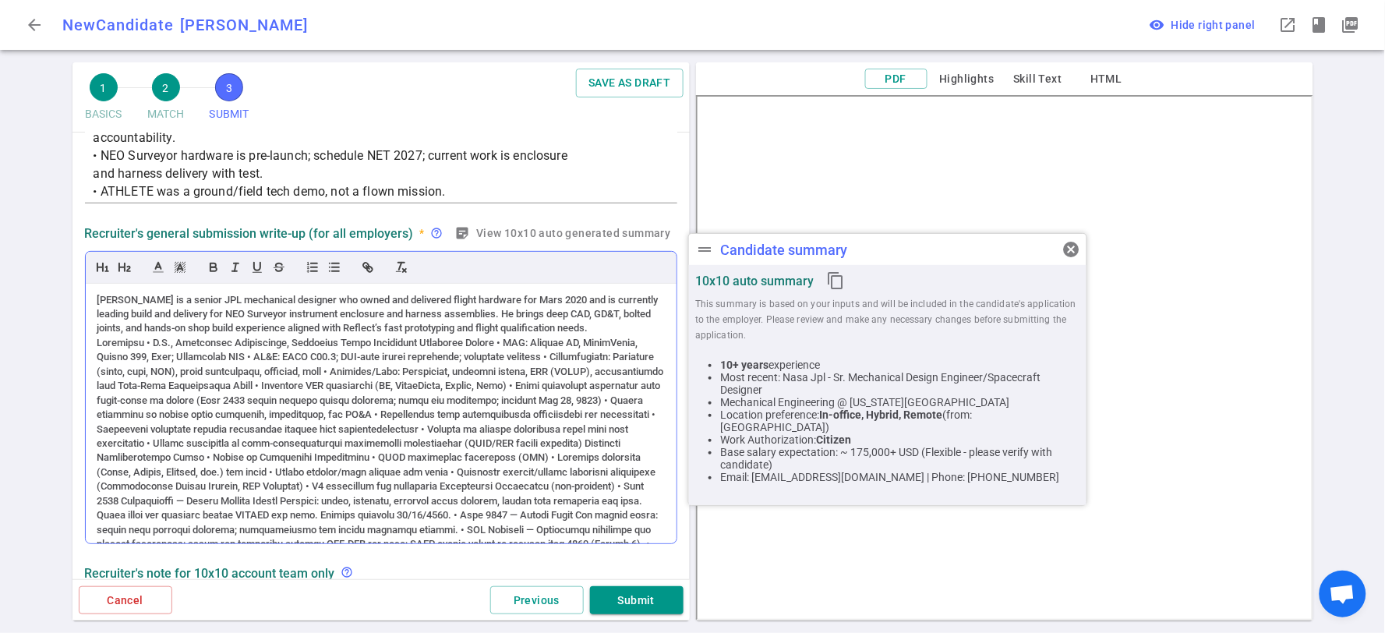
drag, startPoint x: 188, startPoint y: 536, endPoint x: 94, endPoint y: 302, distance: 252.1
click at [94, 302] on div "[PERSON_NAME] is a senior JPL mechanical designer who owned and delivered fligh…" at bounding box center [381, 414] width 591 height 260
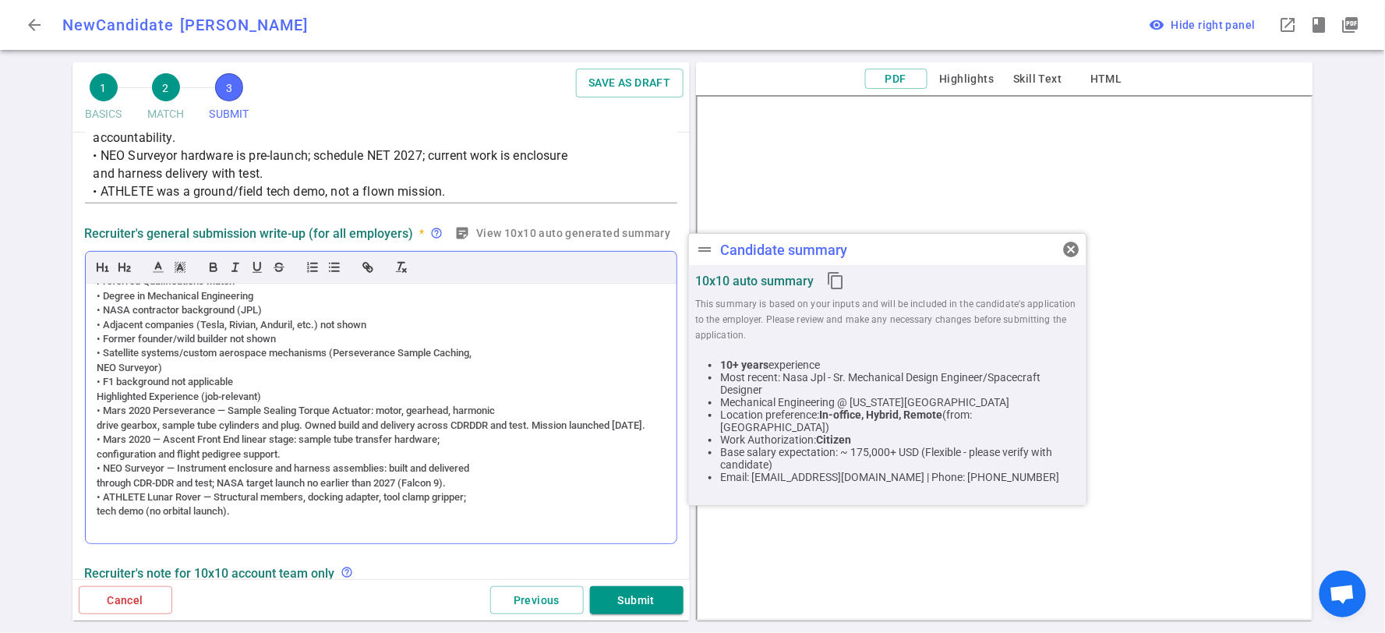
click at [415, 404] on div "• Mars 2020 Perseverance — Sample Sealing Torque Actuator: motor, gearhead, har…" at bounding box center [380, 411] width 567 height 14
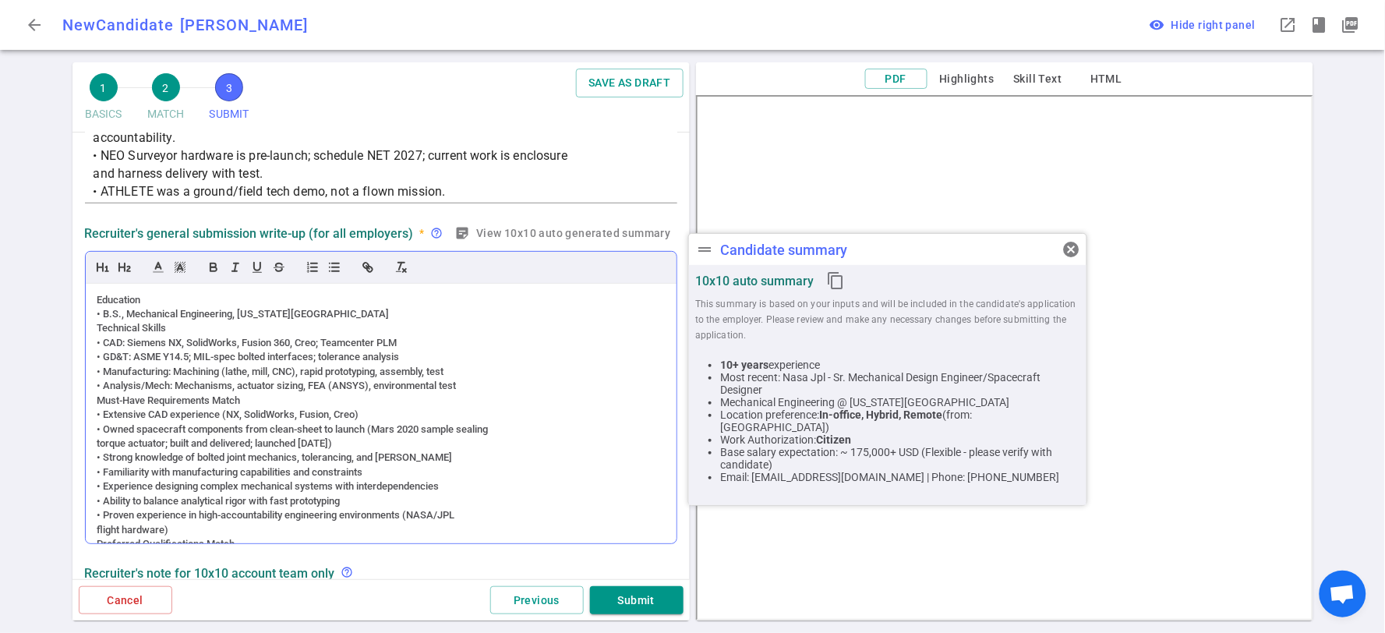
scroll to position [0, 0]
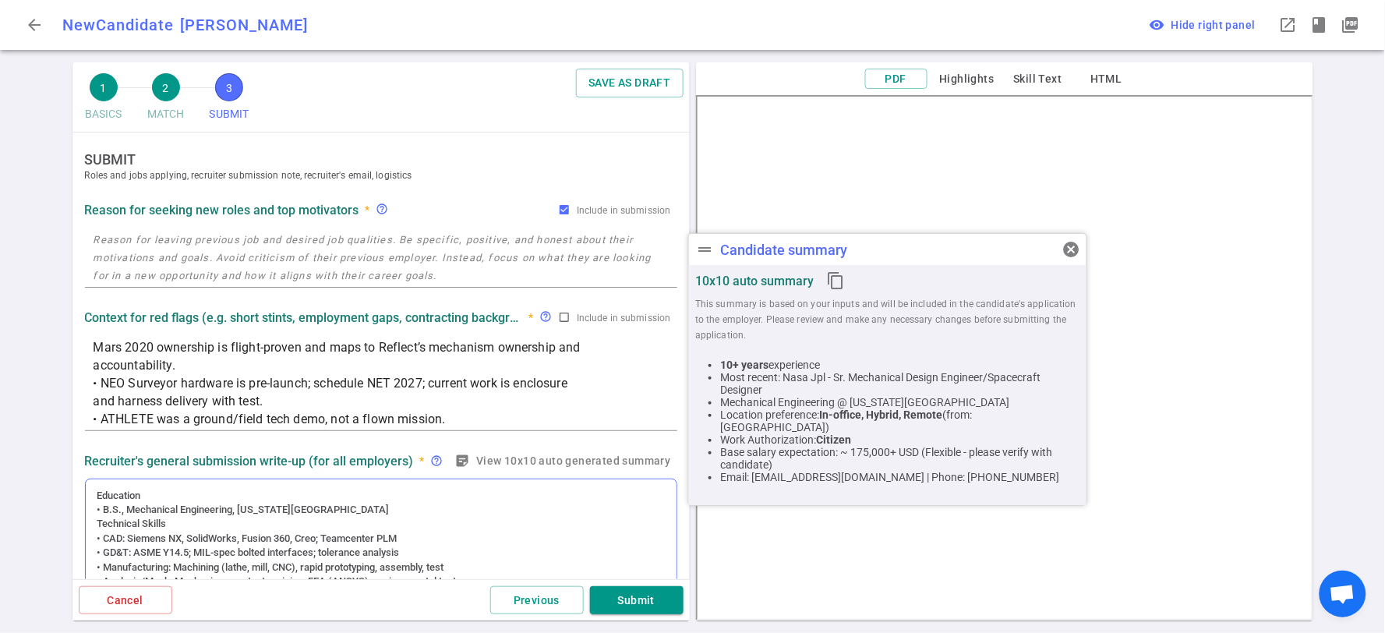
click at [91, 494] on div "Education • B.S., Mechanical Engineering, [US_STATE][GEOGRAPHIC_DATA] Technical…" at bounding box center [381, 609] width 592 height 261
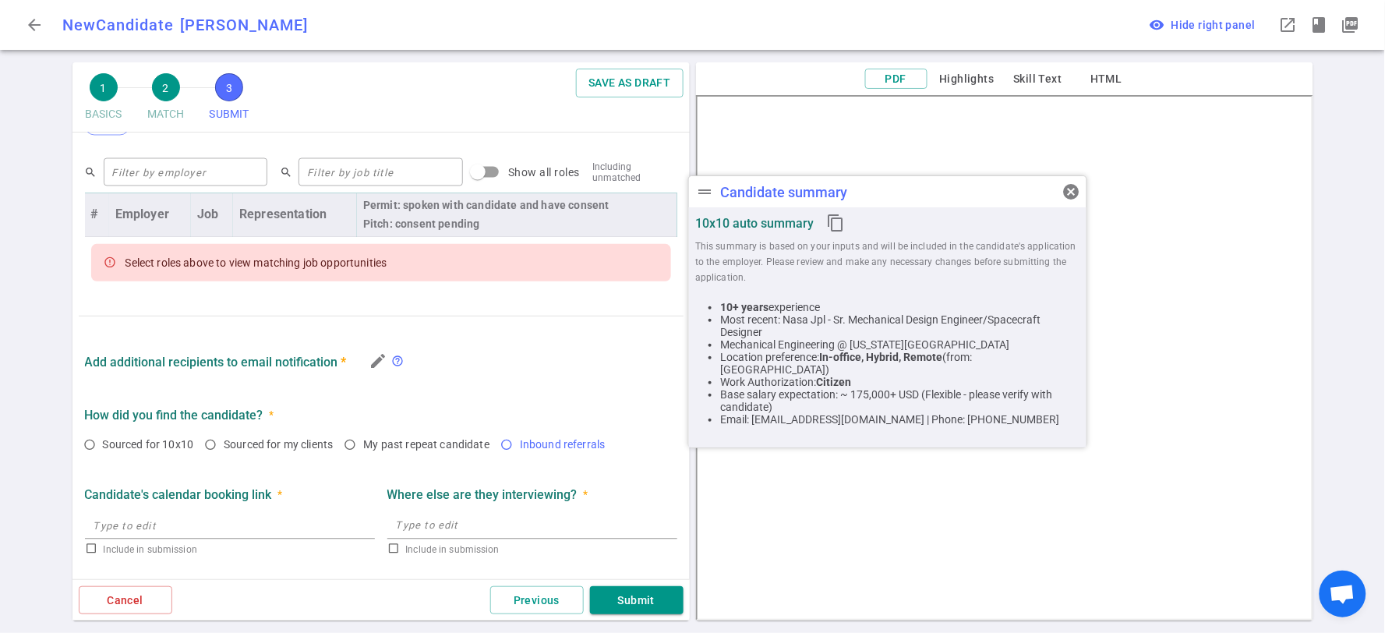
scroll to position [964, 0]
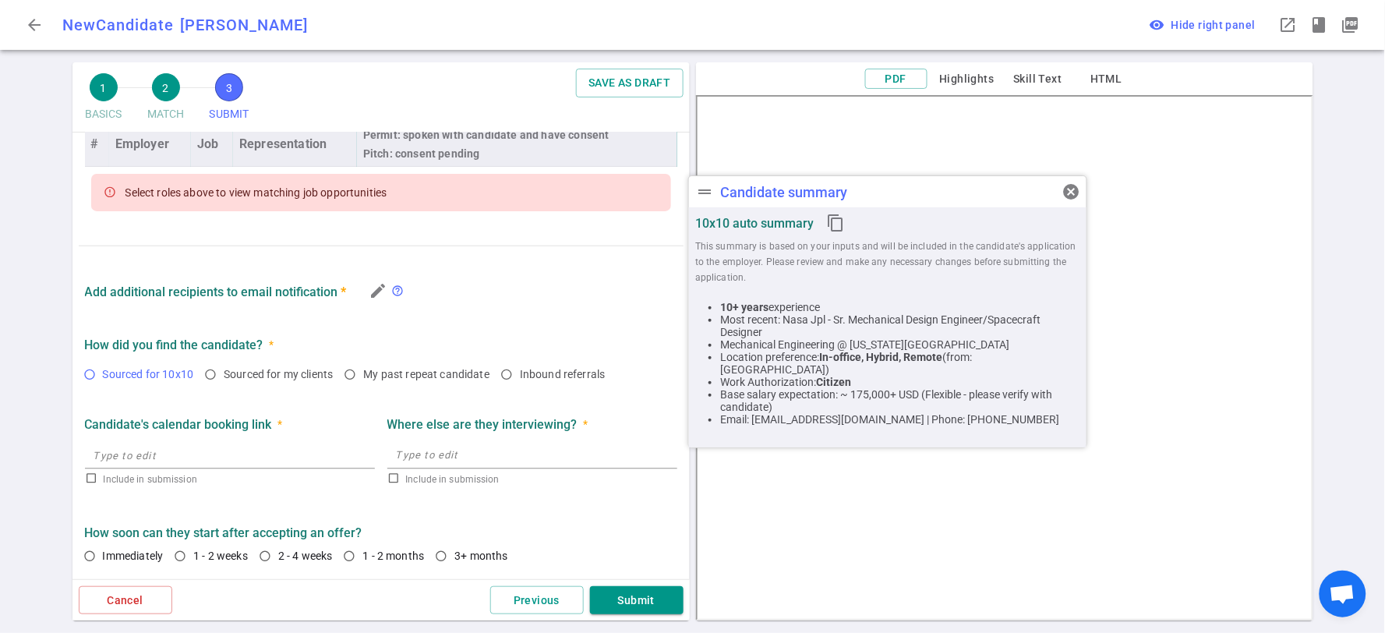
click at [89, 376] on input "Sourced for 10x10" at bounding box center [89, 375] width 26 height 26
radio input "true"
click at [89, 555] on input "Immediately" at bounding box center [89, 556] width 26 height 26
radio input "true"
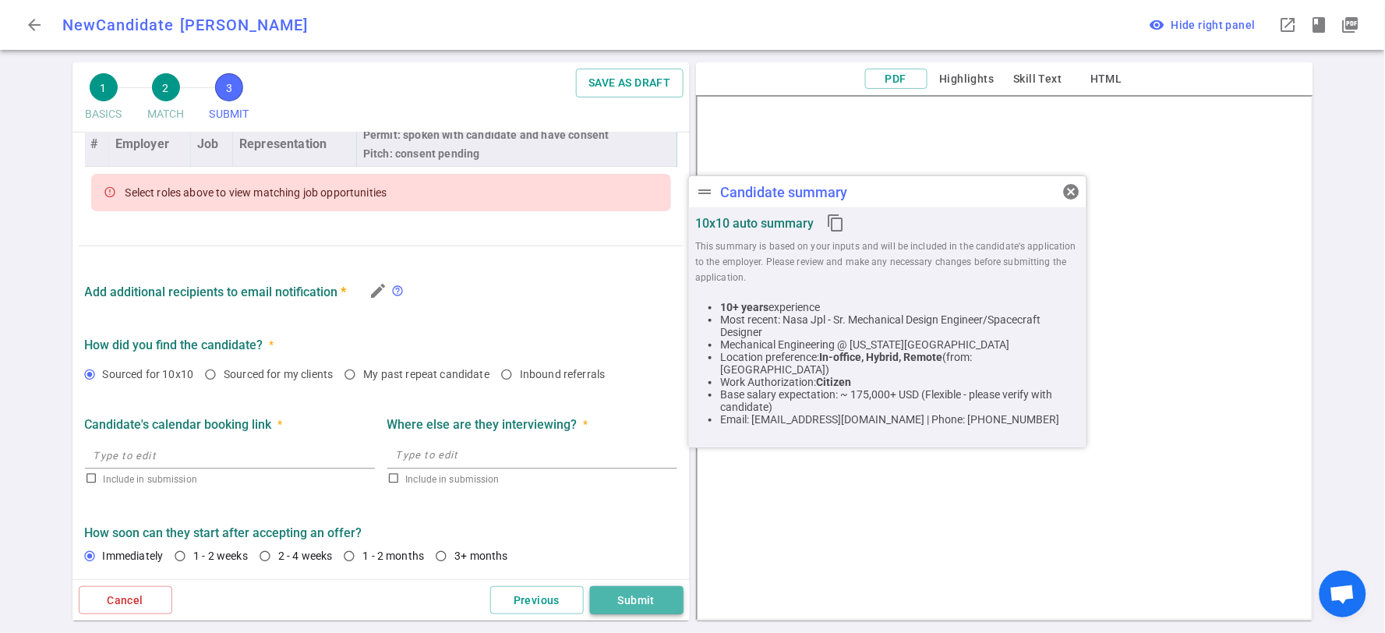
click at [627, 596] on button "Submit" at bounding box center [637, 600] width 94 height 29
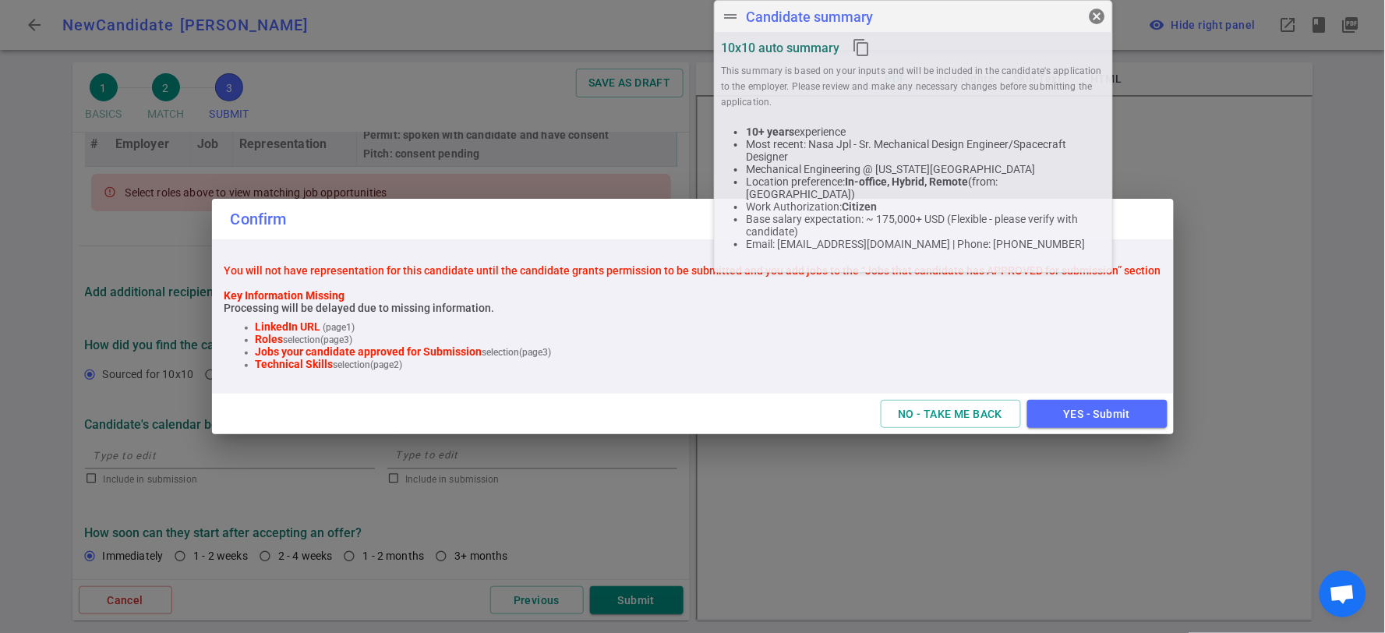
drag, startPoint x: 910, startPoint y: 193, endPoint x: 935, endPoint y: -72, distance: 266.2
click at [935, 0] on html "arrow_back New Candidate [PERSON_NAME] NA drag_handle Candidate summary cancel …" at bounding box center [692, 316] width 1385 height 633
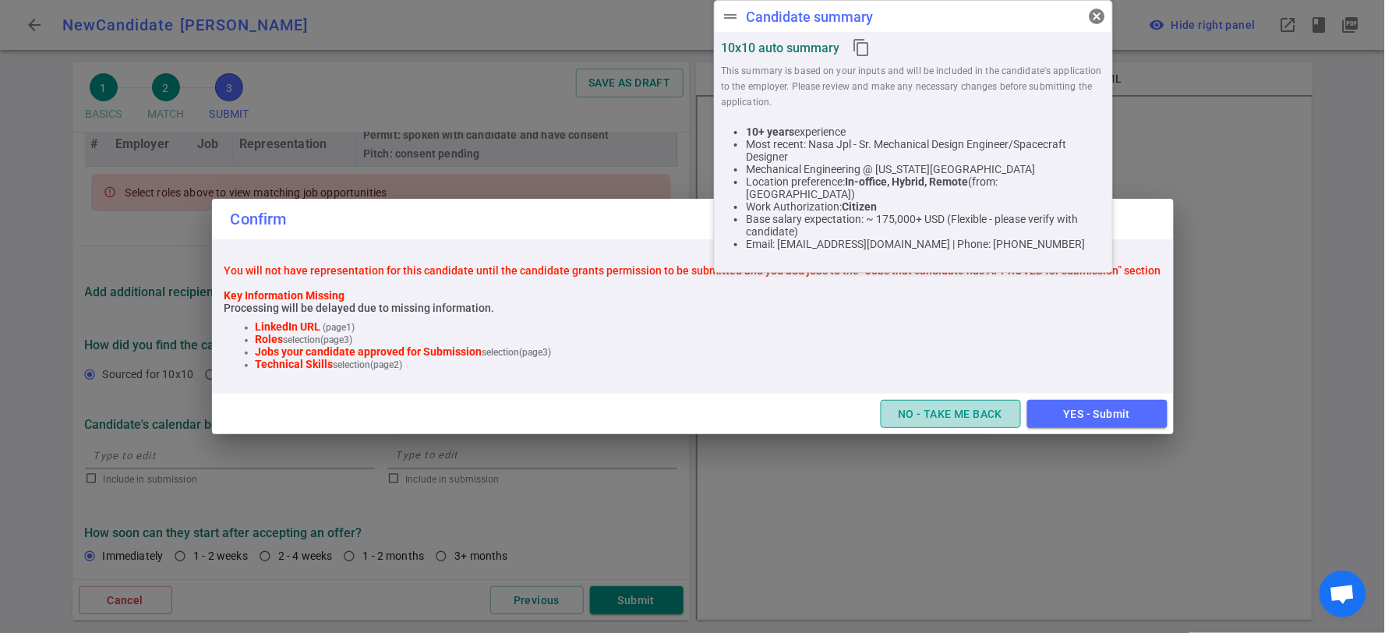
click at [943, 411] on button "NO - TAKE ME BACK" at bounding box center [951, 414] width 140 height 29
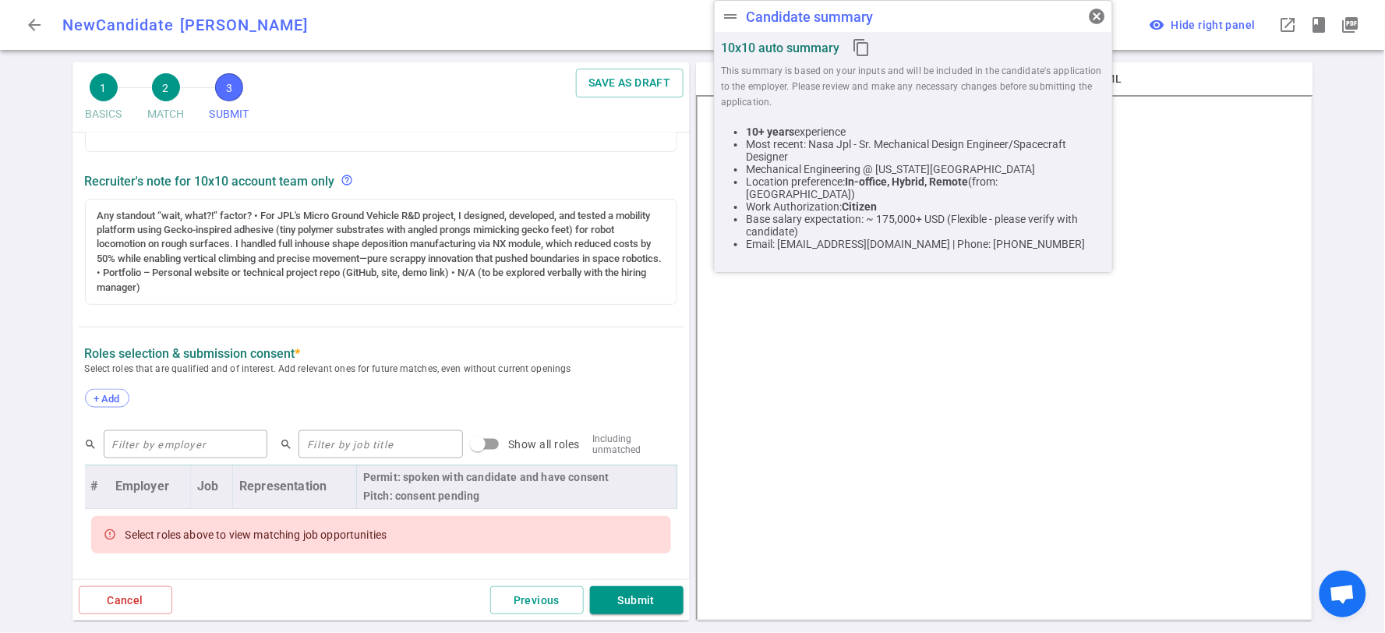
scroll to position [586, 0]
click at [96, 397] on span "+ Add" at bounding box center [107, 400] width 37 height 12
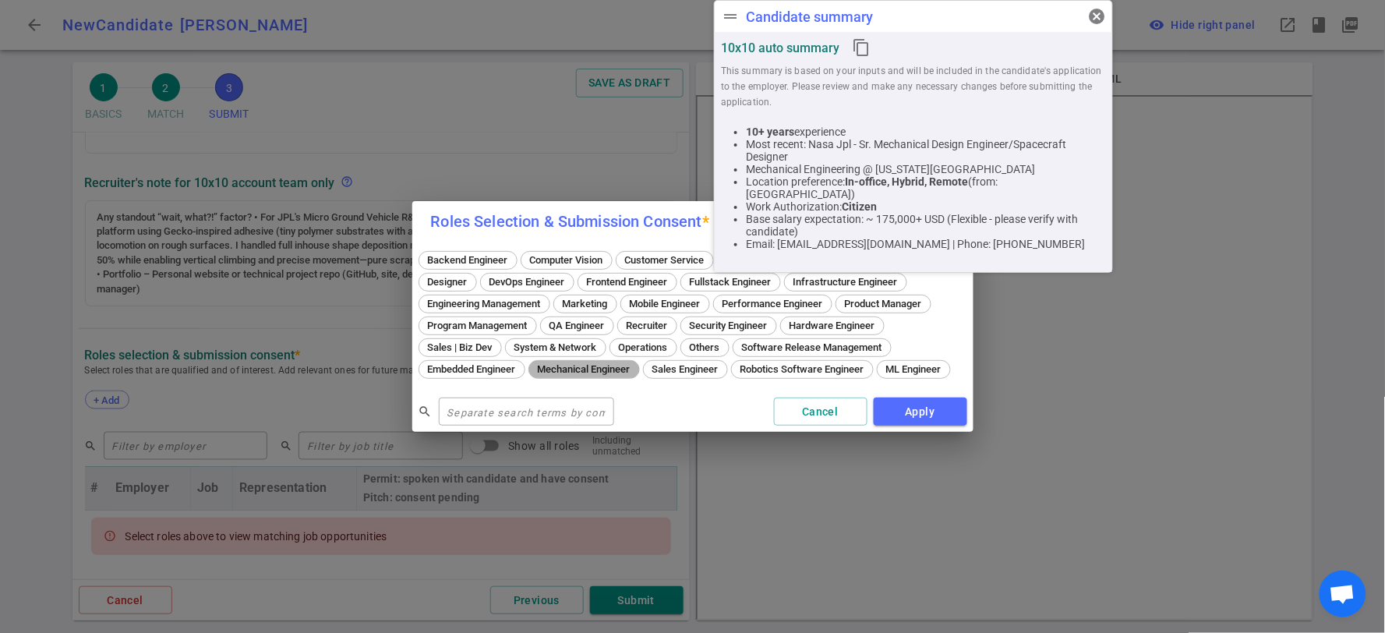
click at [636, 363] on span "Mechanical Engineer" at bounding box center [584, 369] width 104 height 12
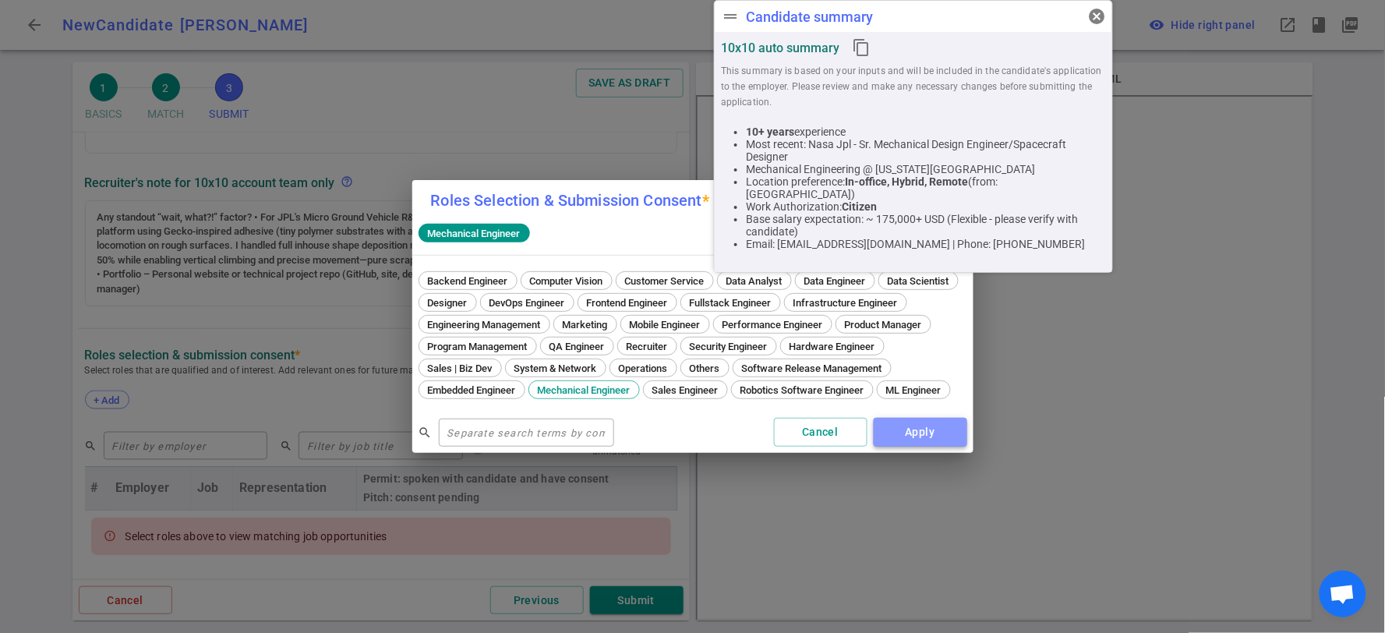
click at [917, 441] on button "Apply" at bounding box center [921, 432] width 94 height 29
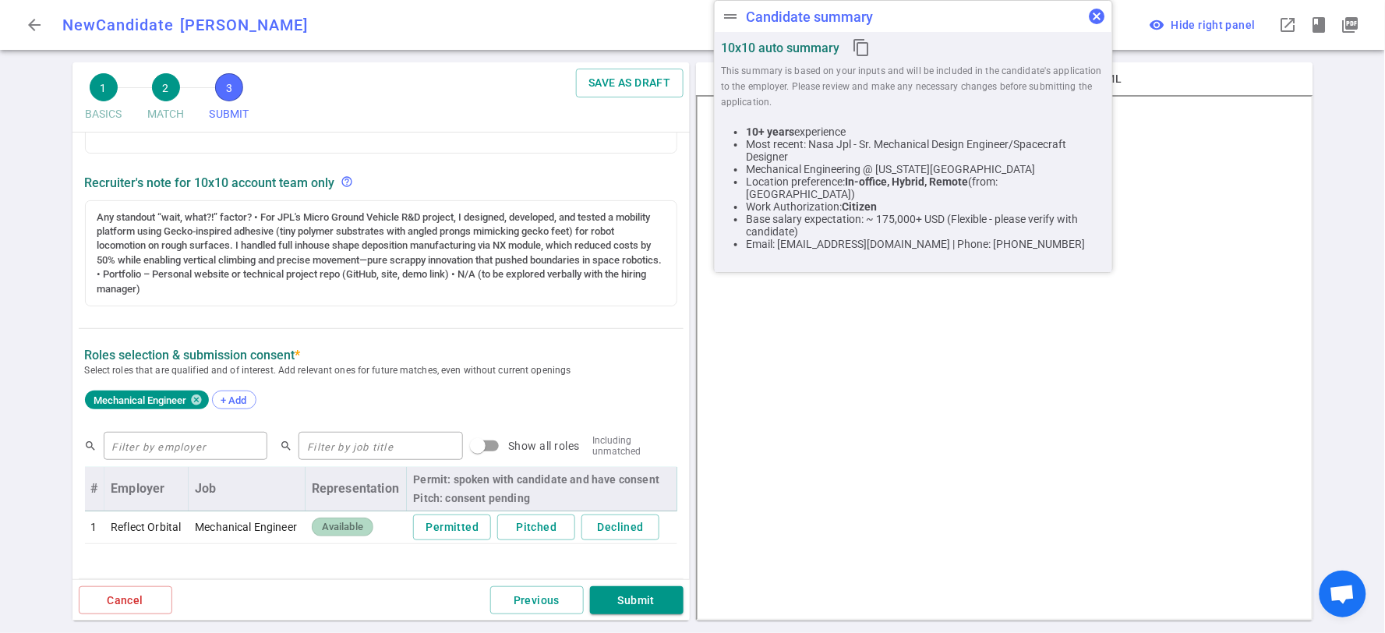
click at [1097, 21] on span "cancel" at bounding box center [1096, 16] width 19 height 19
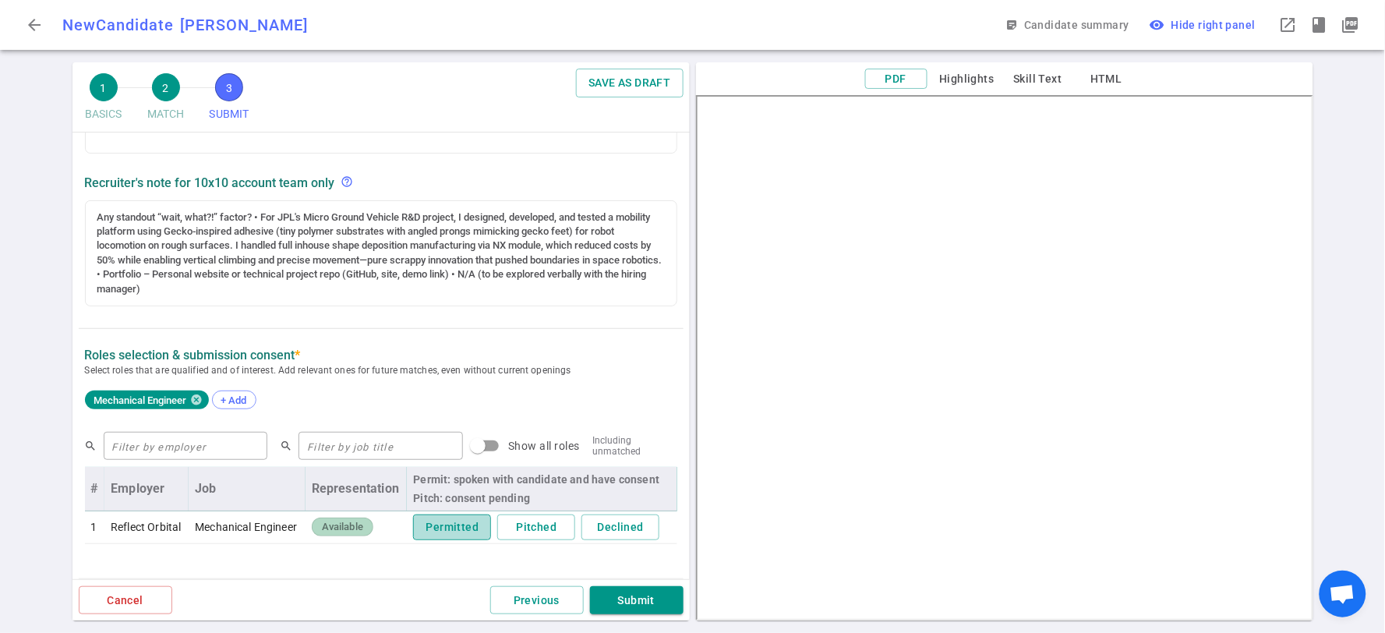
click at [429, 527] on button "Permitted" at bounding box center [452, 527] width 78 height 26
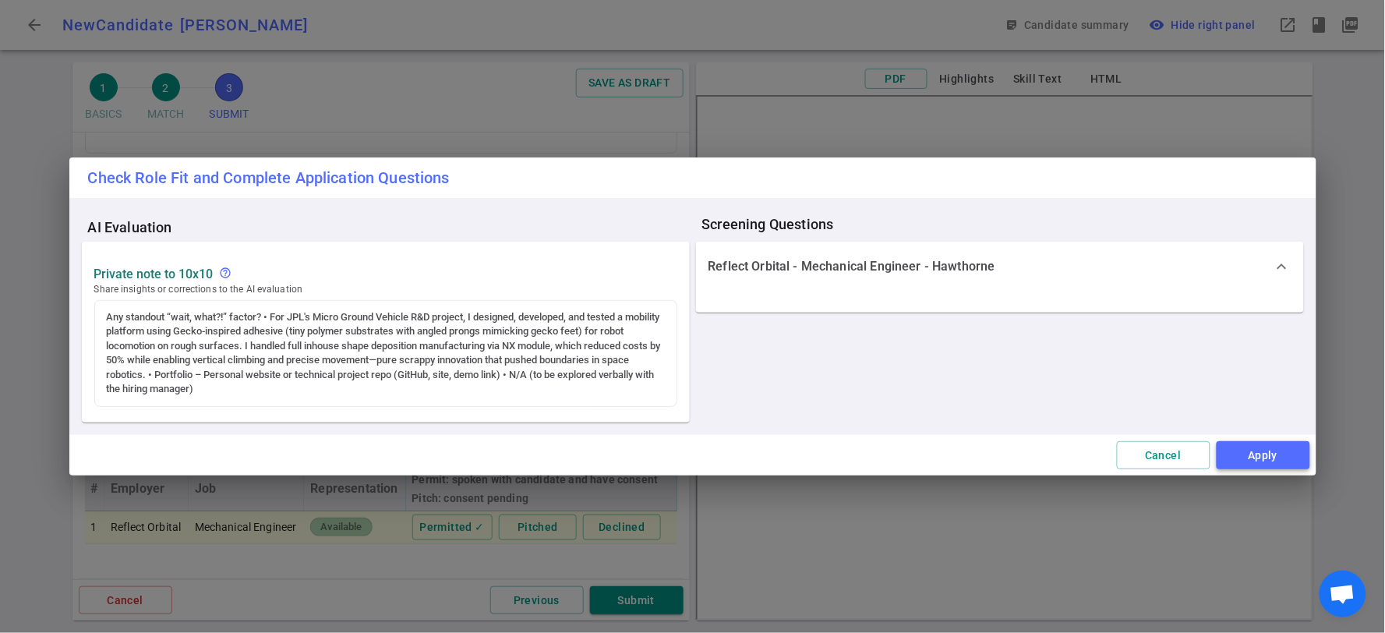
click at [1282, 462] on button "Apply" at bounding box center [1264, 455] width 94 height 29
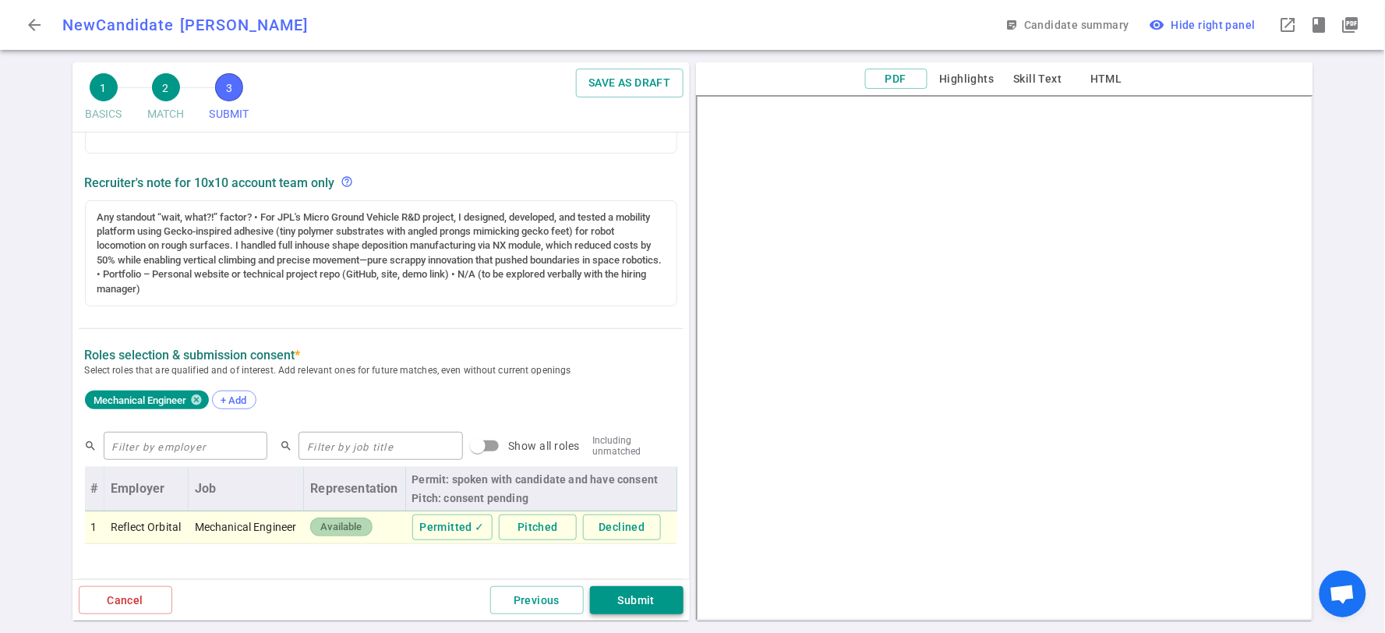
click at [661, 600] on button "Submit" at bounding box center [637, 600] width 94 height 29
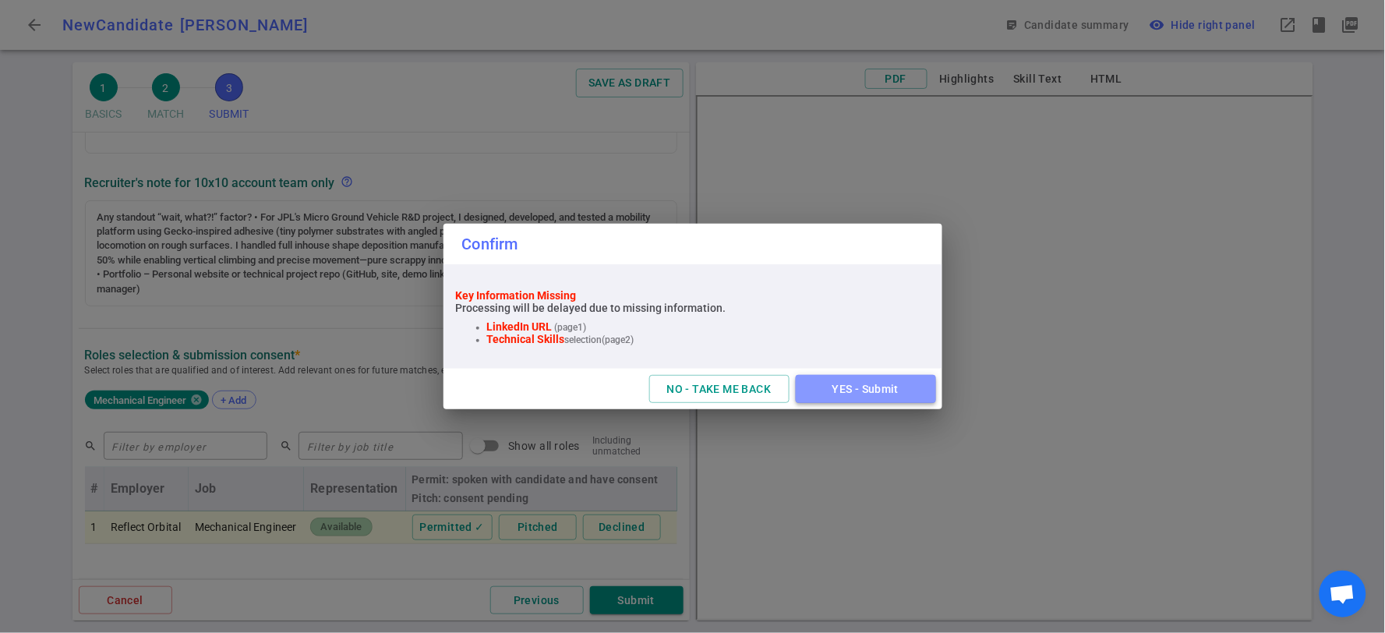
click at [854, 387] on button "YES - Submit" at bounding box center [866, 389] width 140 height 29
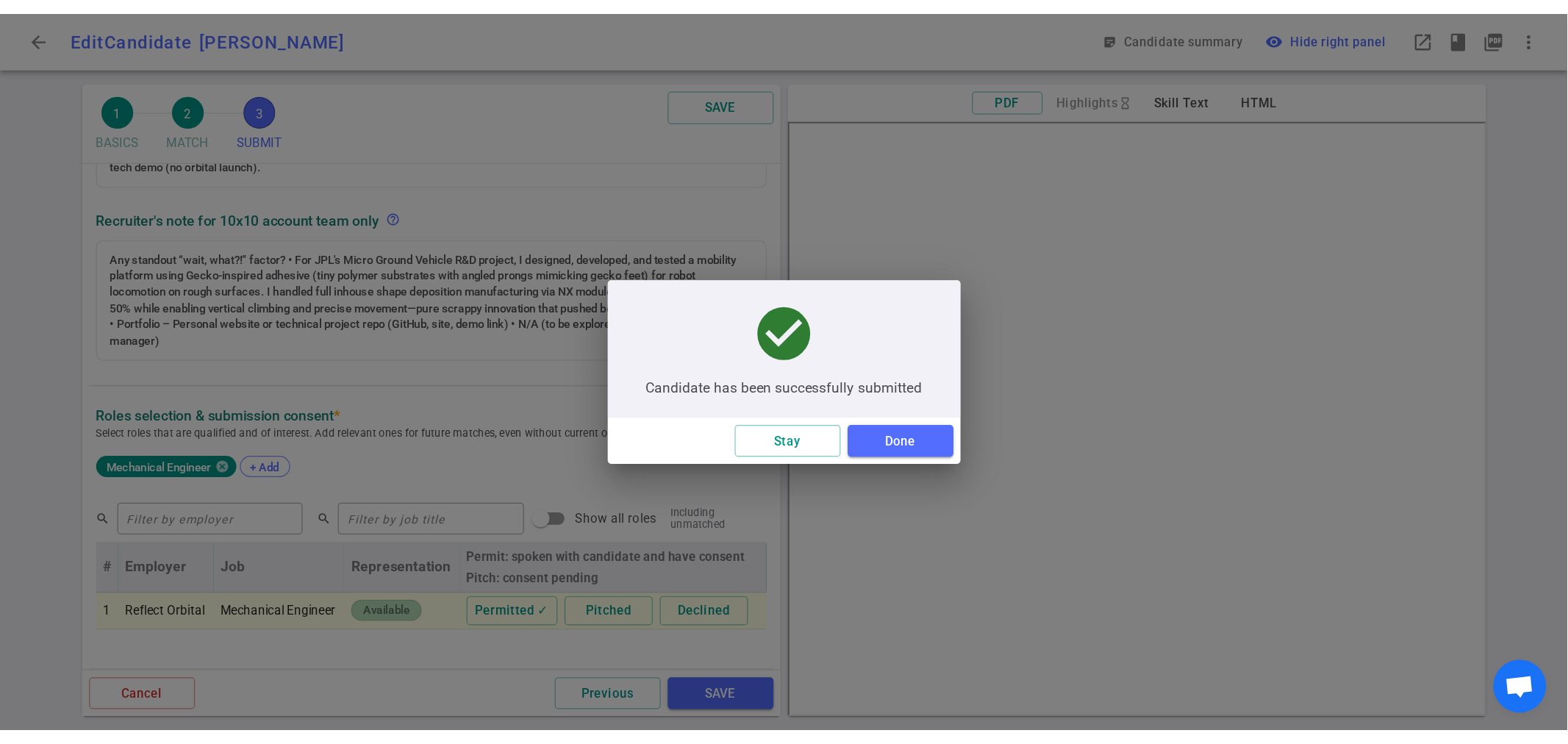
scroll to position [289, 0]
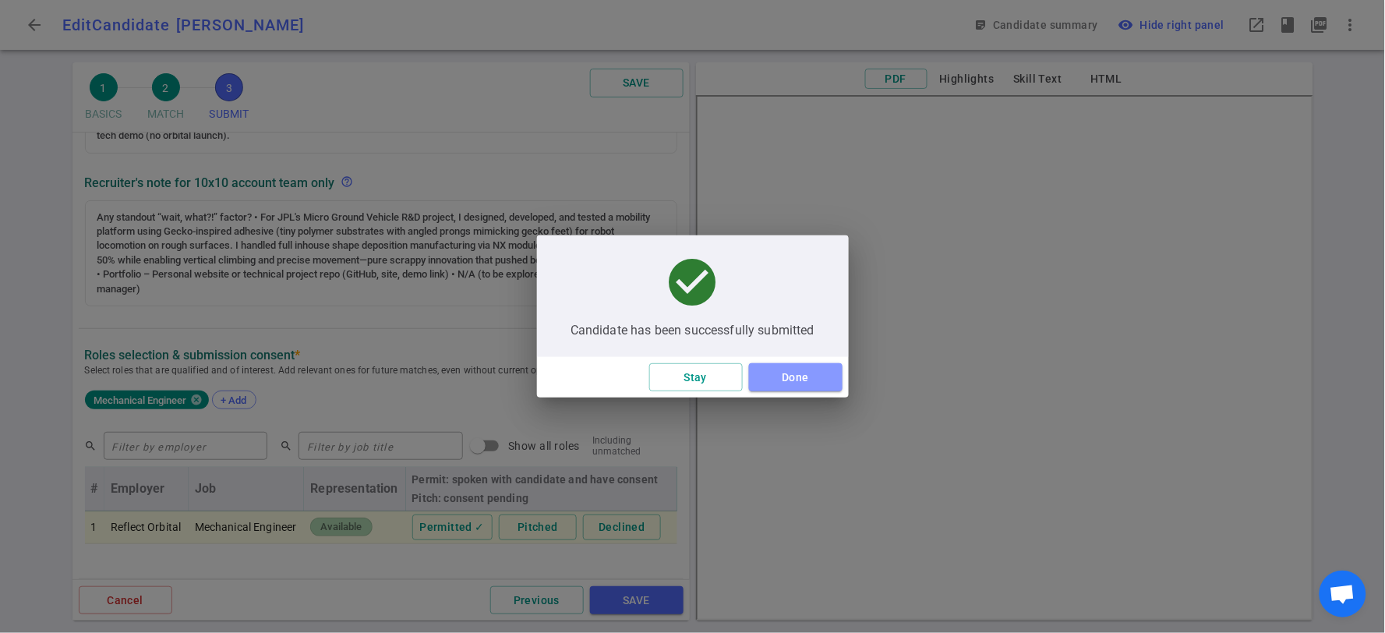
click at [783, 376] on button "Done" at bounding box center [796, 377] width 94 height 29
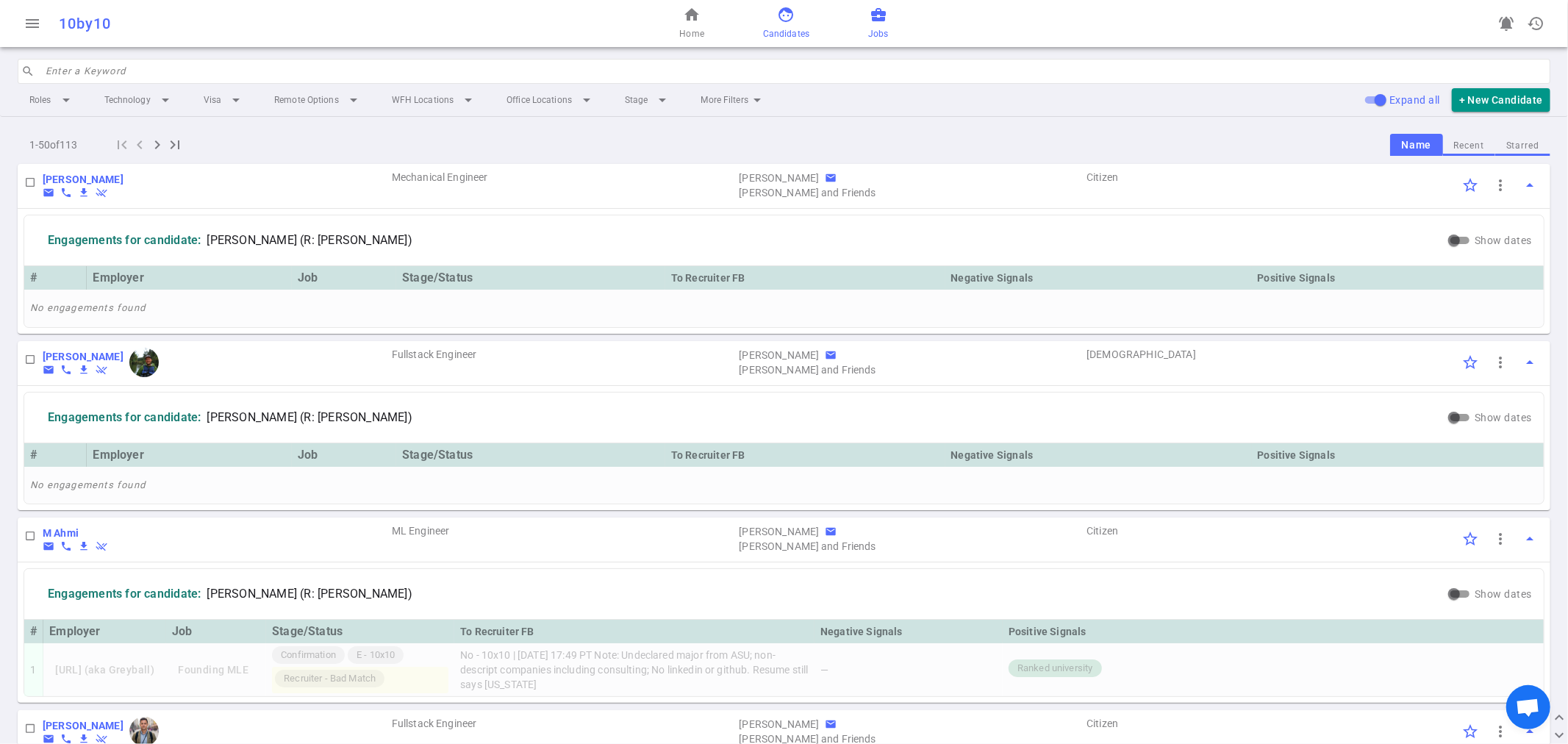
click at [887, 20] on link "business_center Jobs" at bounding box center [877, 23] width 20 height 35
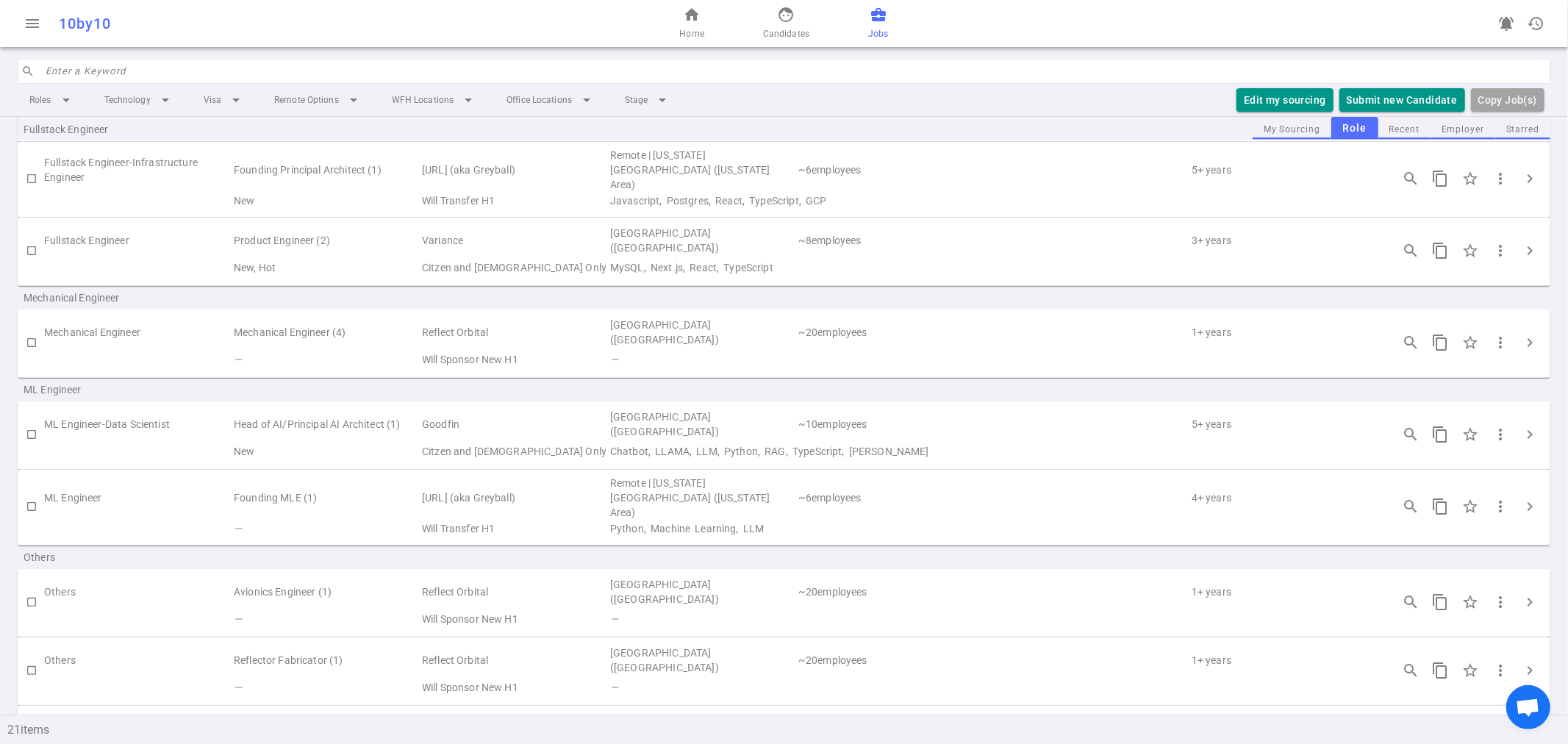
scroll to position [721, 0]
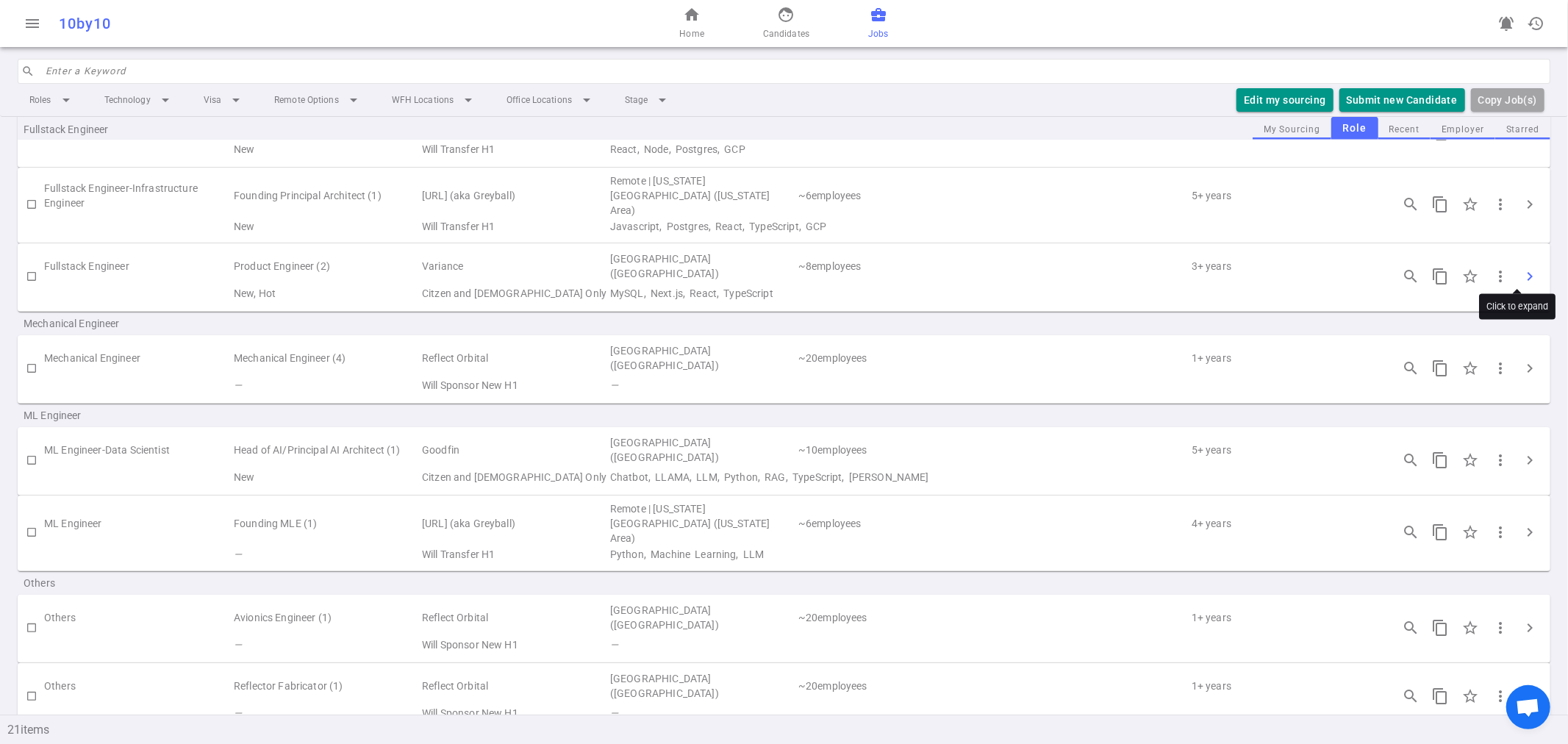
click at [1306, 268] on span "chevron_right" at bounding box center [1529, 276] width 18 height 18
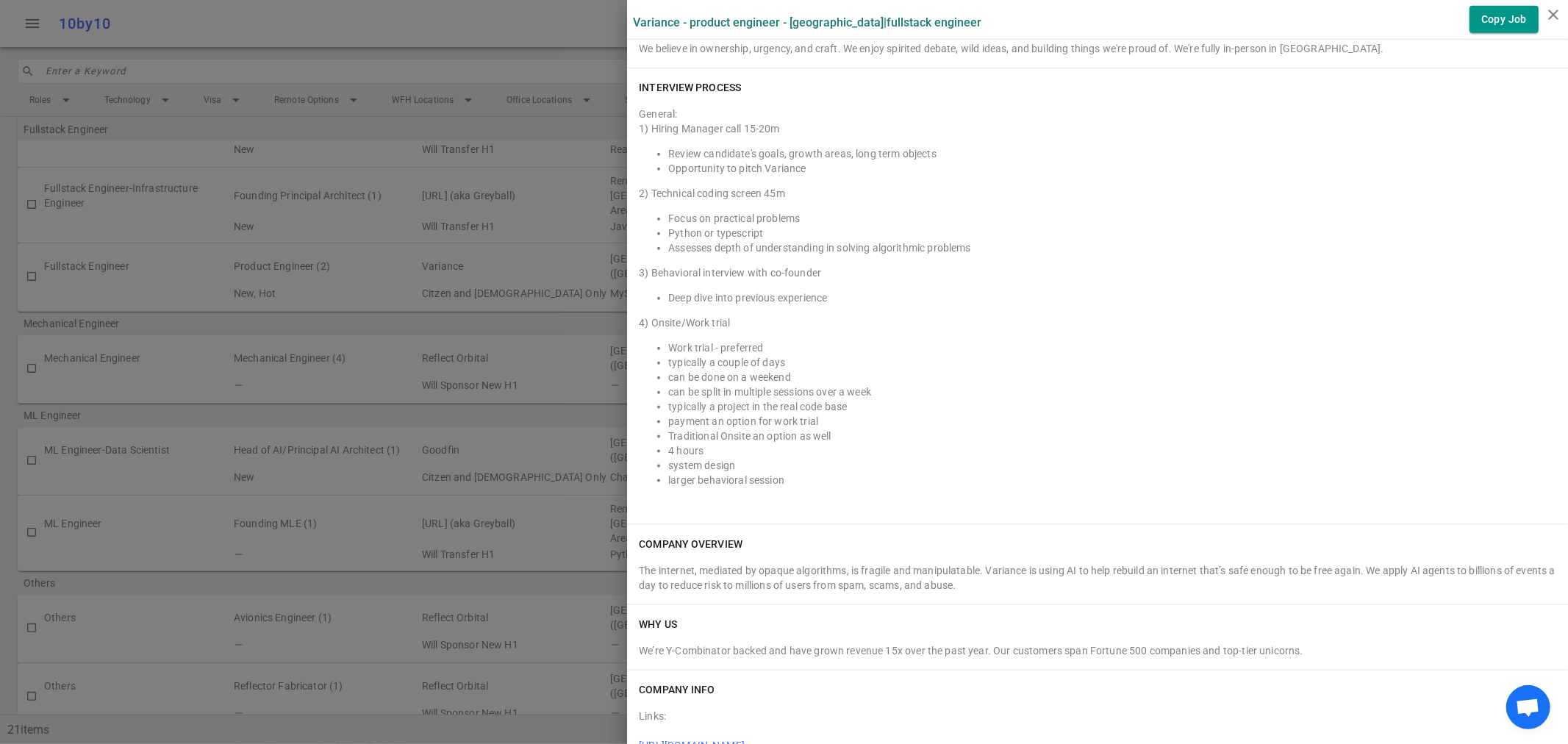
scroll to position [1387, 0]
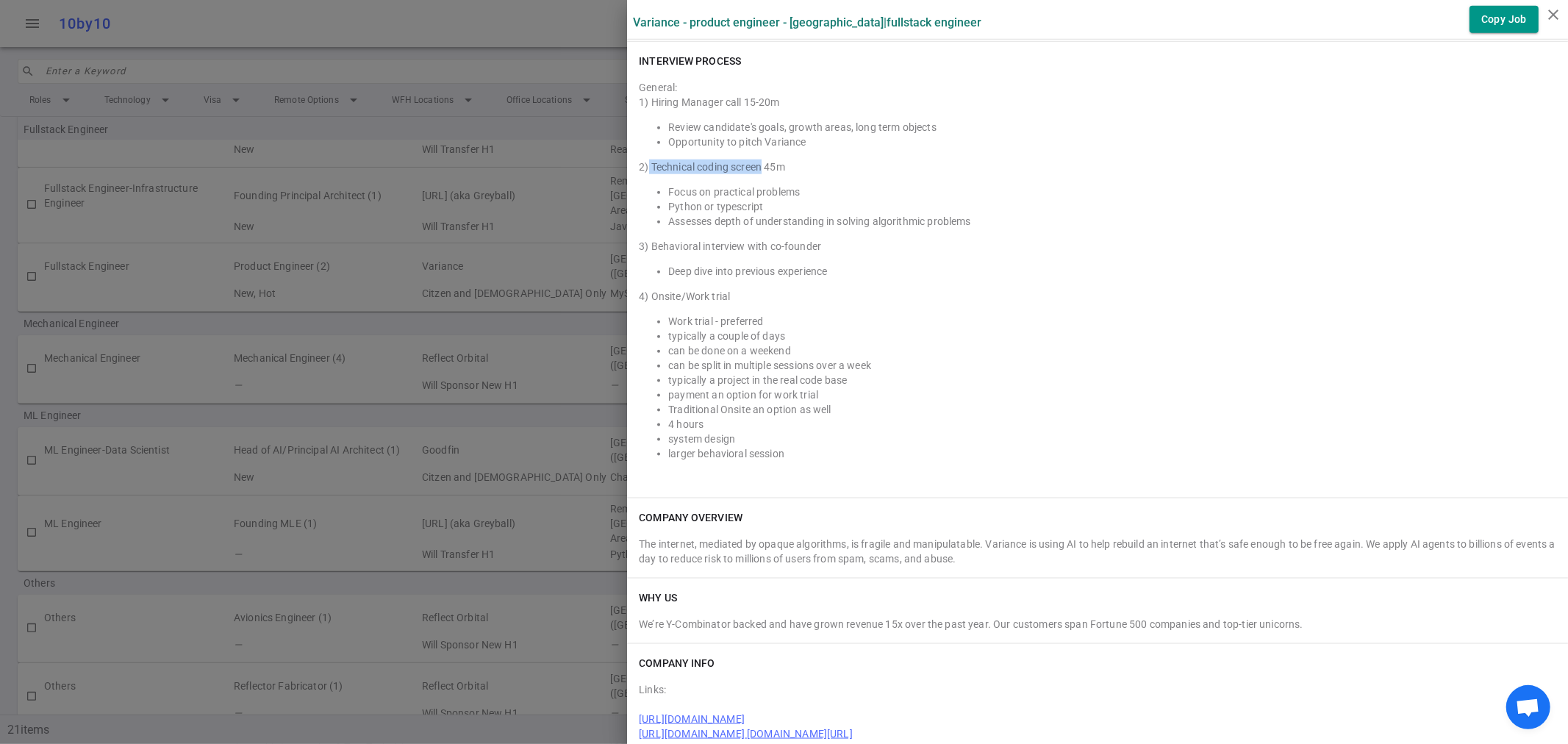
drag, startPoint x: 637, startPoint y: 166, endPoint x: 751, endPoint y: 166, distance: 114.0
click at [751, 166] on div "2) Technical coding screen 45m" at bounding box center [1097, 167] width 918 height 15
copy div "Technical coding screen"
drag, startPoint x: 637, startPoint y: 240, endPoint x: 803, endPoint y: 237, distance: 166.0
click at [803, 237] on div "1) Hiring Manager call 15-20m Review candidate's goals, growth areas, long term…" at bounding box center [1097, 278] width 918 height 366
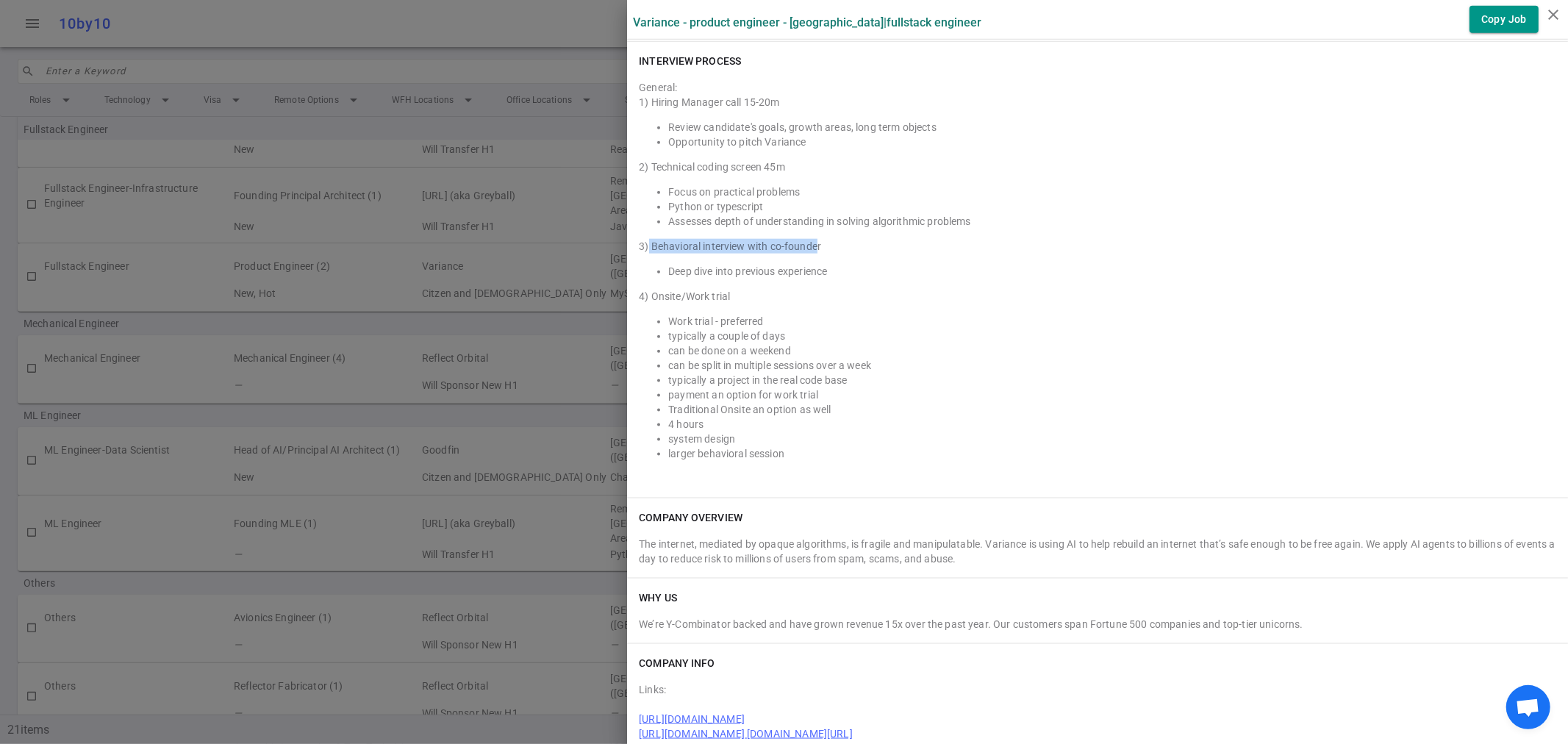
copy div "Behavioral interview with co-founde"
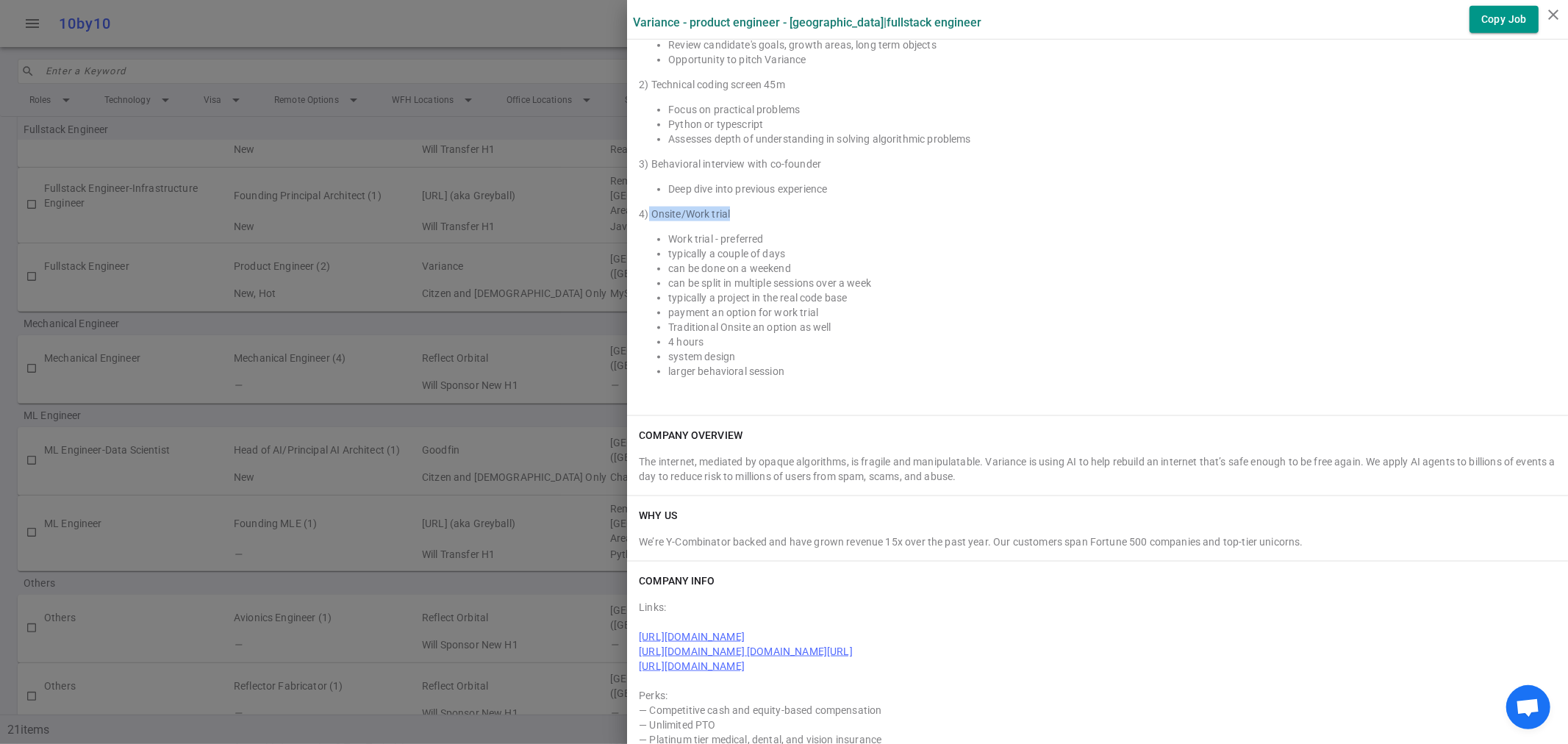
drag, startPoint x: 637, startPoint y: 215, endPoint x: 751, endPoint y: 213, distance: 114.0
click at [751, 213] on div "4) Onsite/Work trial" at bounding box center [1097, 214] width 918 height 15
copy div "Onsite/Work trial"
